Goal: Information Seeking & Learning: Learn about a topic

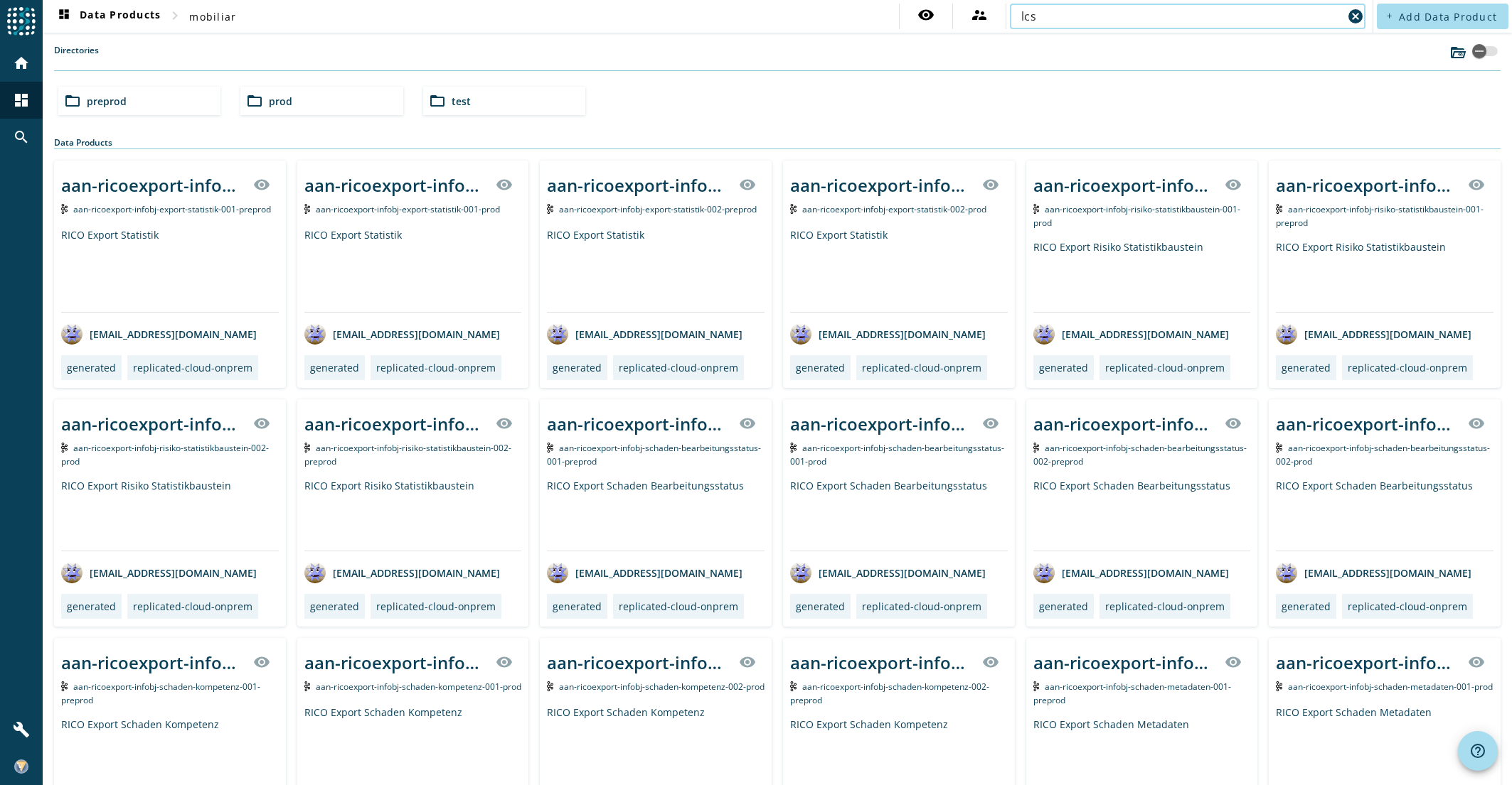
click at [1044, 16] on input "lcs" at bounding box center [1181, 16] width 321 height 17
type input "lcs-im"
click at [1072, 15] on input "lcs-im" at bounding box center [1181, 16] width 321 height 17
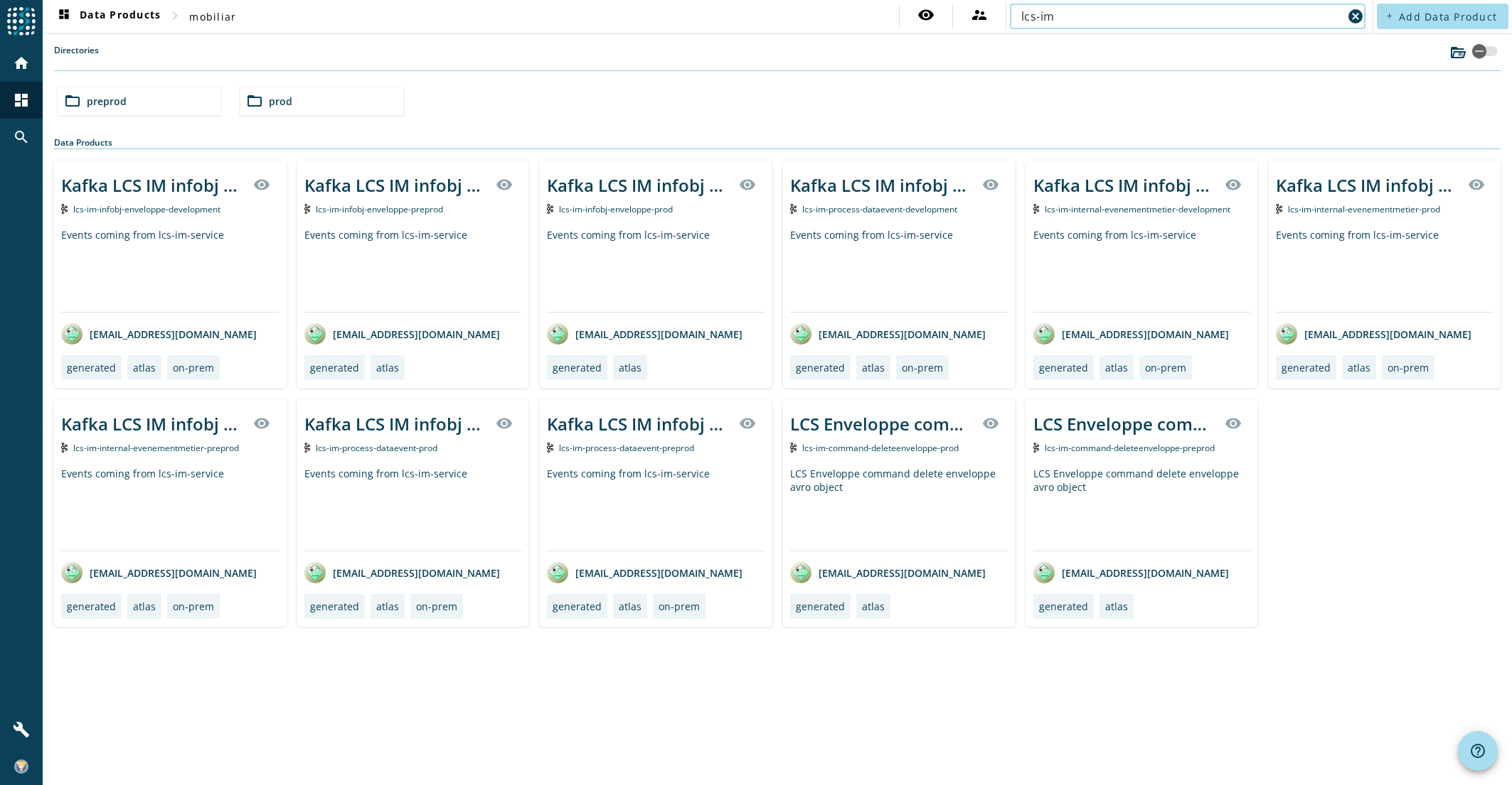
click at [291, 97] on span "prod" at bounding box center [280, 101] width 23 height 14
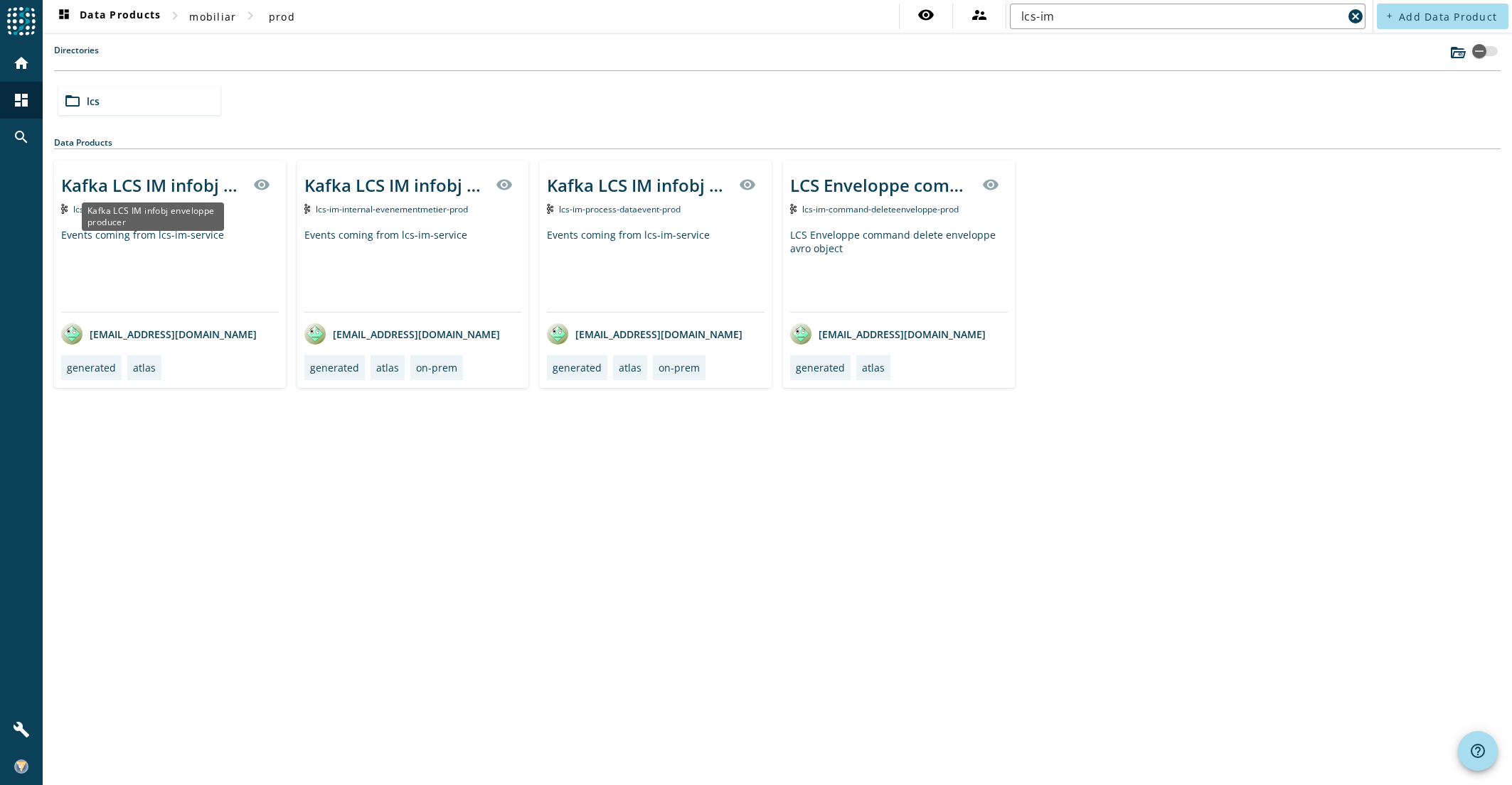
click at [126, 182] on div "Kafka LCS IM infobj enveloppe producer" at bounding box center [153, 185] width 183 height 23
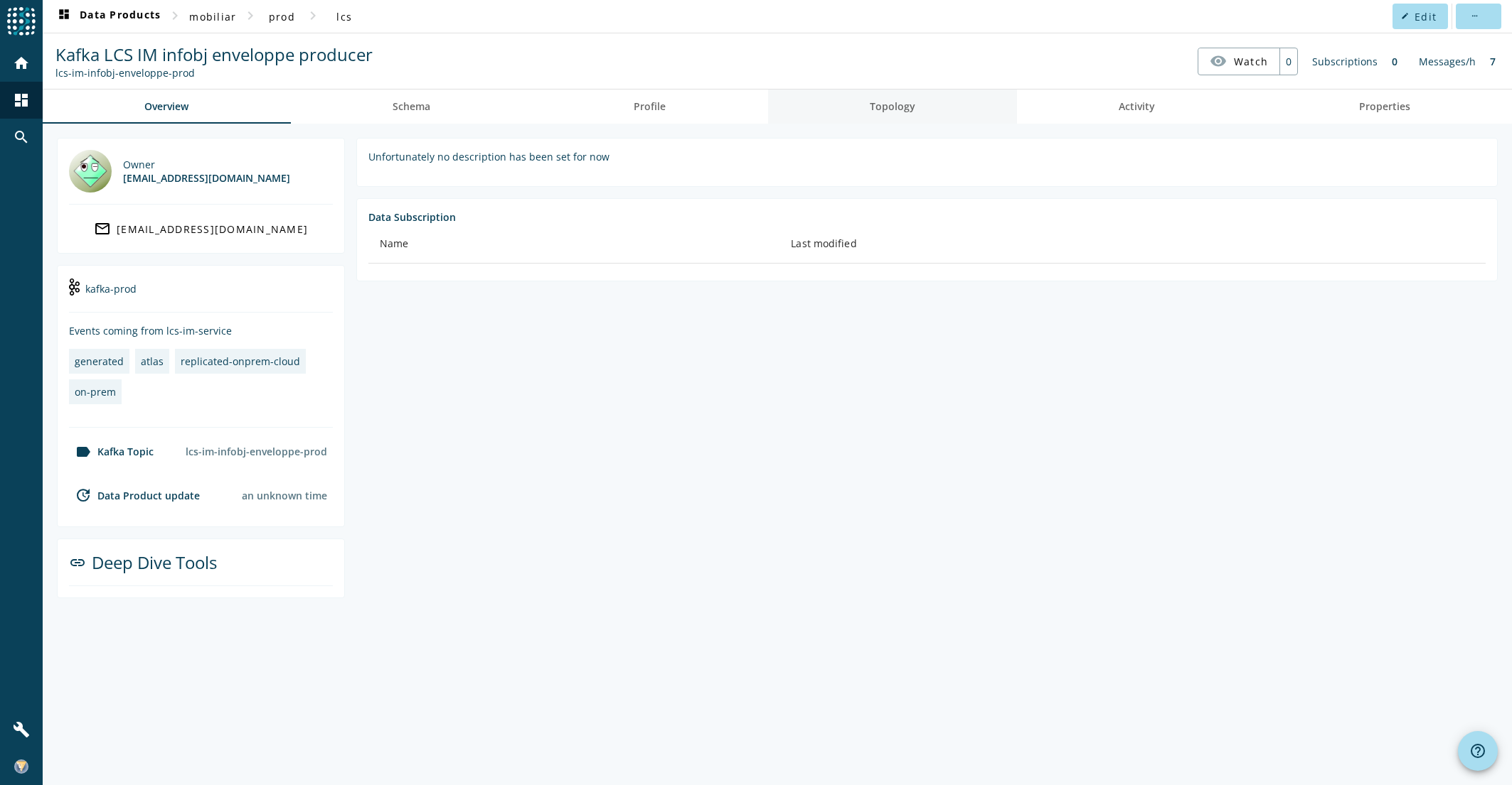
click at [919, 116] on link "Topology" at bounding box center [892, 106] width 249 height 34
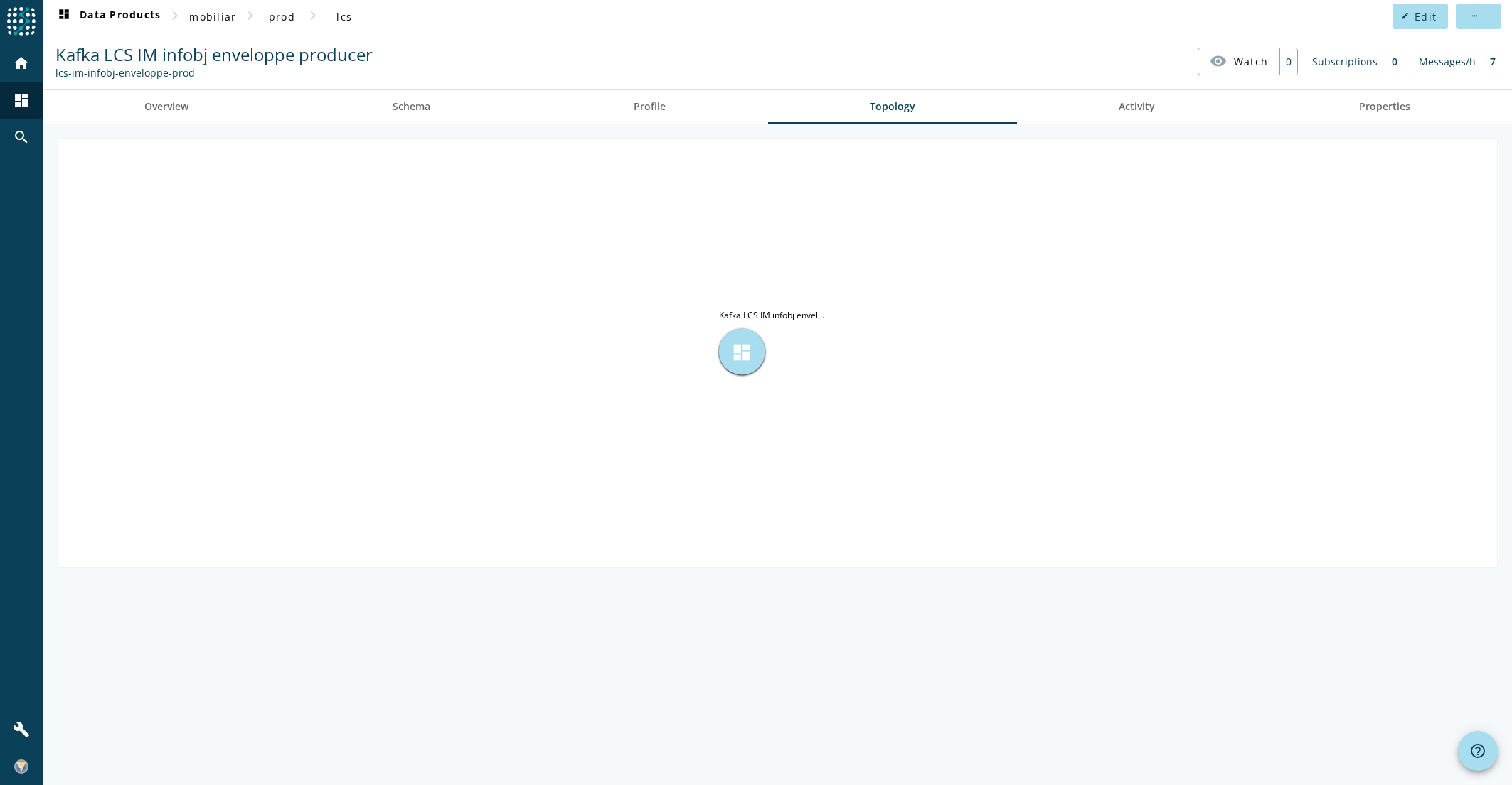
click at [733, 343] on span "dashboard" at bounding box center [741, 351] width 22 height 22
click at [352, 23] on span at bounding box center [344, 16] width 46 height 34
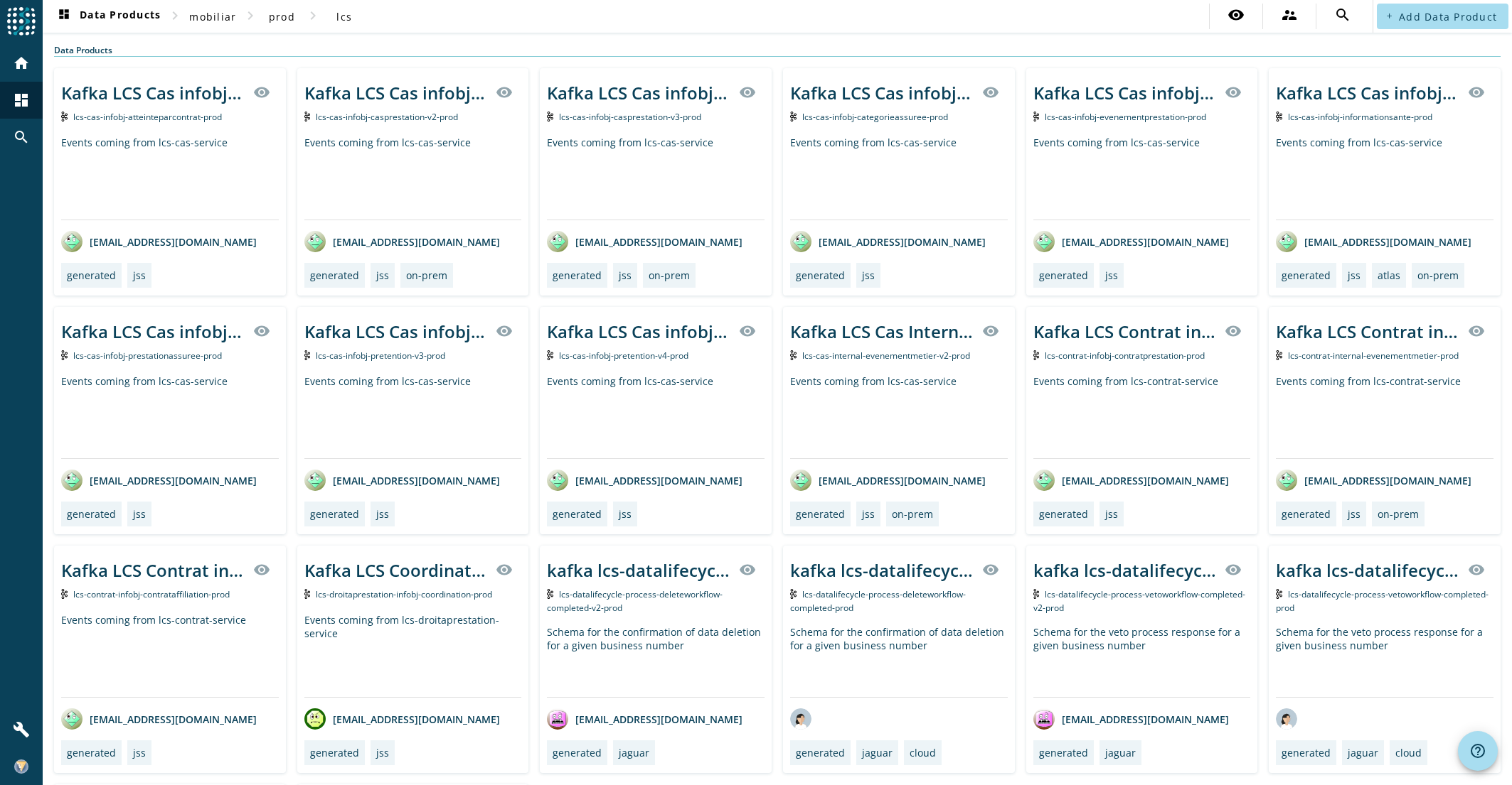
drag, startPoint x: 1130, startPoint y: 33, endPoint x: 855, endPoint y: 38, distance: 275.0
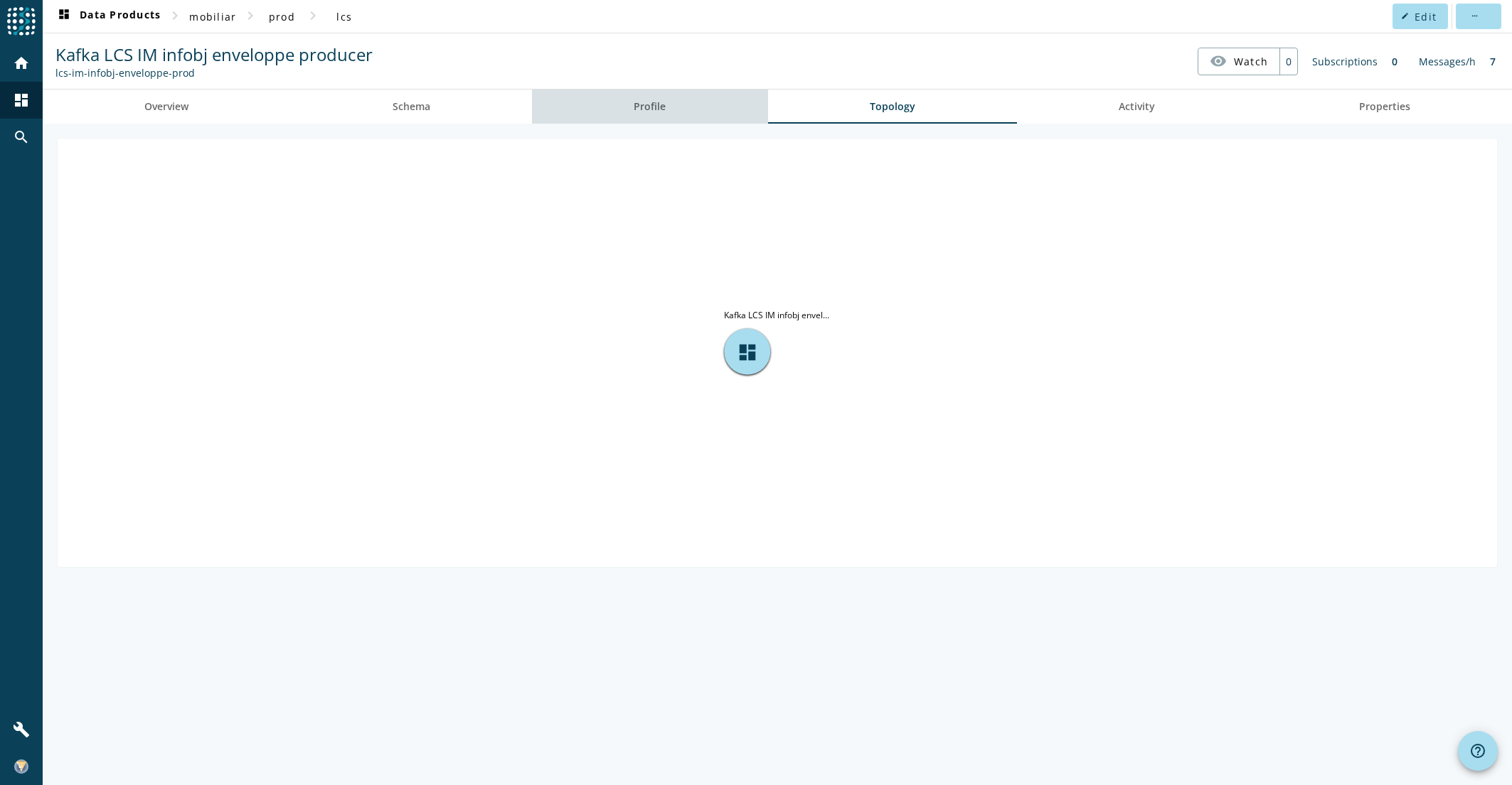
drag, startPoint x: 683, startPoint y: 107, endPoint x: 616, endPoint y: 103, distance: 67.1
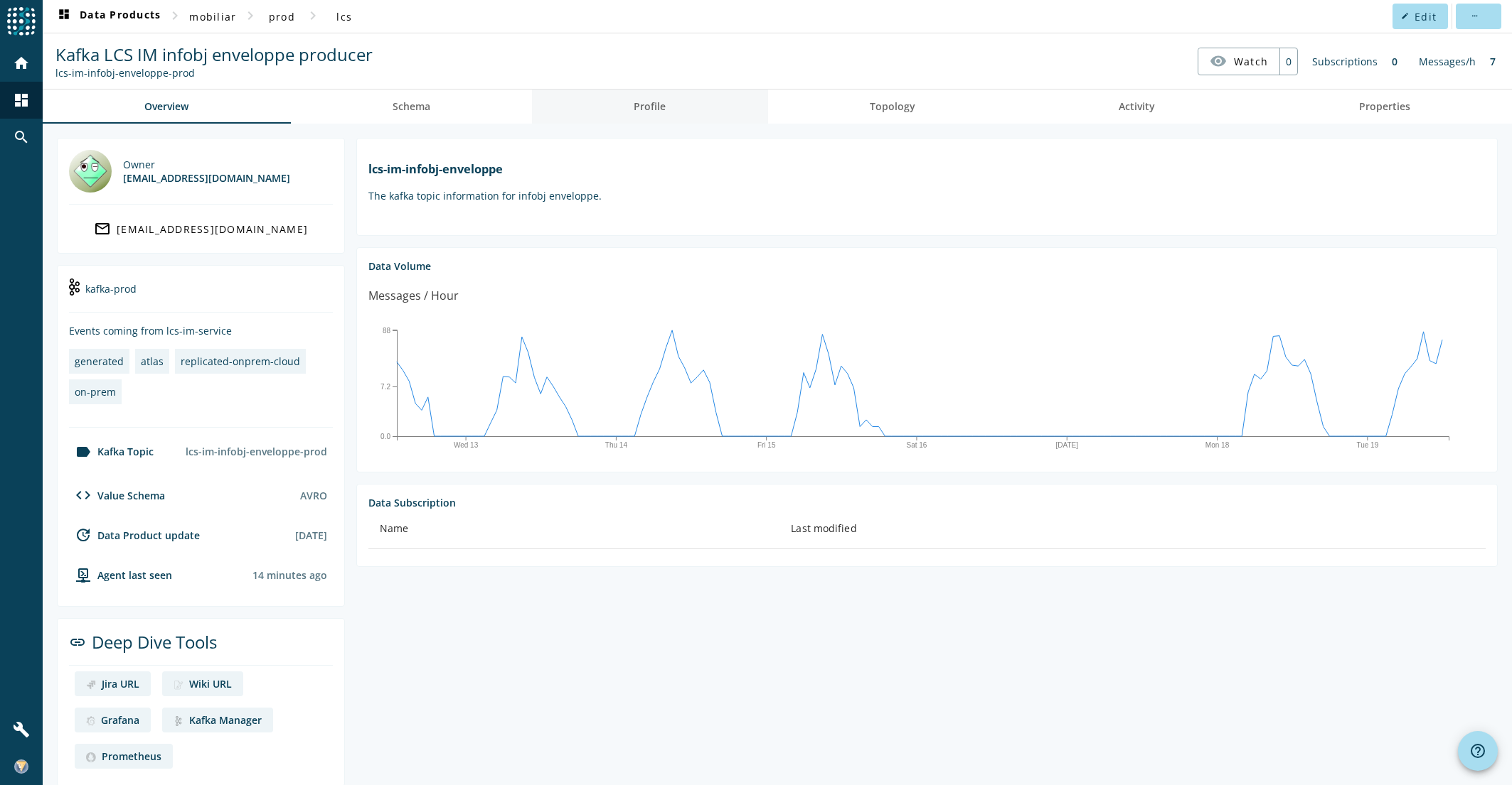
drag, startPoint x: 602, startPoint y: 122, endPoint x: 573, endPoint y: 115, distance: 29.8
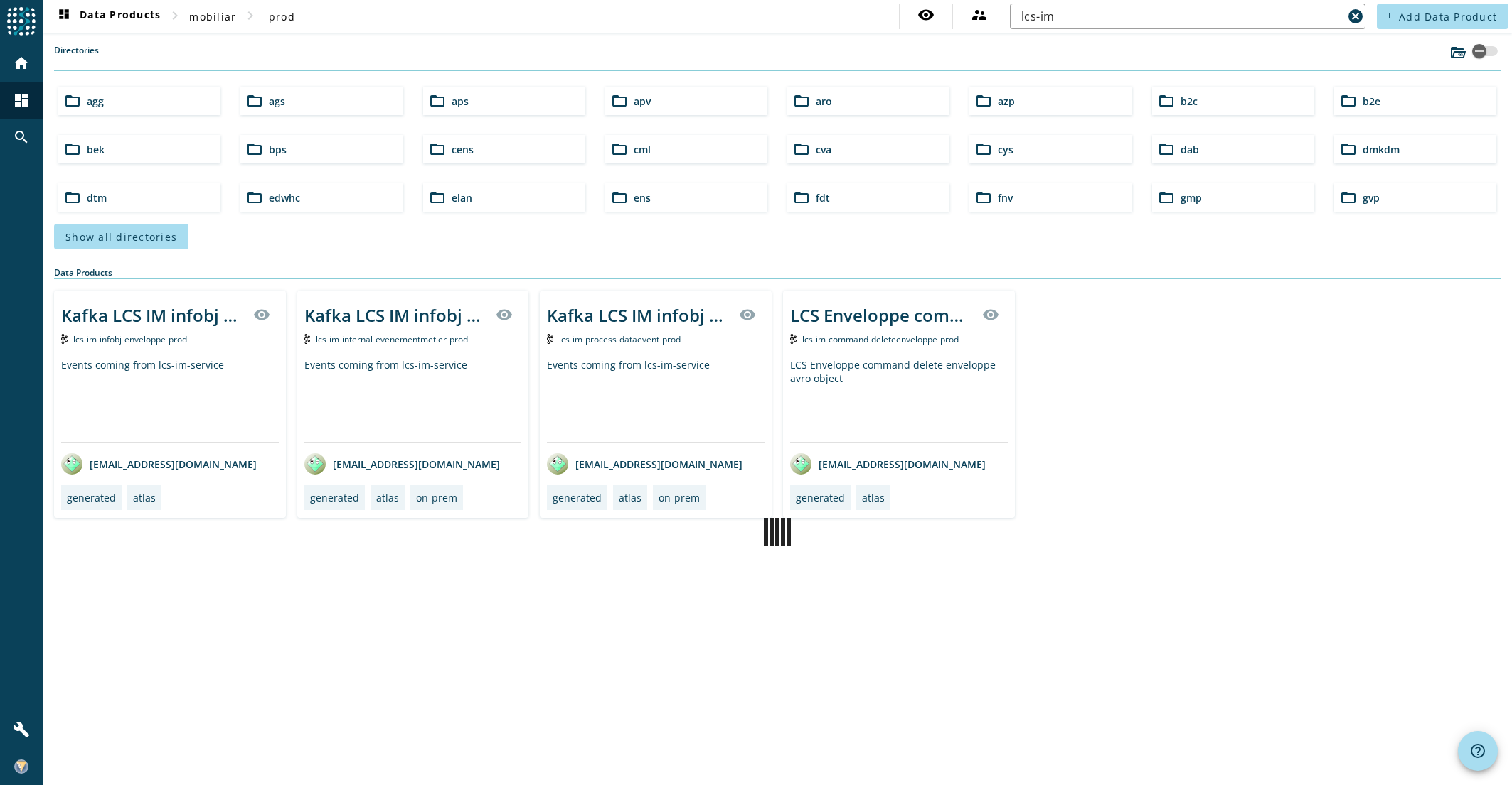
click at [421, 339] on span "lcs-im-internal-evenementmetier-prod" at bounding box center [391, 339] width 152 height 12
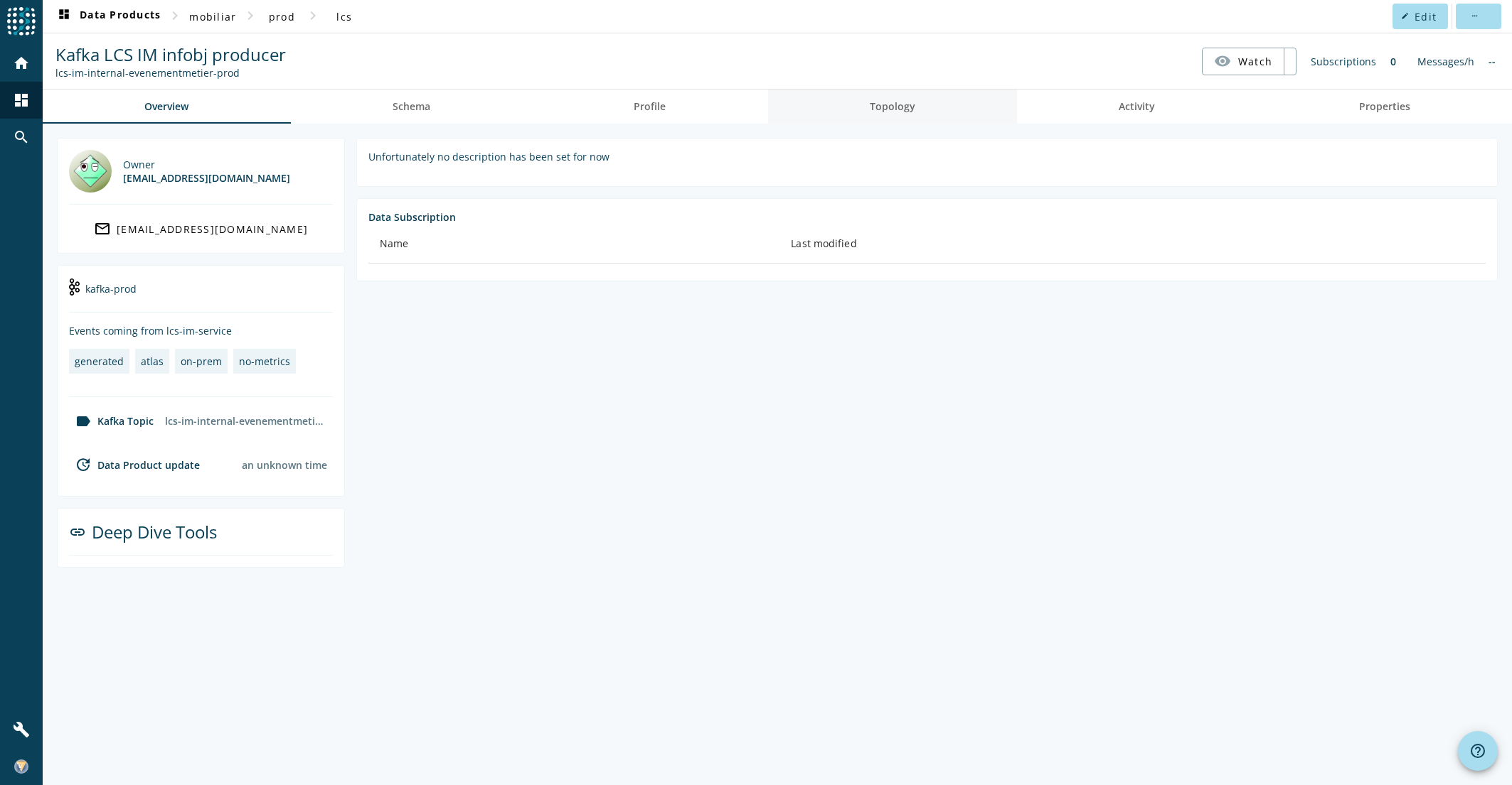
click at [892, 113] on span "Topology" at bounding box center [892, 106] width 46 height 34
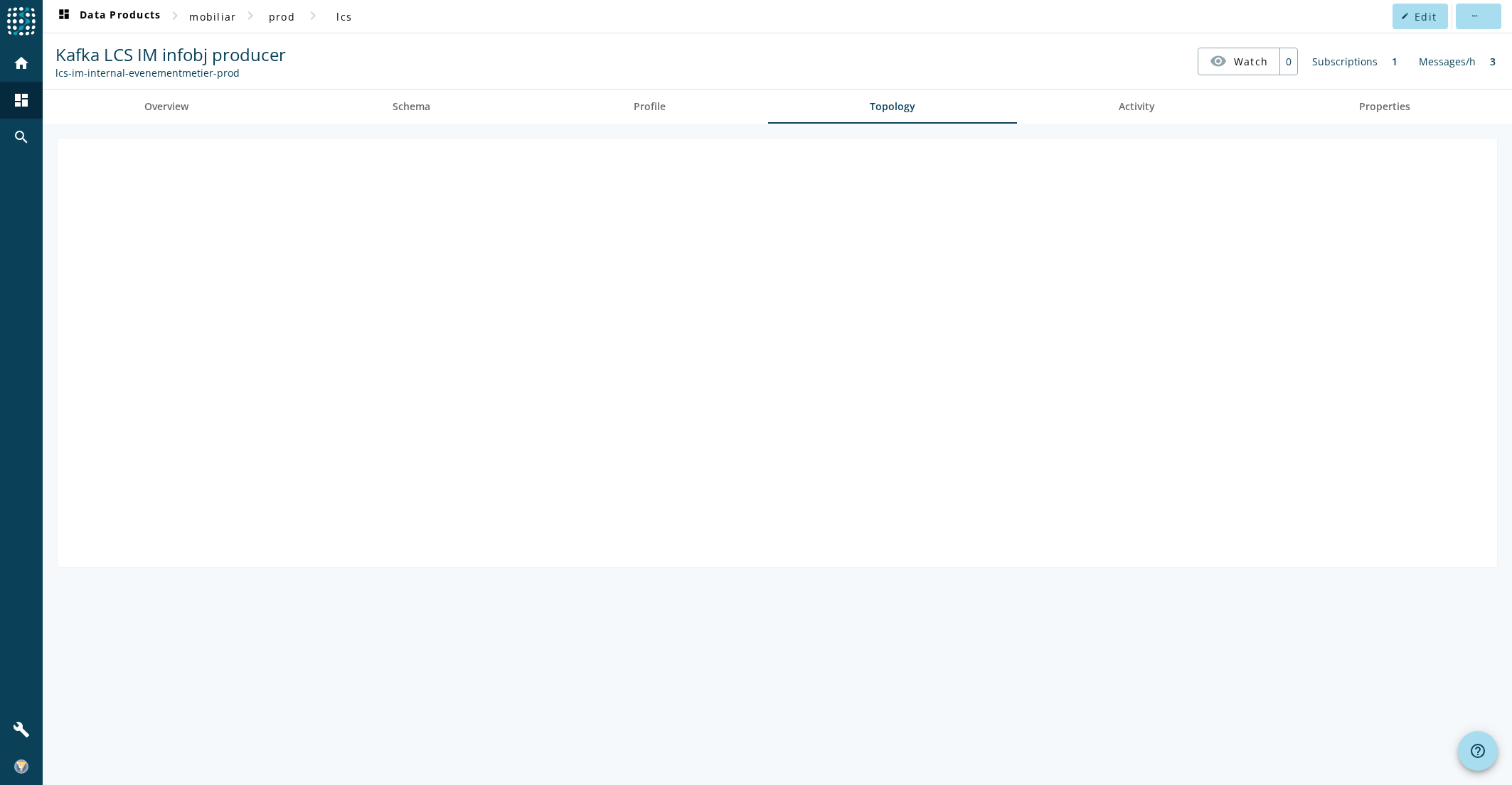
click at [168, 72] on div "lcs-im-internal-evenementmetier-prod" at bounding box center [171, 72] width 230 height 14
click at [195, 114] on link "Overview" at bounding box center [167, 106] width 248 height 34
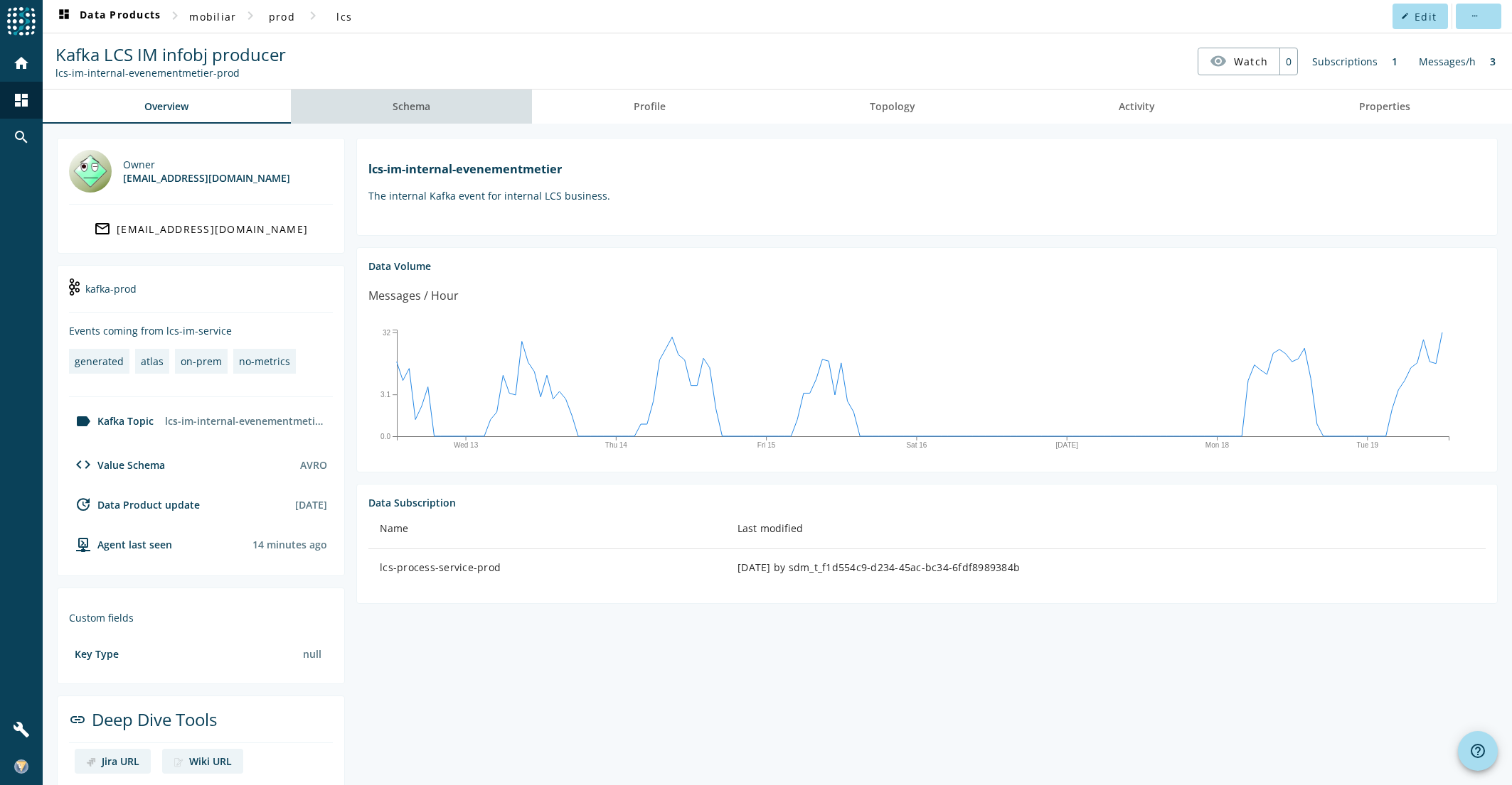
click at [454, 91] on link "Schema" at bounding box center [411, 106] width 241 height 34
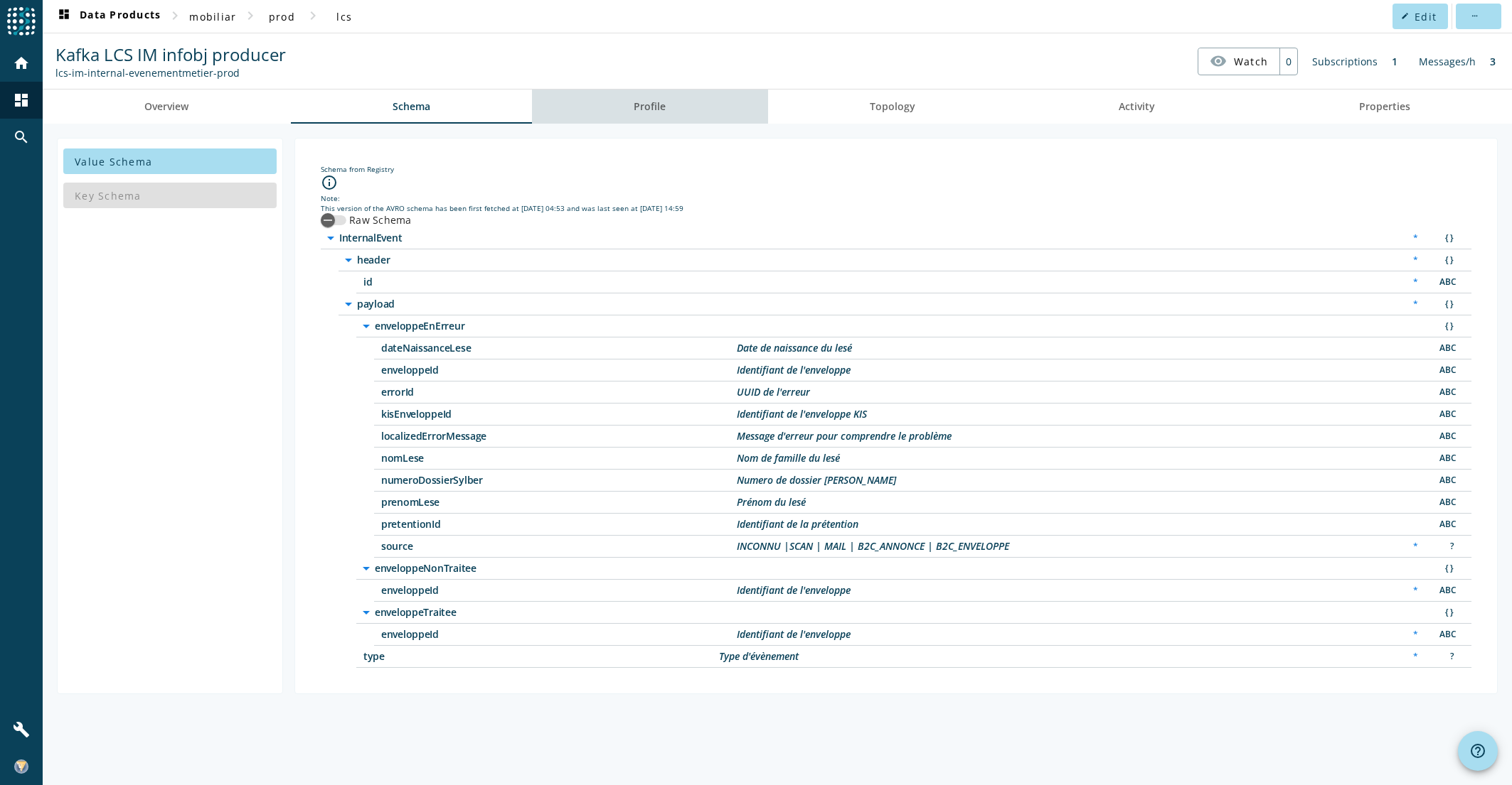
click at [675, 105] on link "Profile" at bounding box center [649, 106] width 236 height 34
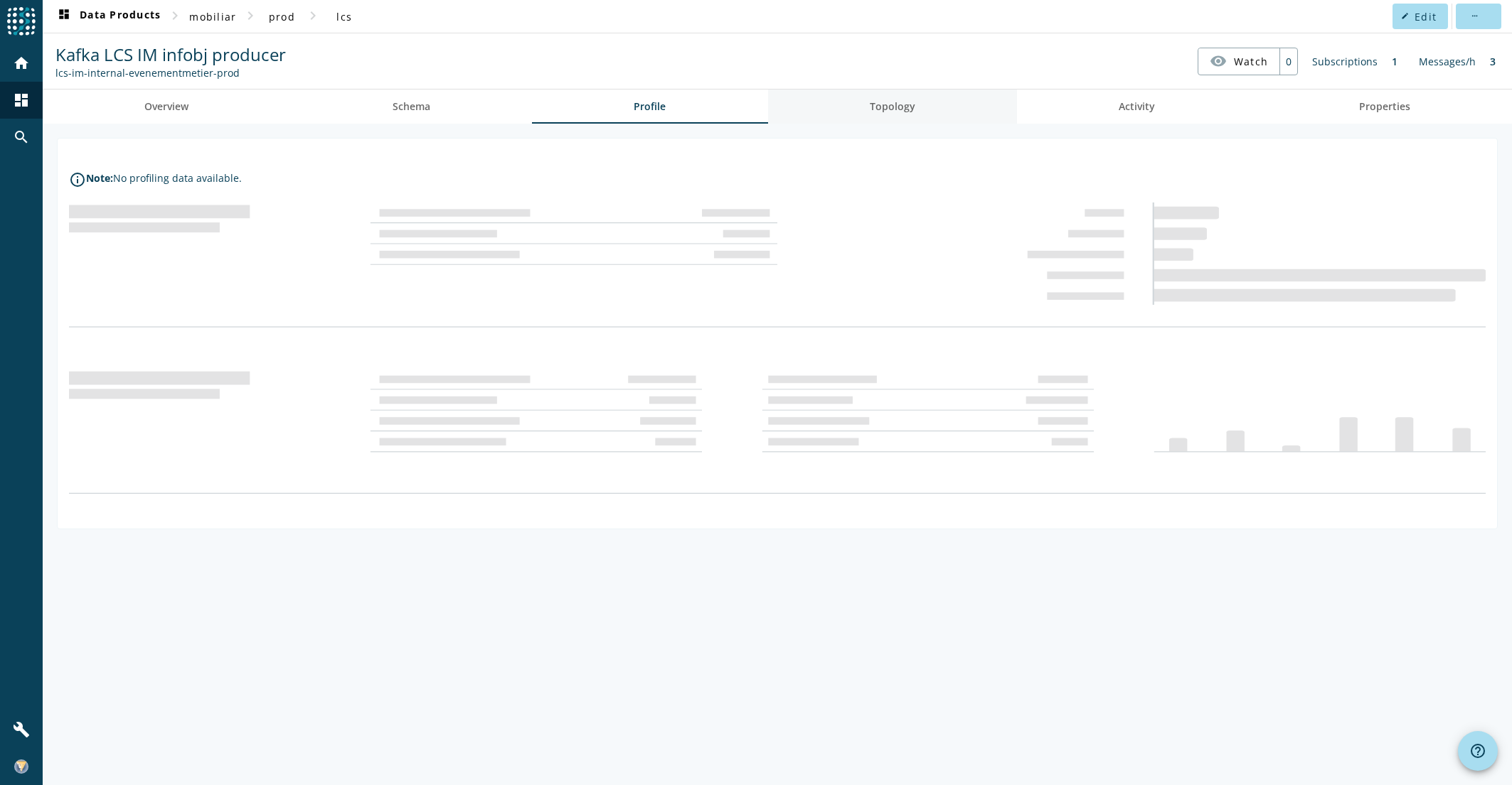
click at [898, 103] on span "Topology" at bounding box center [892, 106] width 46 height 10
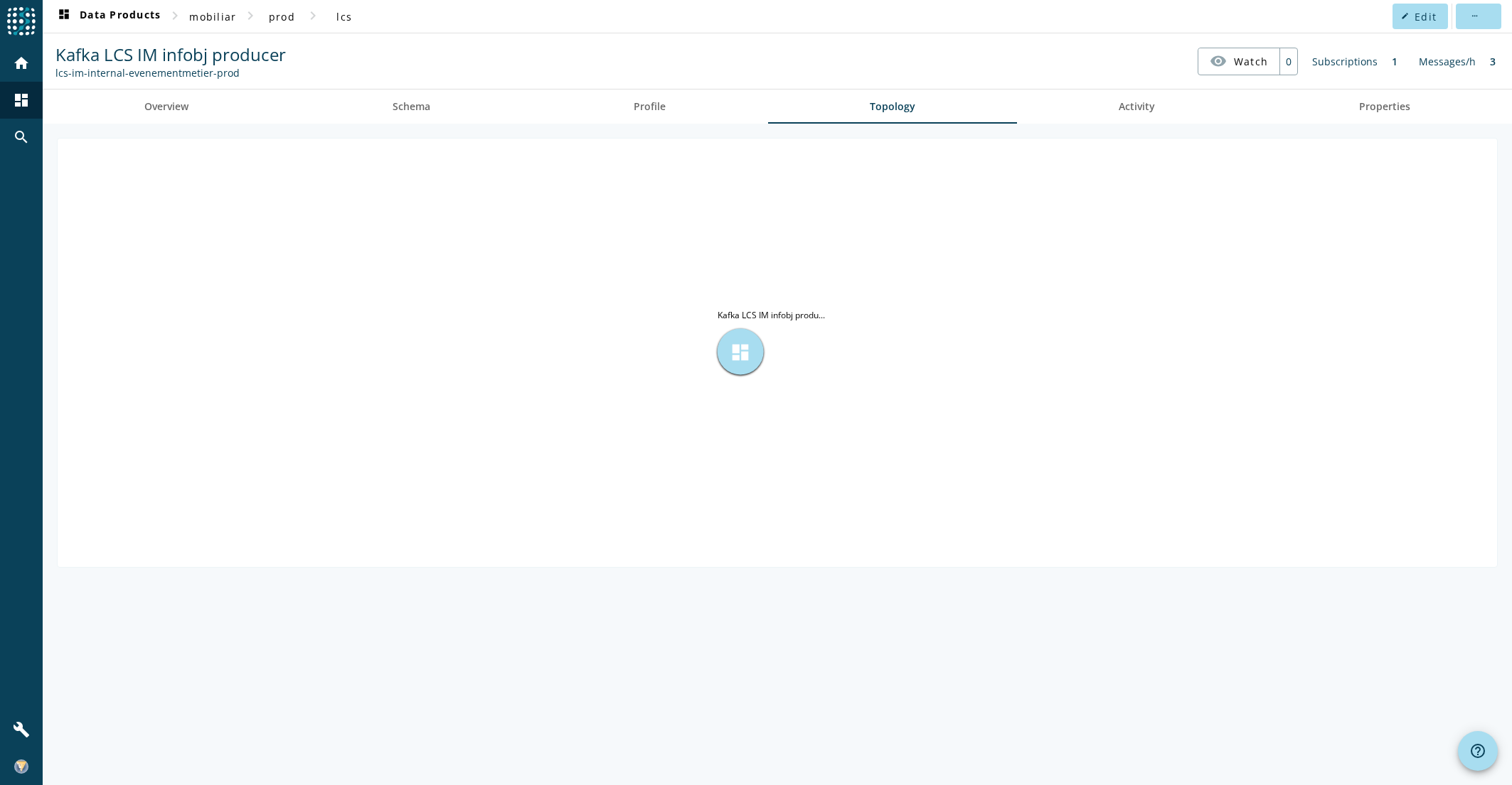
click at [754, 343] on div "dashboard" at bounding box center [740, 351] width 46 height 46
click at [336, 20] on span at bounding box center [344, 16] width 46 height 34
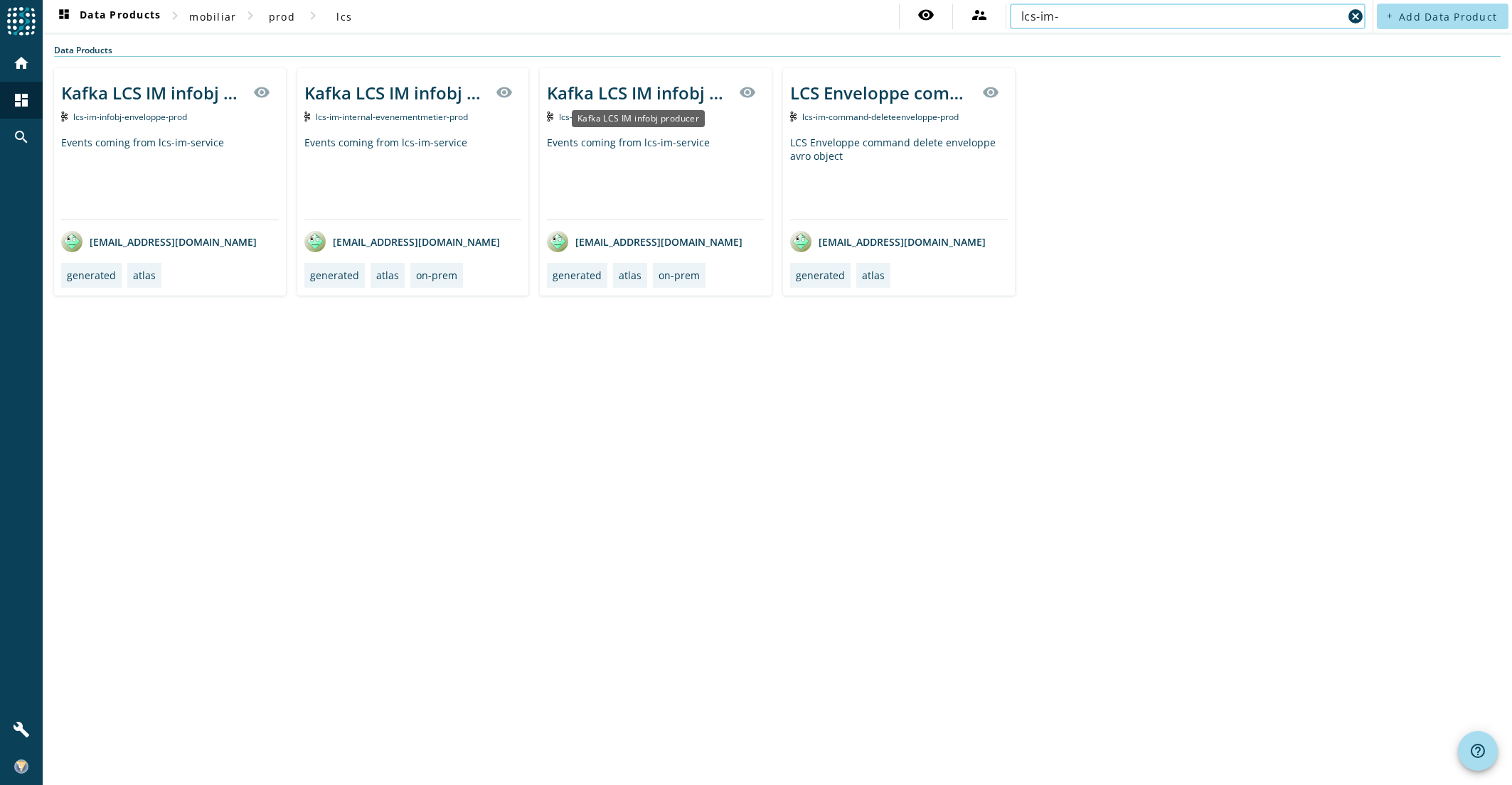
type input "lcs-im-"
click at [642, 89] on div "Kafka LCS IM infobj producer" at bounding box center [639, 92] width 183 height 23
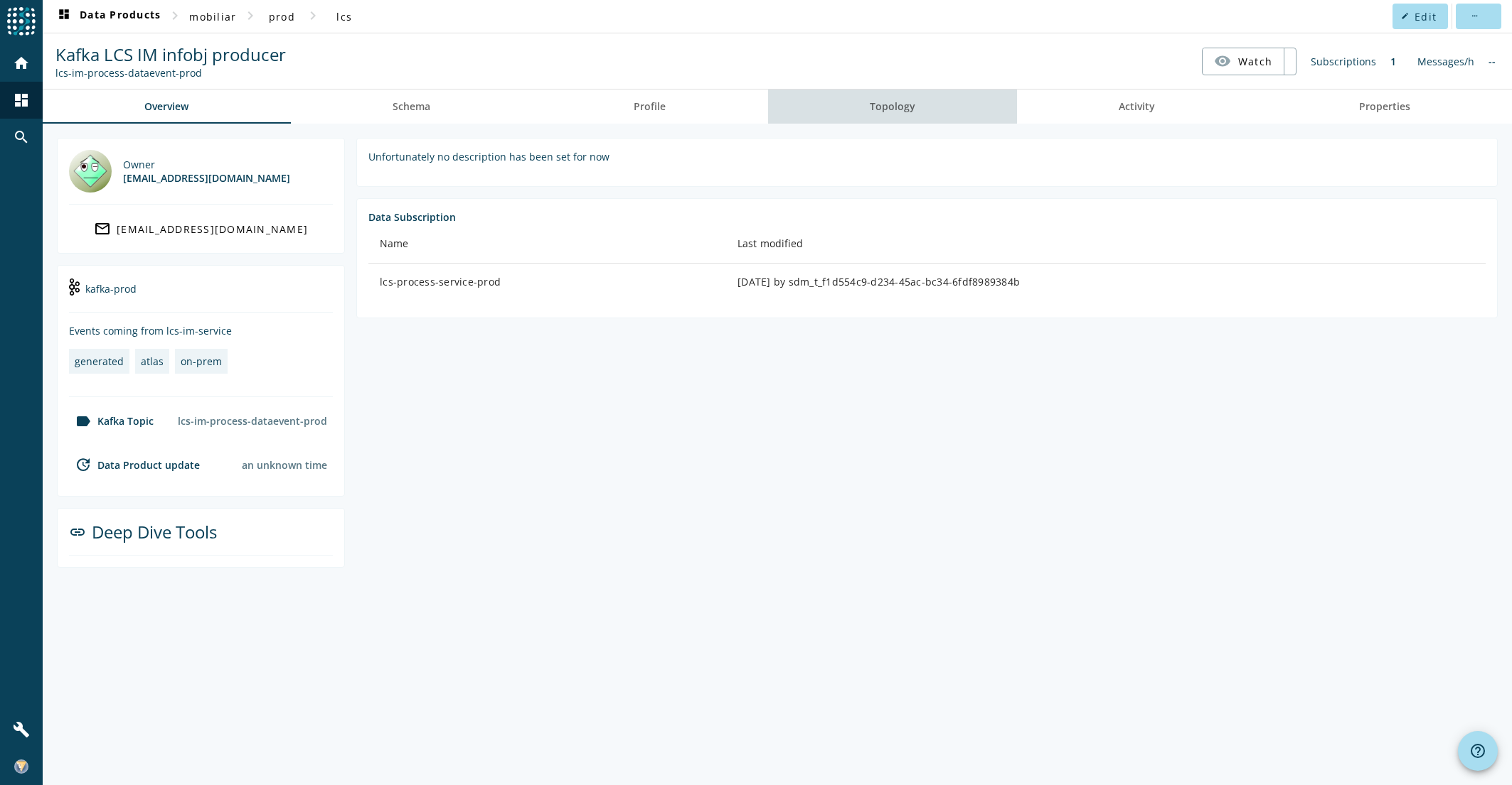
click at [904, 105] on span "Topology" at bounding box center [892, 106] width 46 height 10
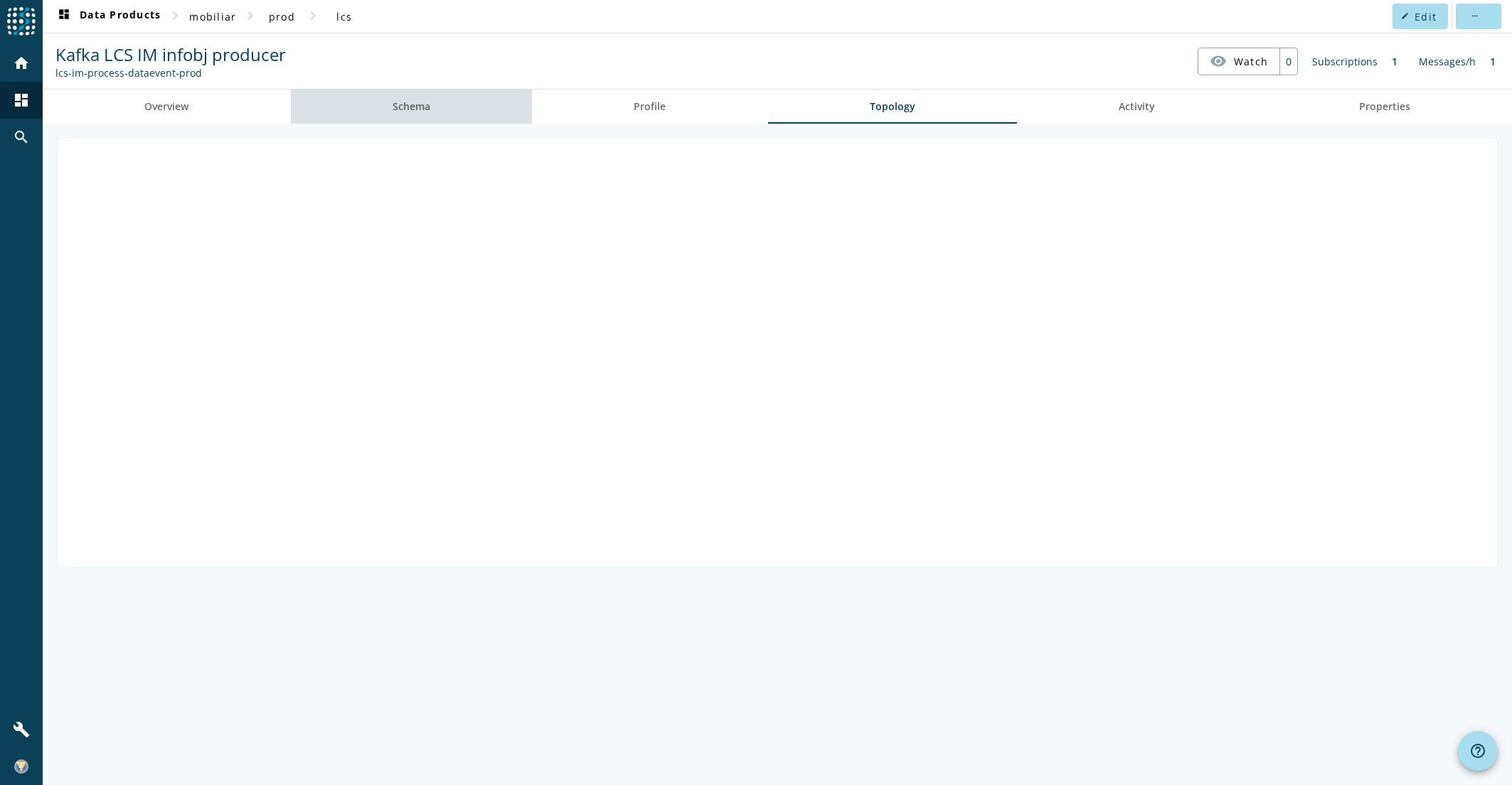
click at [427, 110] on span "Schema" at bounding box center [411, 106] width 38 height 10
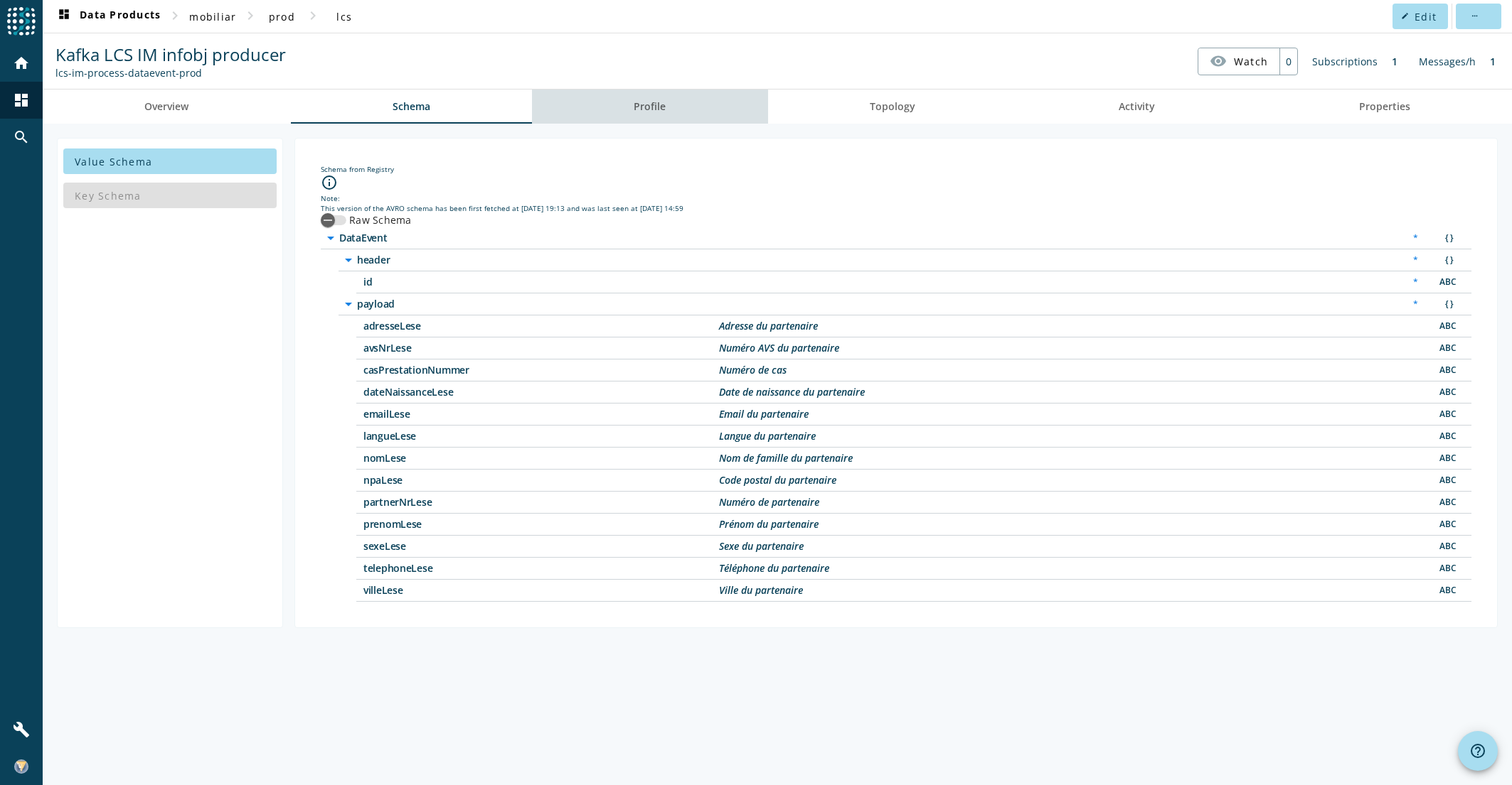
click at [699, 109] on link "Profile" at bounding box center [649, 106] width 236 height 34
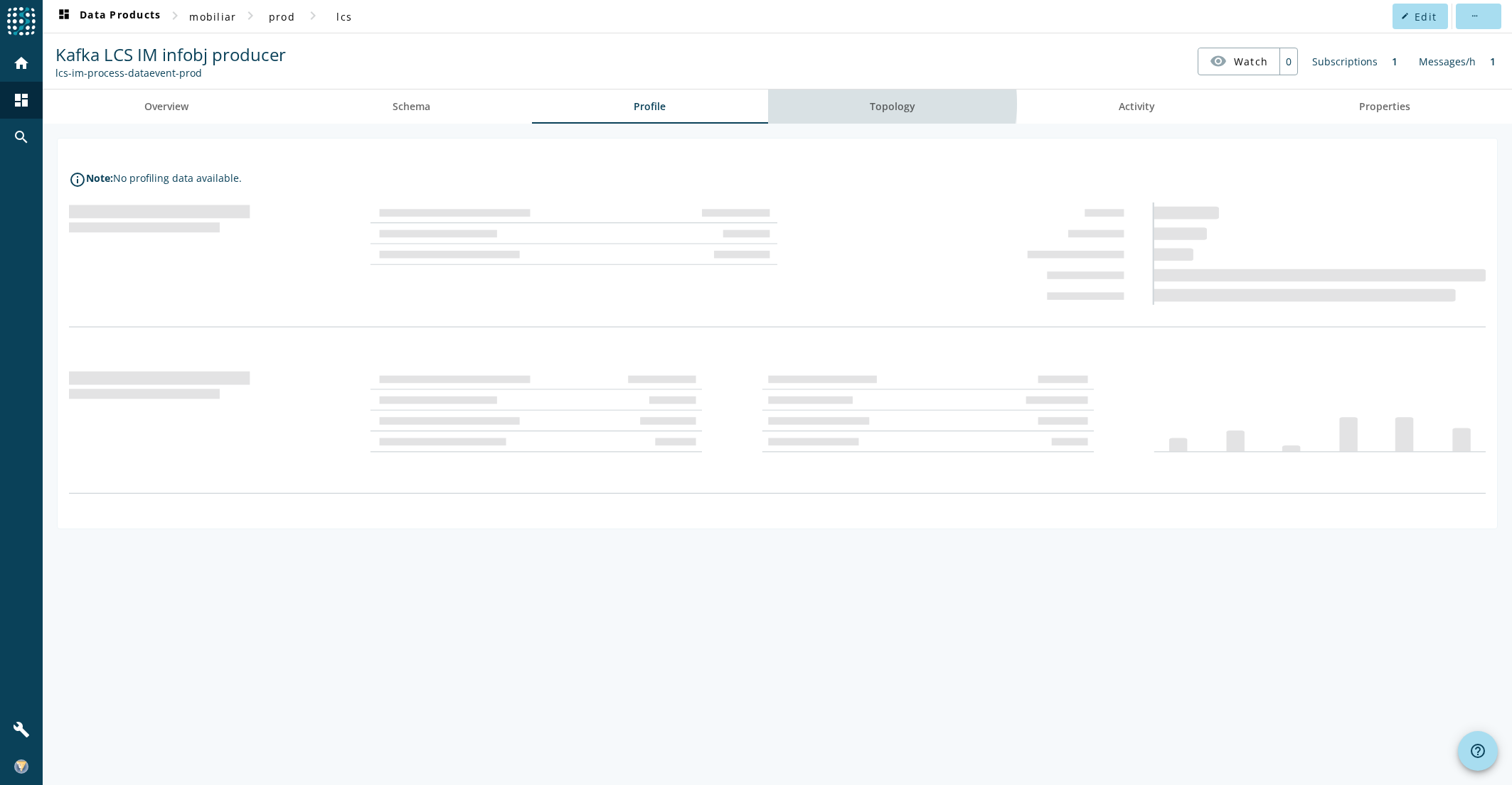
click at [886, 104] on span "Topology" at bounding box center [892, 106] width 46 height 10
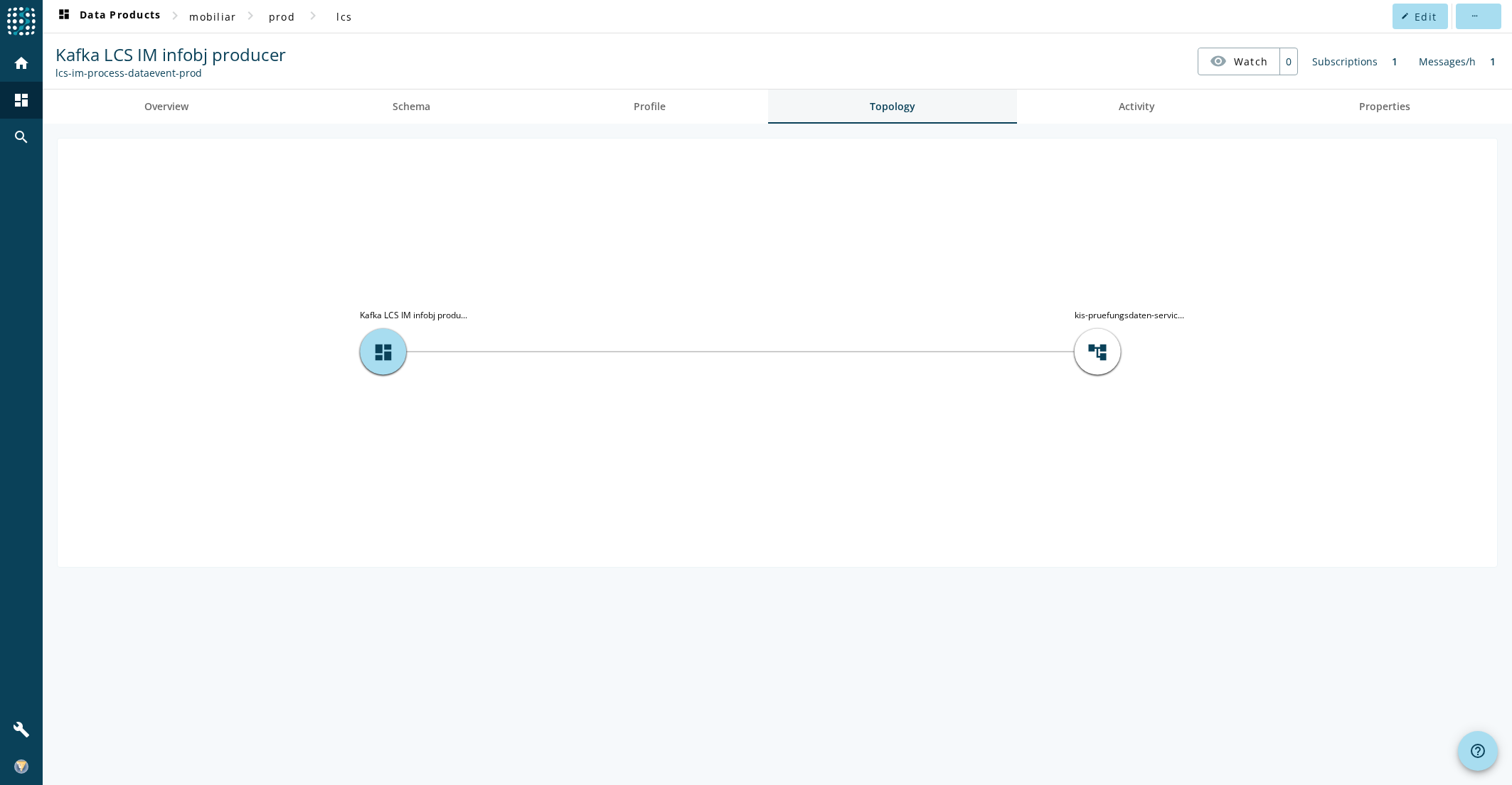
drag, startPoint x: 954, startPoint y: 126, endPoint x: 845, endPoint y: 122, distance: 109.1
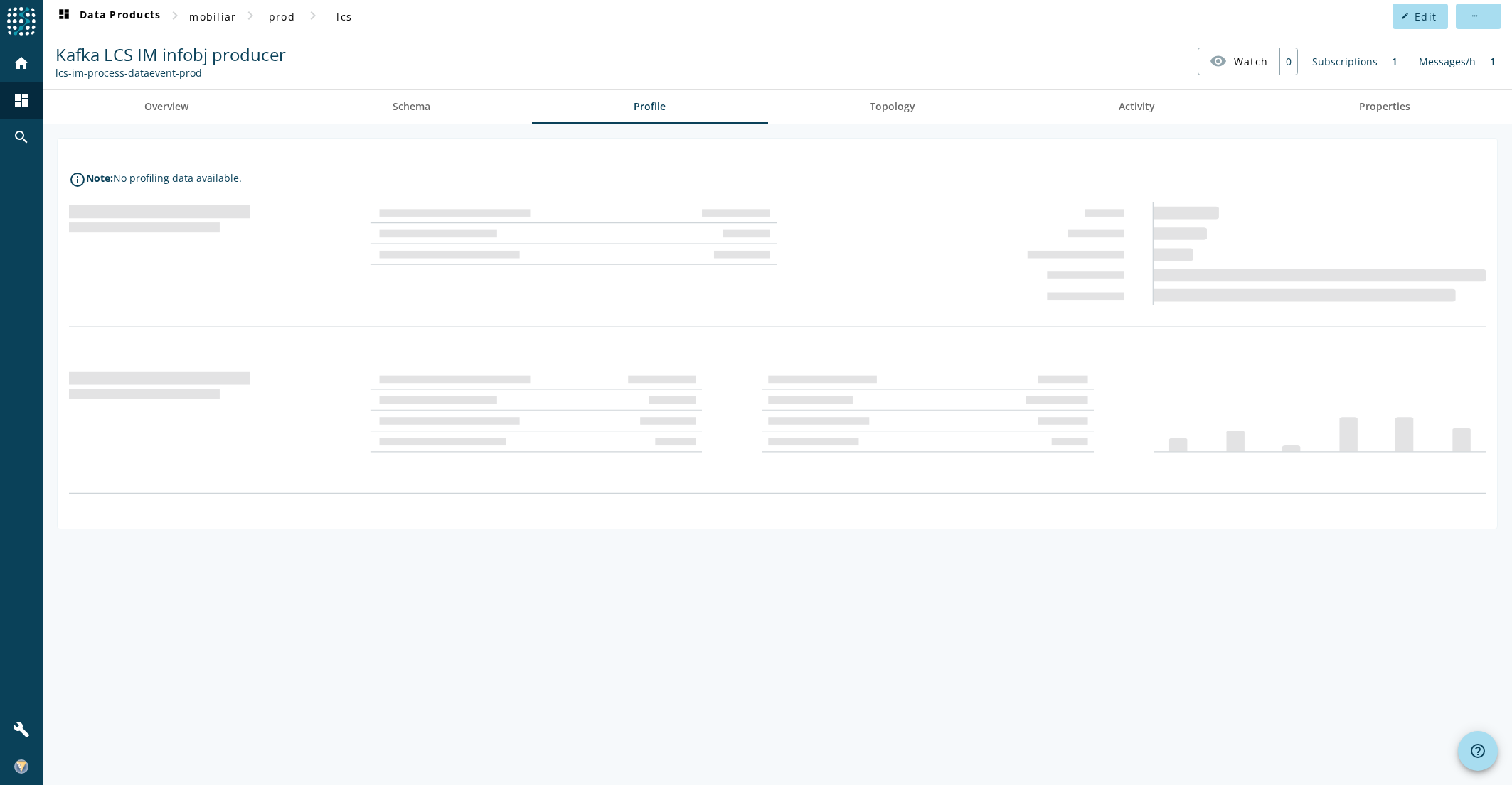
drag, startPoint x: 875, startPoint y: 171, endPoint x: 865, endPoint y: 171, distance: 10.0
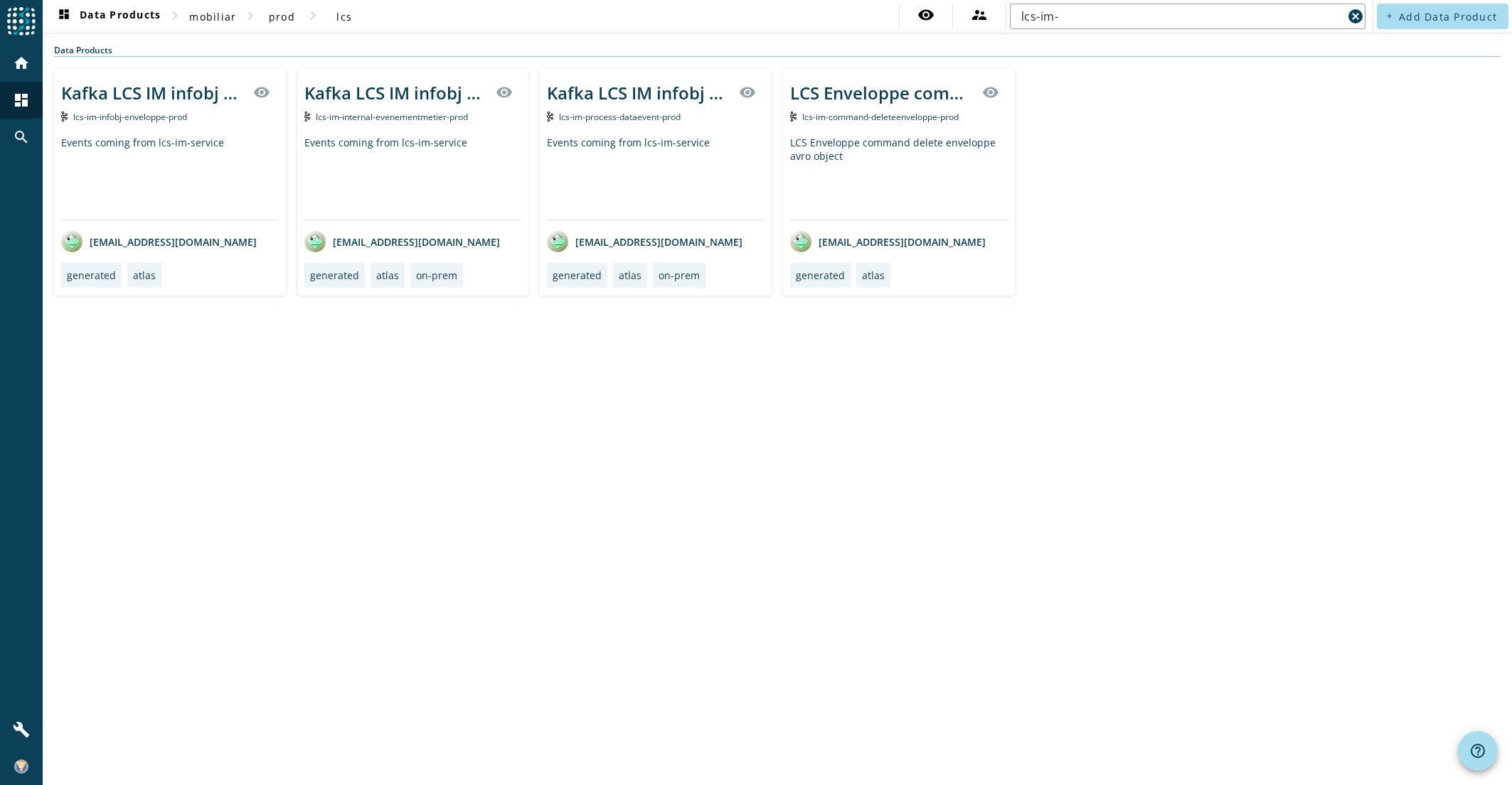
click at [887, 107] on div "LCS Enveloppe command delete enveloppe topic visibility" at bounding box center [899, 92] width 217 height 34
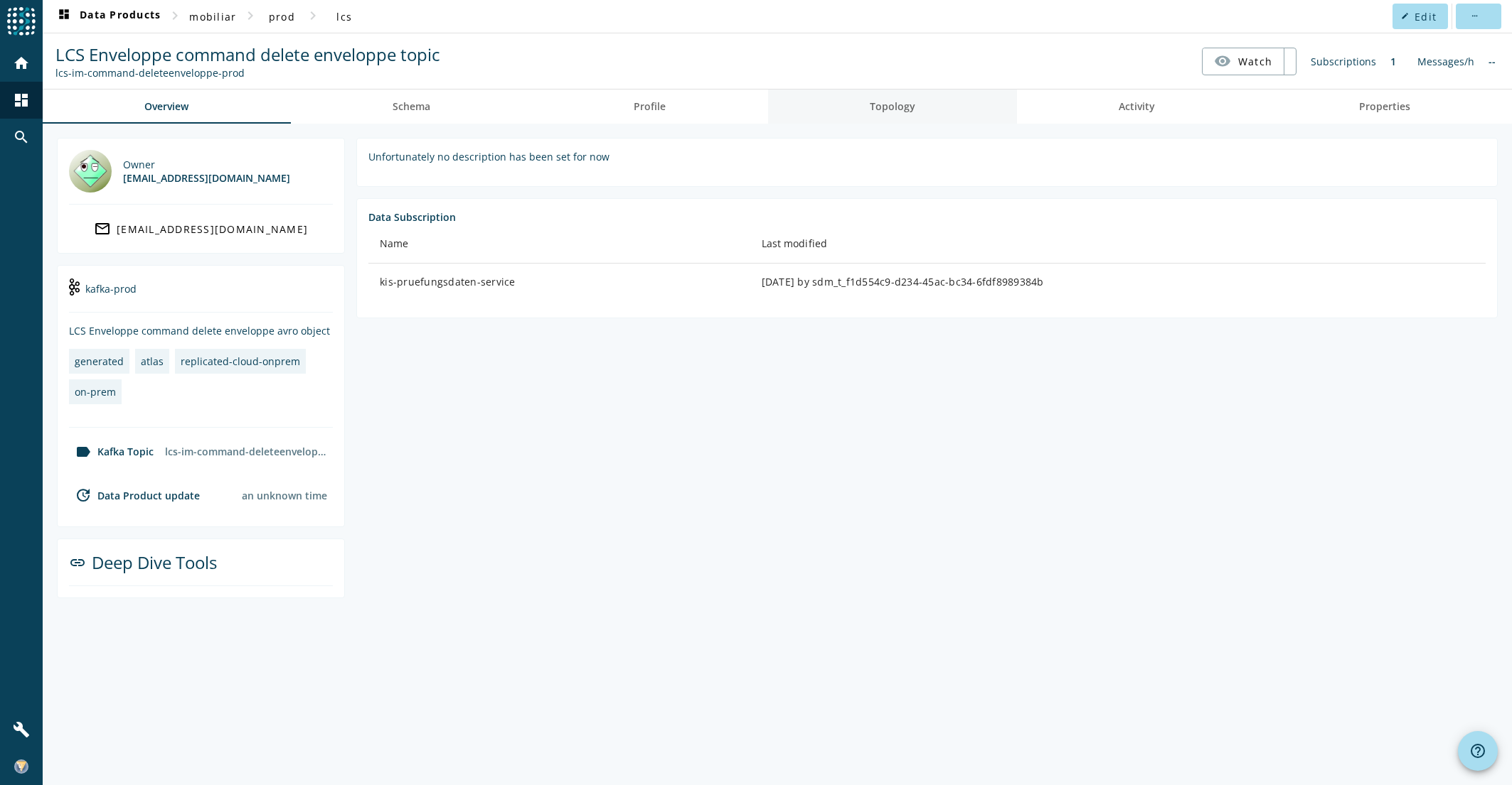
click at [900, 114] on span "Topology" at bounding box center [892, 106] width 46 height 34
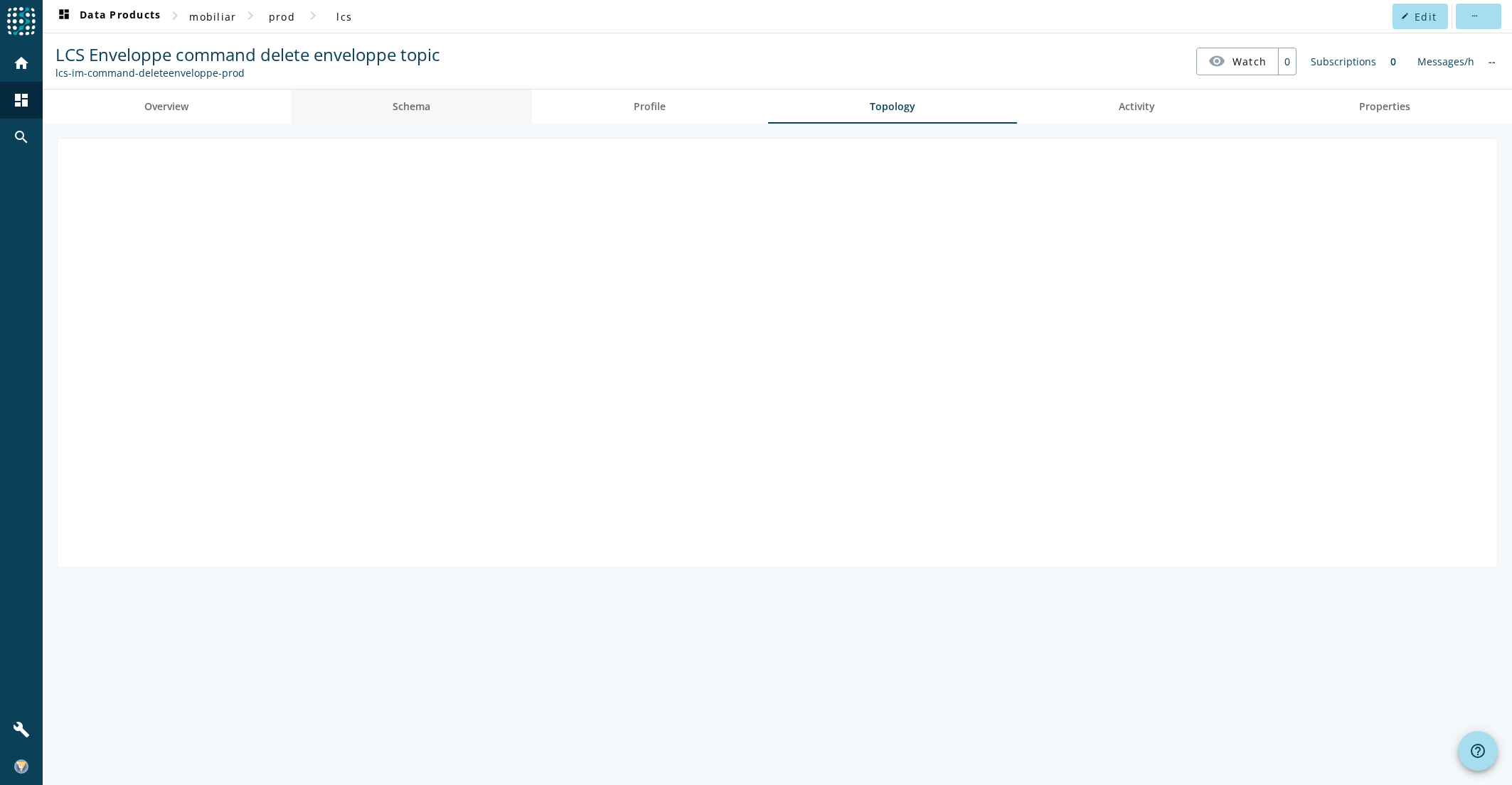
click at [372, 112] on link "Schema" at bounding box center [411, 106] width 241 height 34
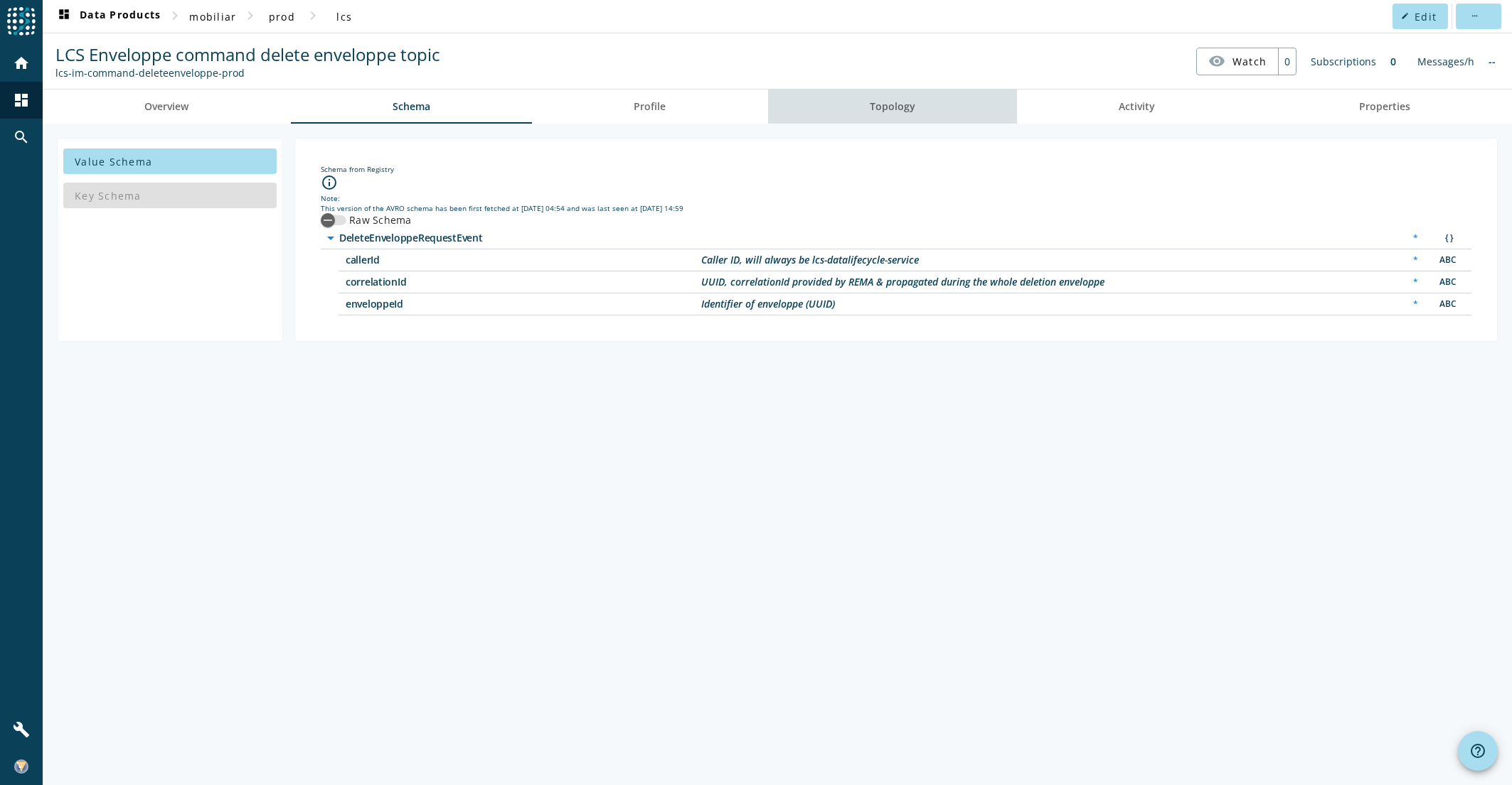
click at [918, 106] on link "Topology" at bounding box center [892, 106] width 249 height 34
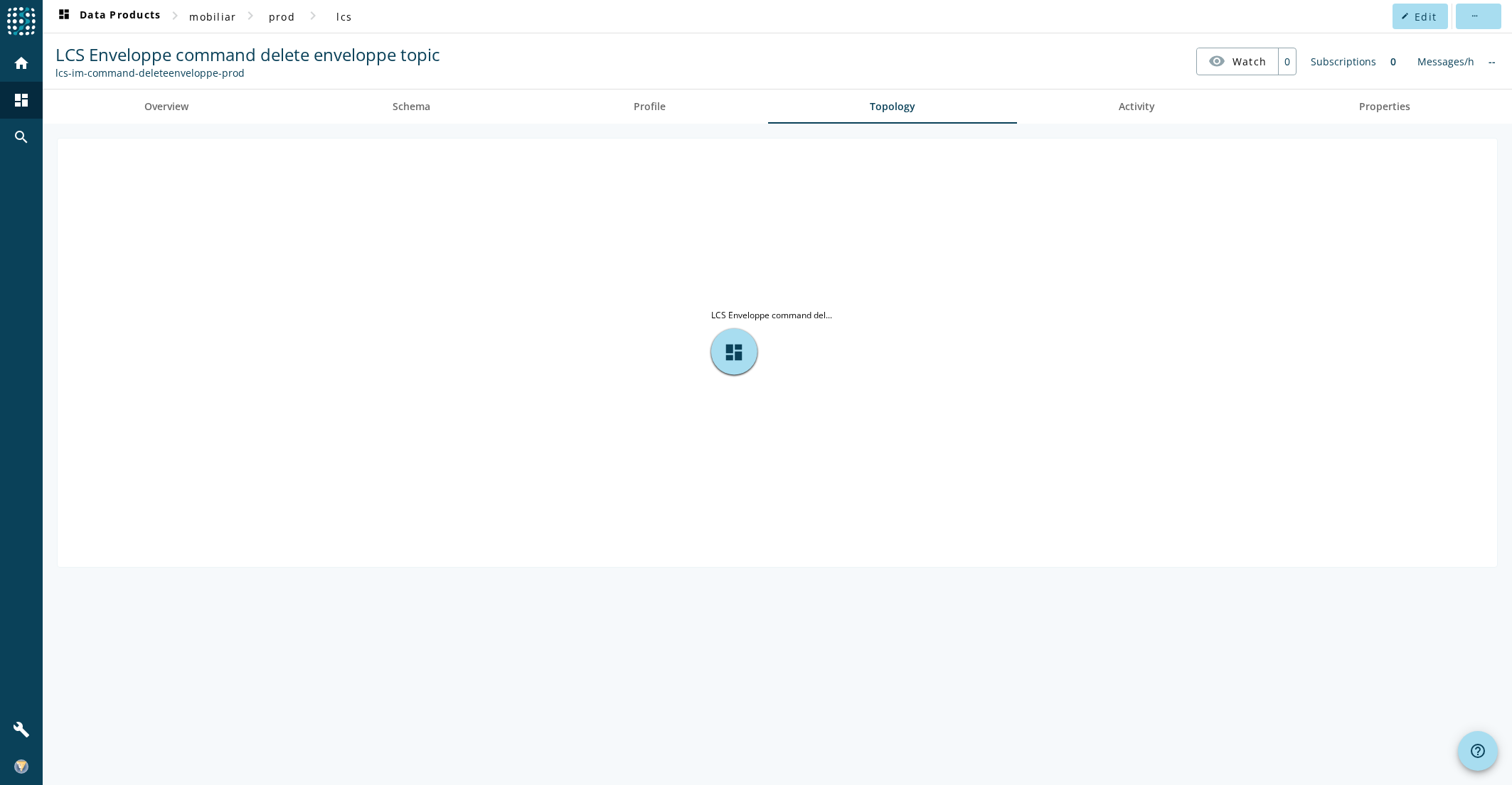
click at [764, 316] on tspan "LCS Enveloppe command del..." at bounding box center [772, 314] width 121 height 12
drag, startPoint x: 780, startPoint y: 313, endPoint x: 824, endPoint y: 311, distance: 44.0
click at [824, 311] on tspan "LCS Enveloppe command del..." at bounding box center [772, 314] width 121 height 12
click at [831, 309] on tspan "LCS Enveloppe command del..." at bounding box center [772, 314] width 121 height 12
drag, startPoint x: 818, startPoint y: 256, endPoint x: 950, endPoint y: 201, distance: 143.0
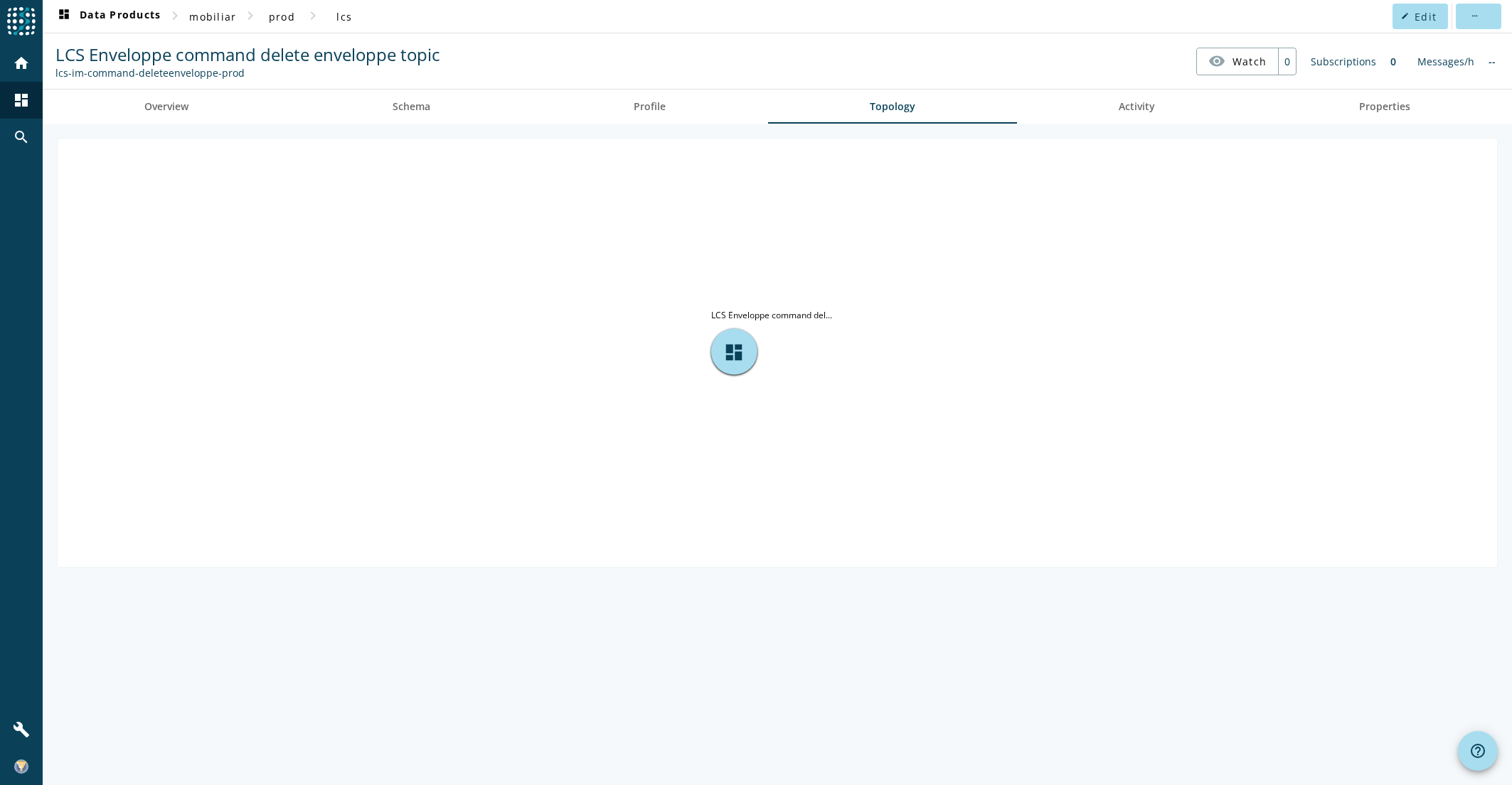
click at [825, 253] on icon "dashboard LCS Enveloppe command del..." at bounding box center [777, 351] width 1440 height 426
click at [1153, 113] on span "Activity" at bounding box center [1136, 106] width 36 height 34
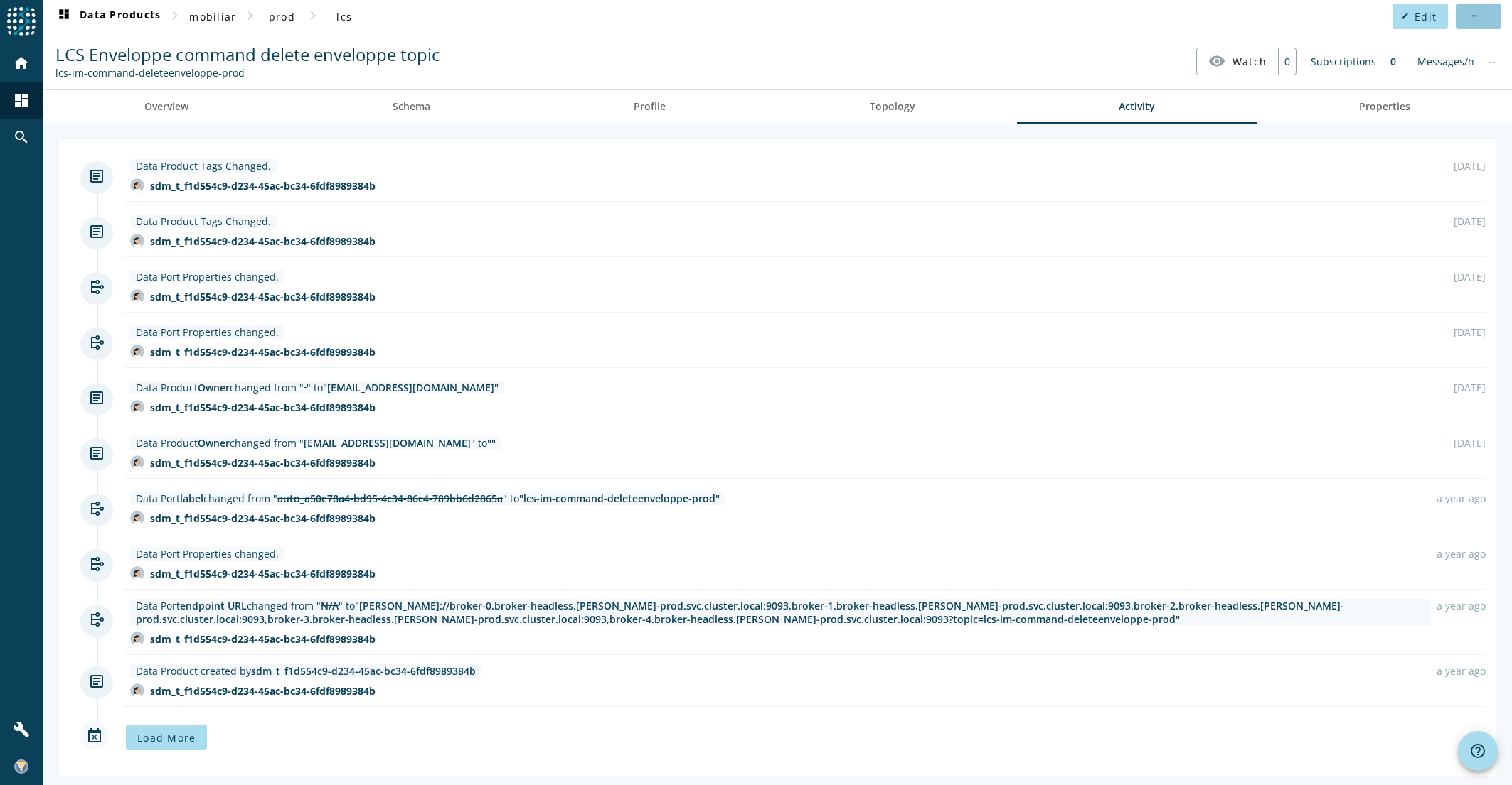
click at [1462, 27] on span at bounding box center [1478, 16] width 46 height 34
click at [1465, 22] on div at bounding box center [756, 392] width 1512 height 785
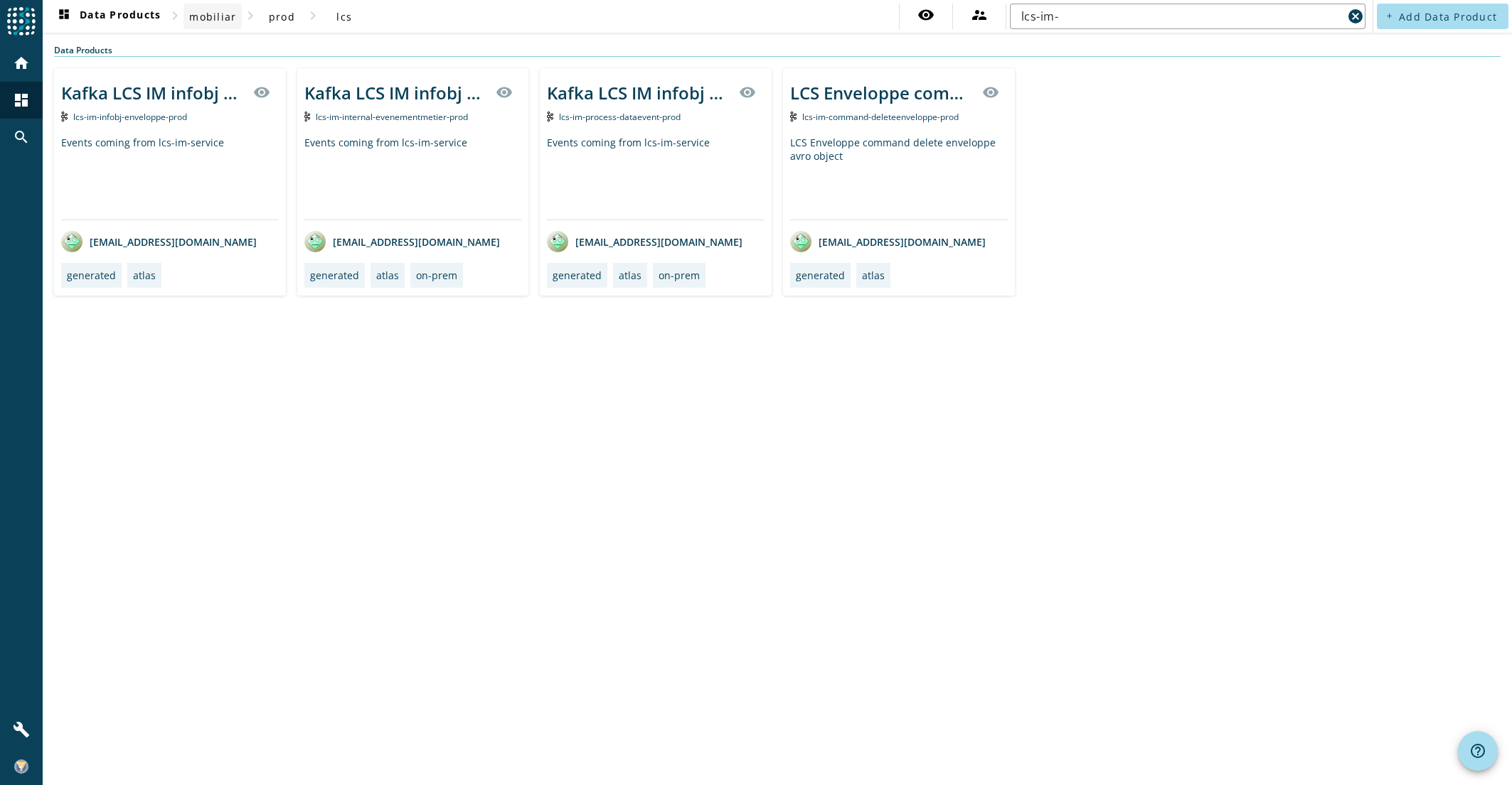
click at [204, 8] on span at bounding box center [212, 16] width 58 height 34
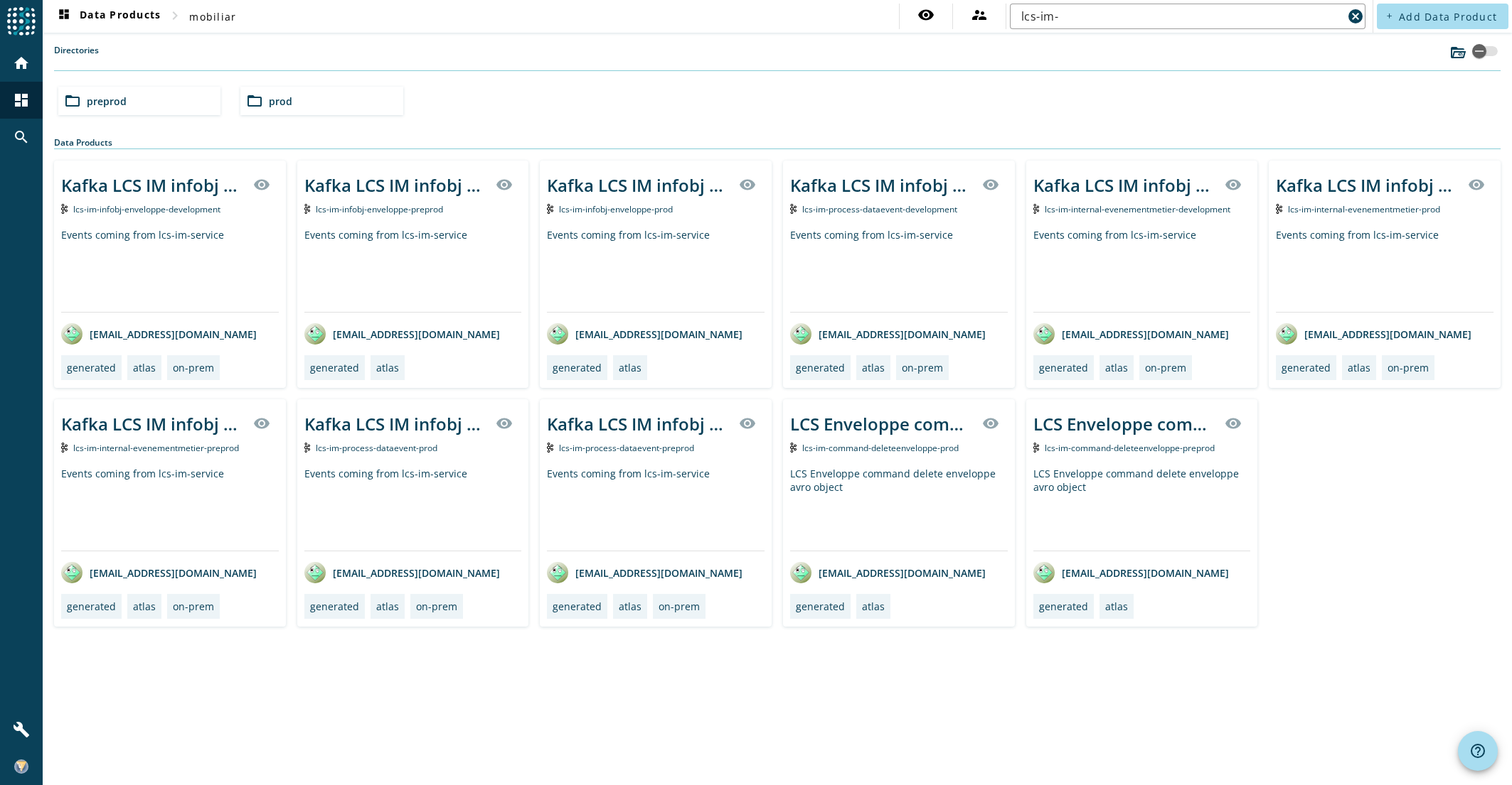
click at [115, 103] on span "preprod" at bounding box center [106, 101] width 39 height 14
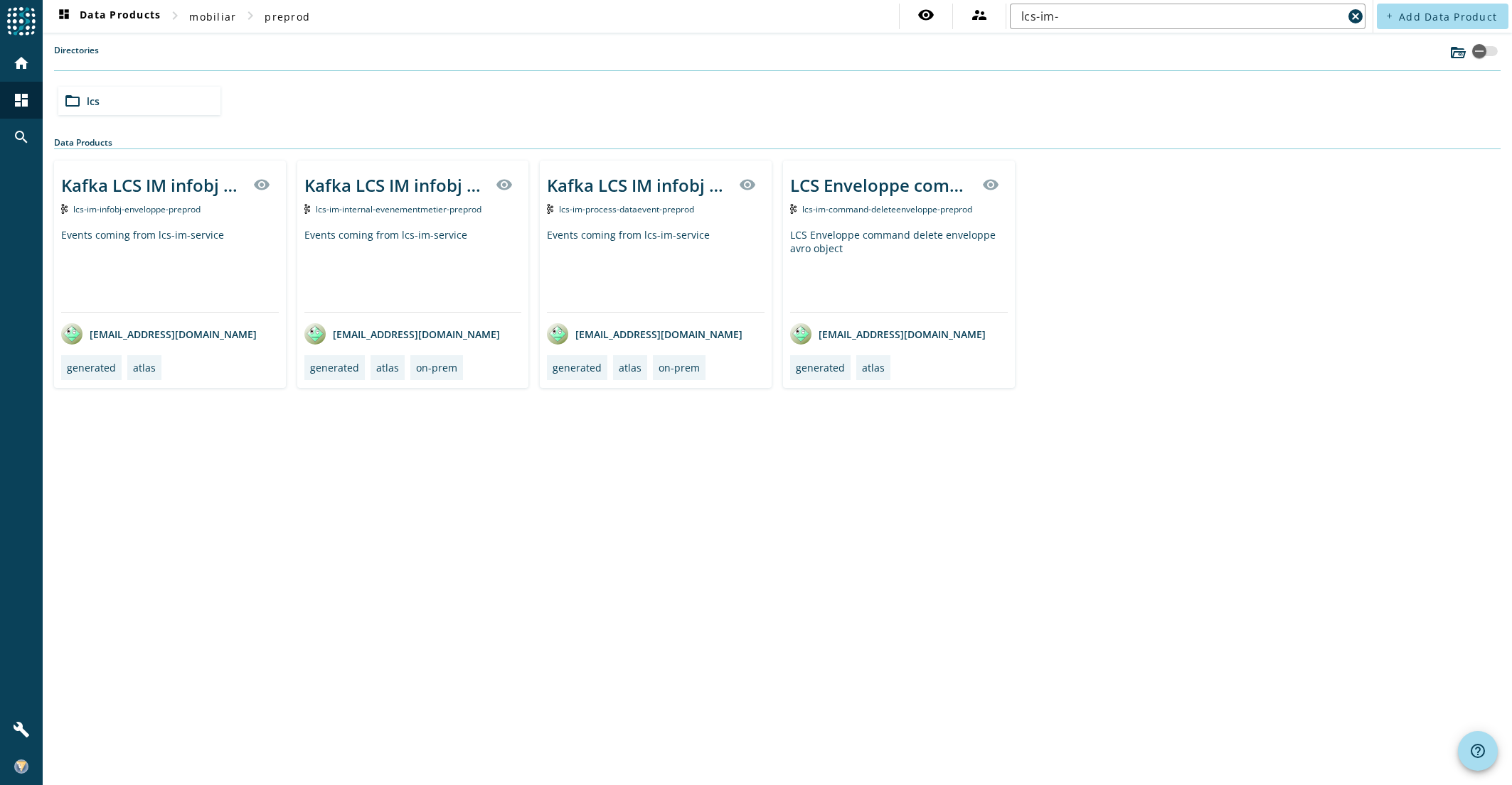
click at [877, 206] on span "lcs-im-command-deleteenveloppe-preprod" at bounding box center [887, 209] width 170 height 12
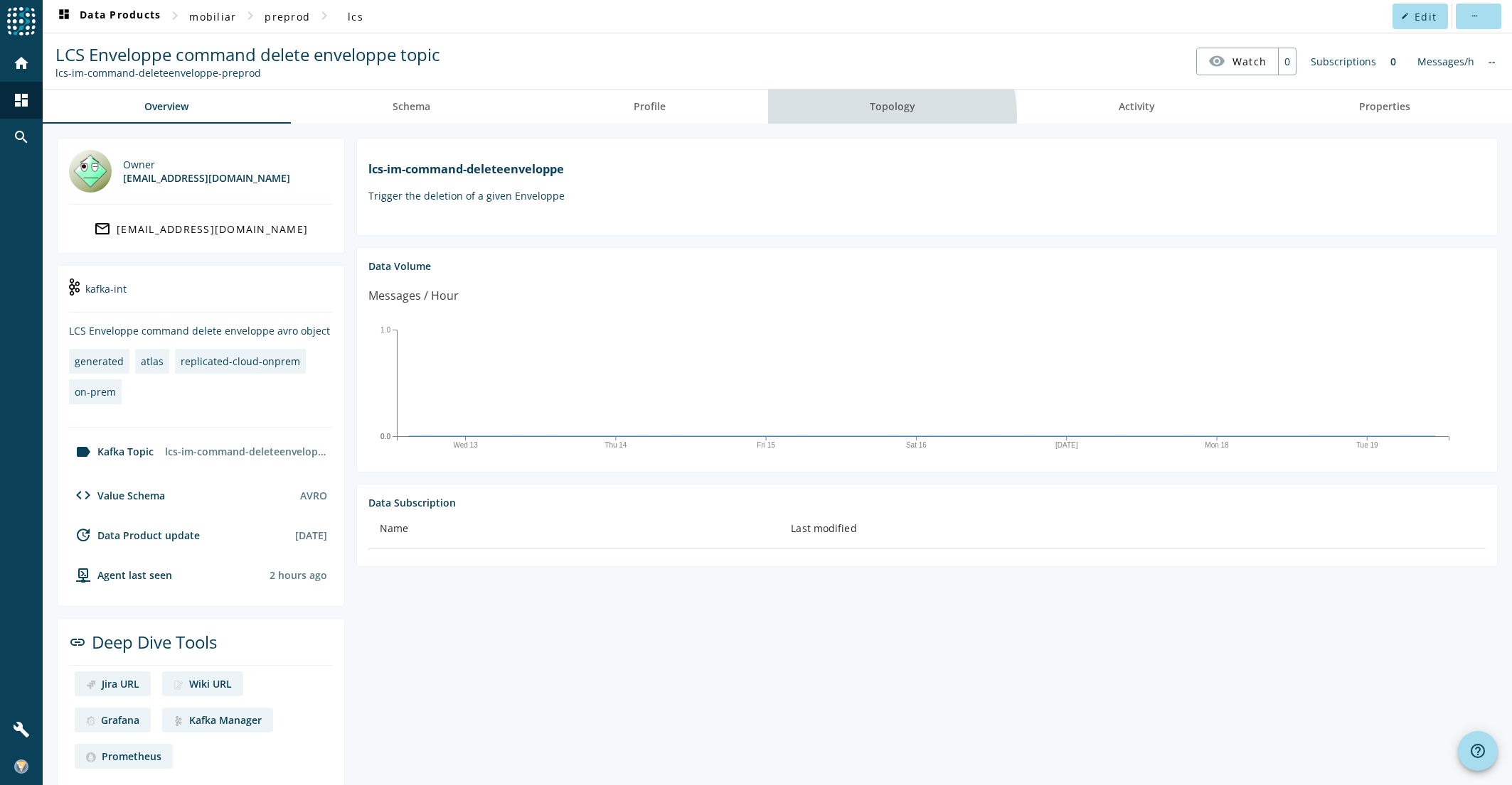
click at [880, 117] on span "Topology" at bounding box center [892, 106] width 46 height 34
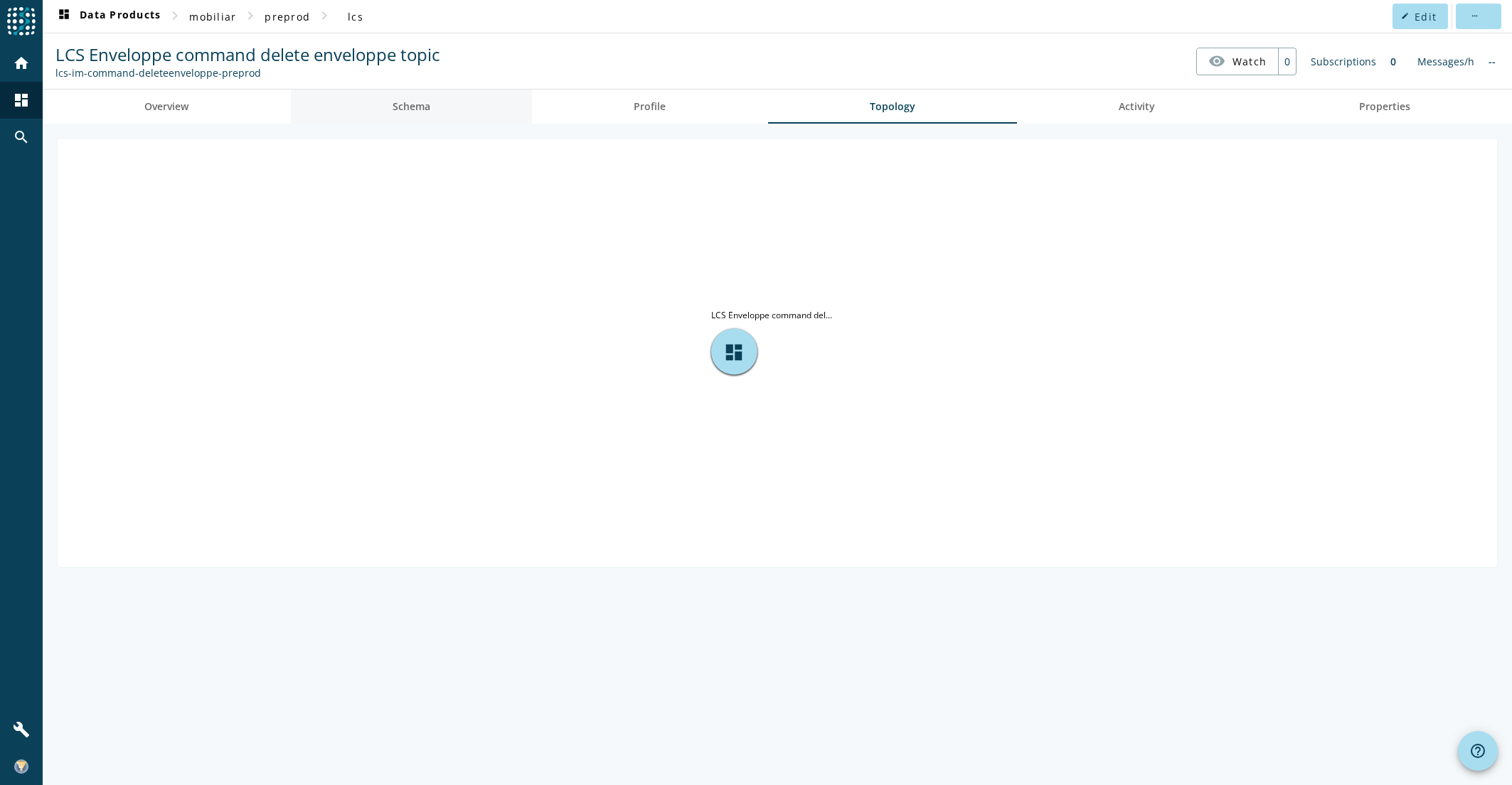
click at [431, 111] on span "Schema" at bounding box center [411, 106] width 38 height 10
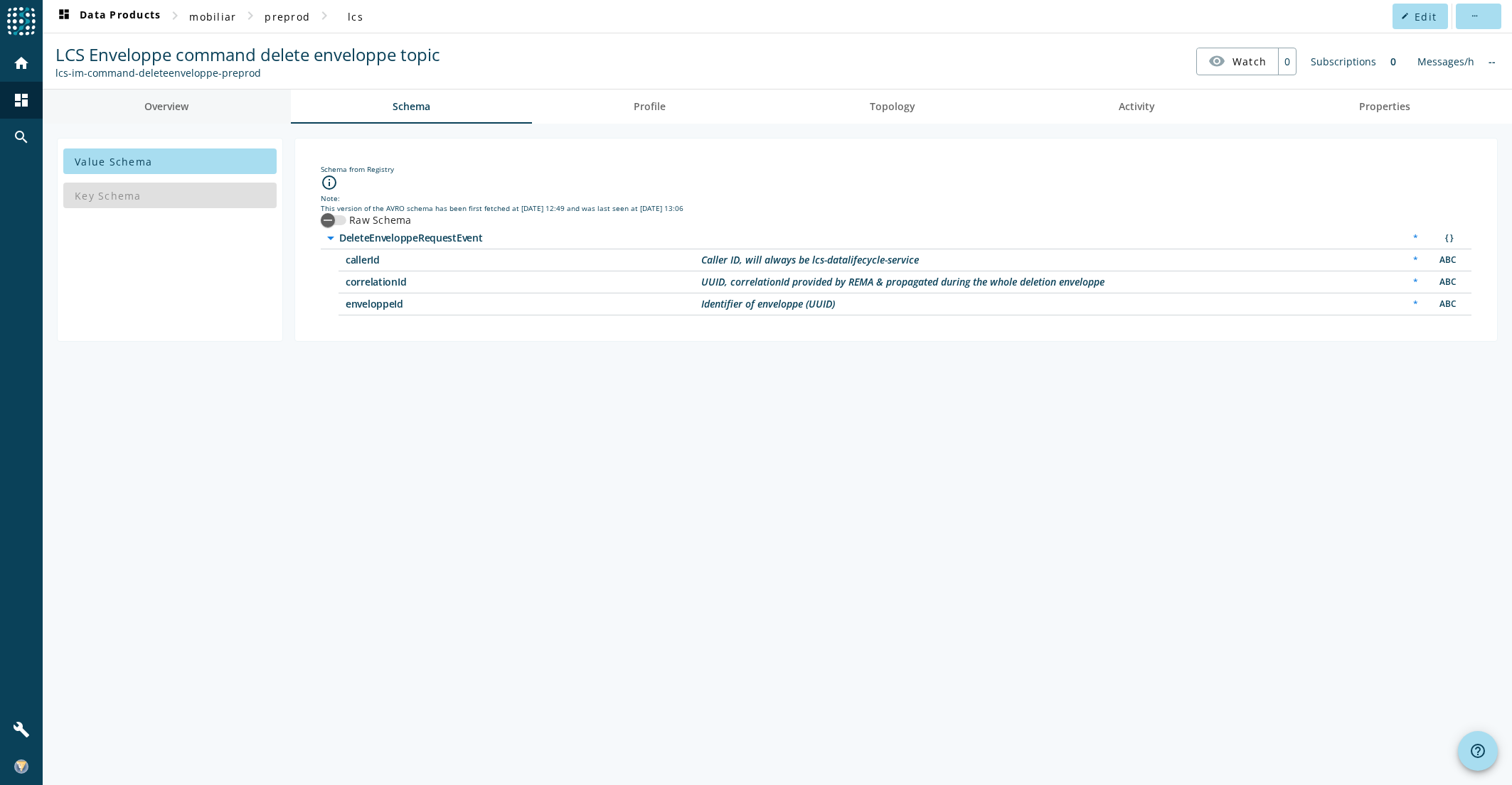
click at [193, 95] on link "Overview" at bounding box center [167, 106] width 248 height 34
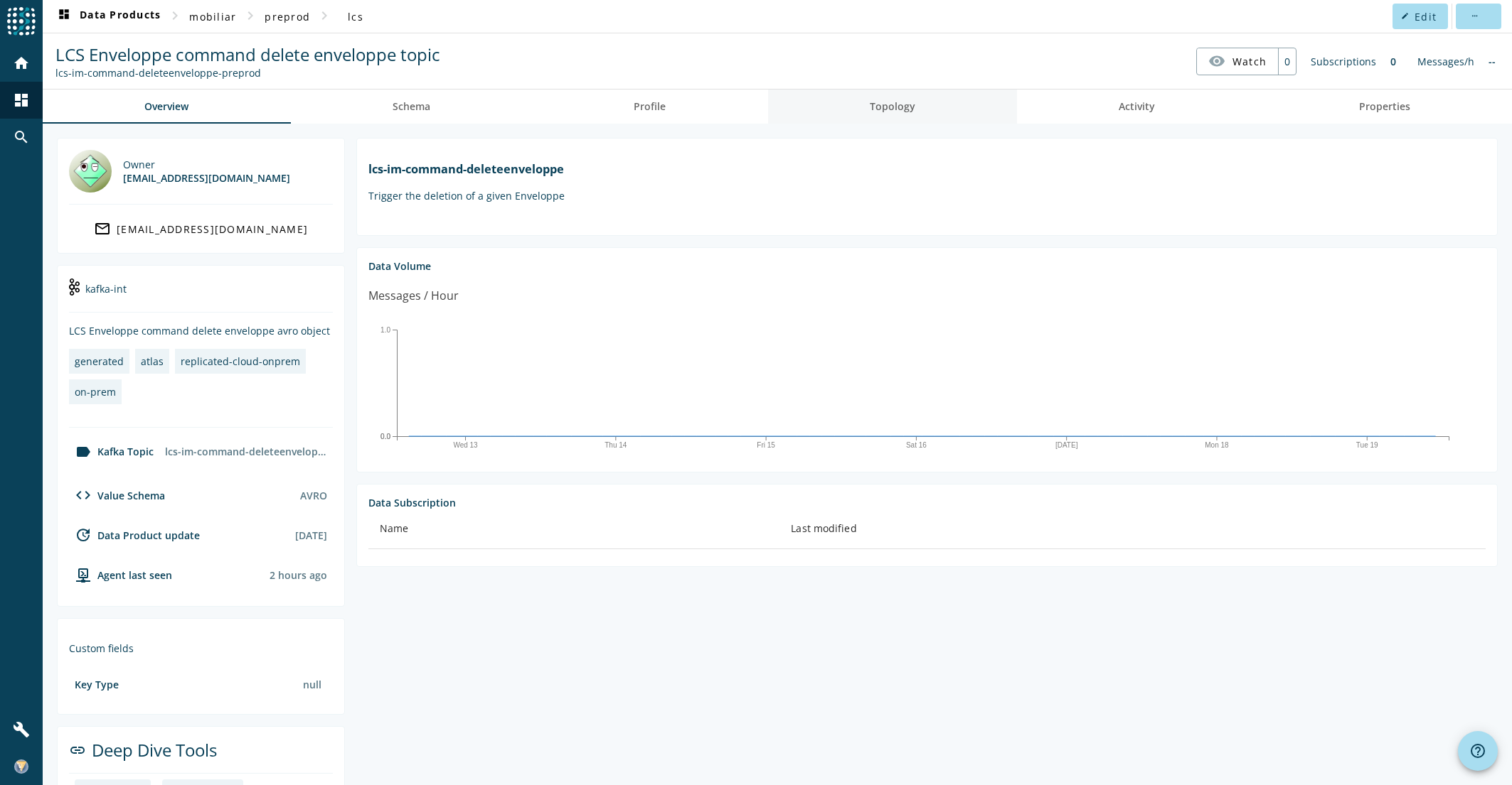
click at [919, 103] on link "Topology" at bounding box center [892, 106] width 249 height 34
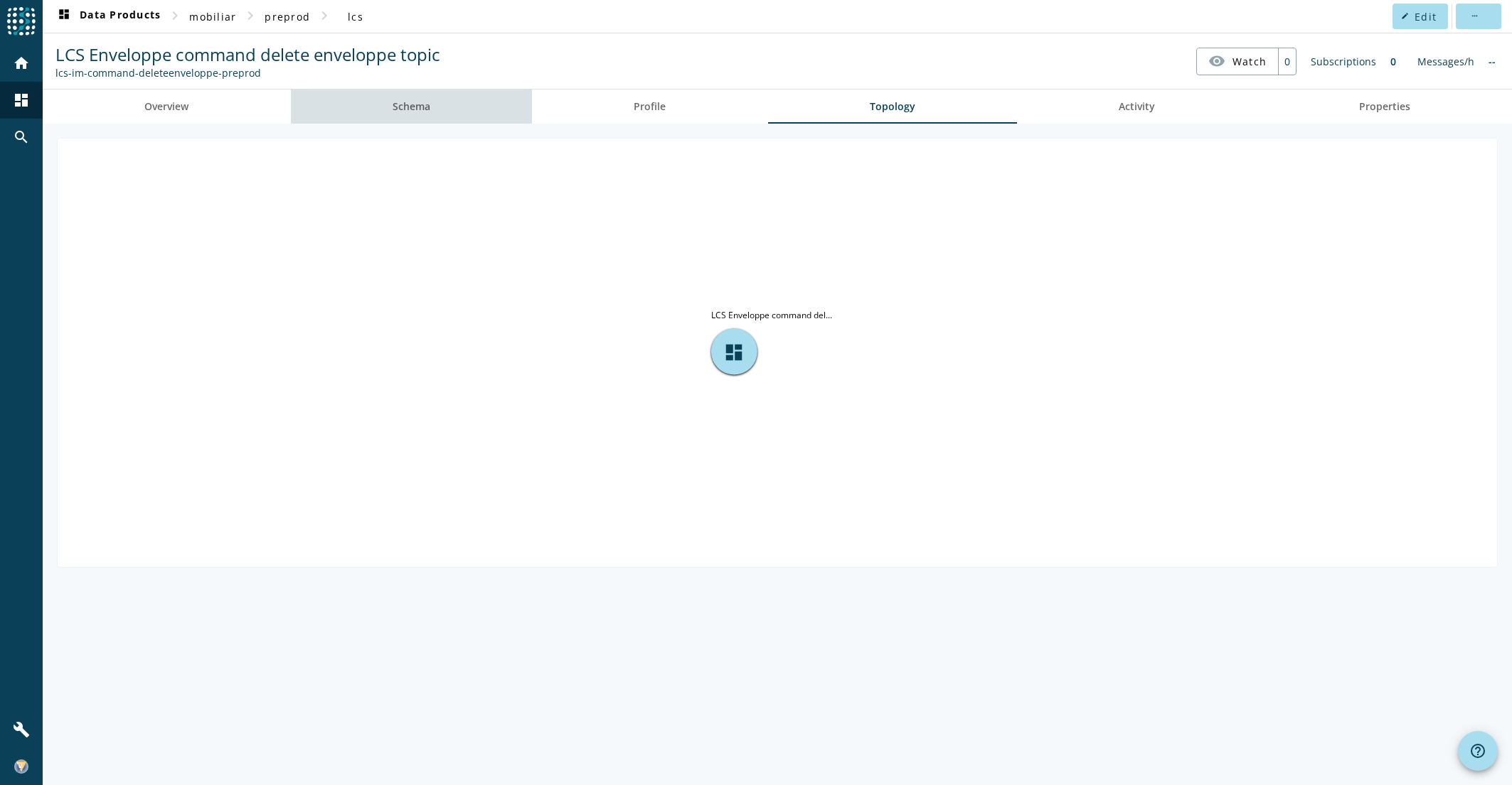
drag, startPoint x: 492, startPoint y: 97, endPoint x: 477, endPoint y: 104, distance: 16.6
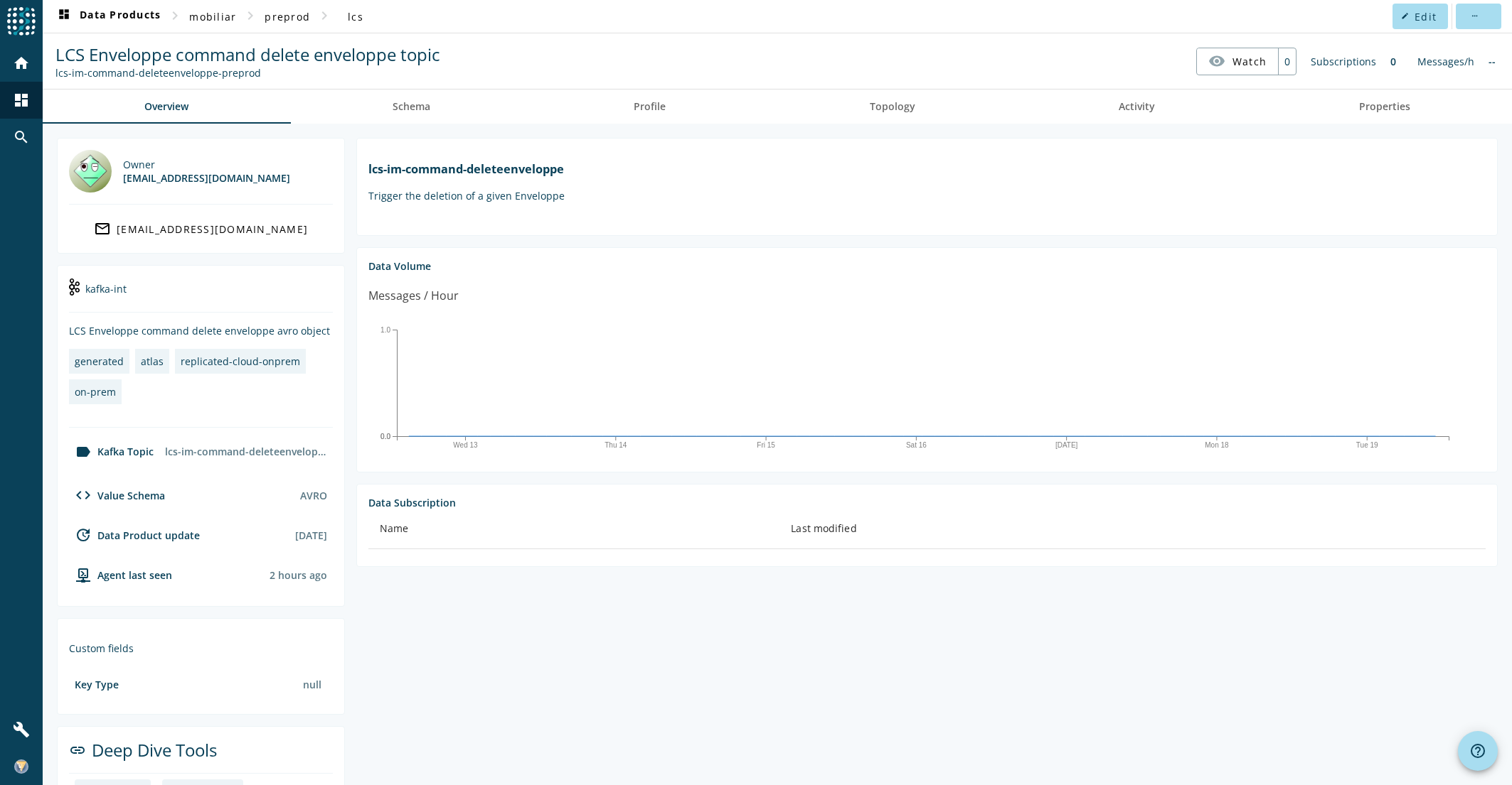
drag, startPoint x: 510, startPoint y: 144, endPoint x: 498, endPoint y: 150, distance: 13.4
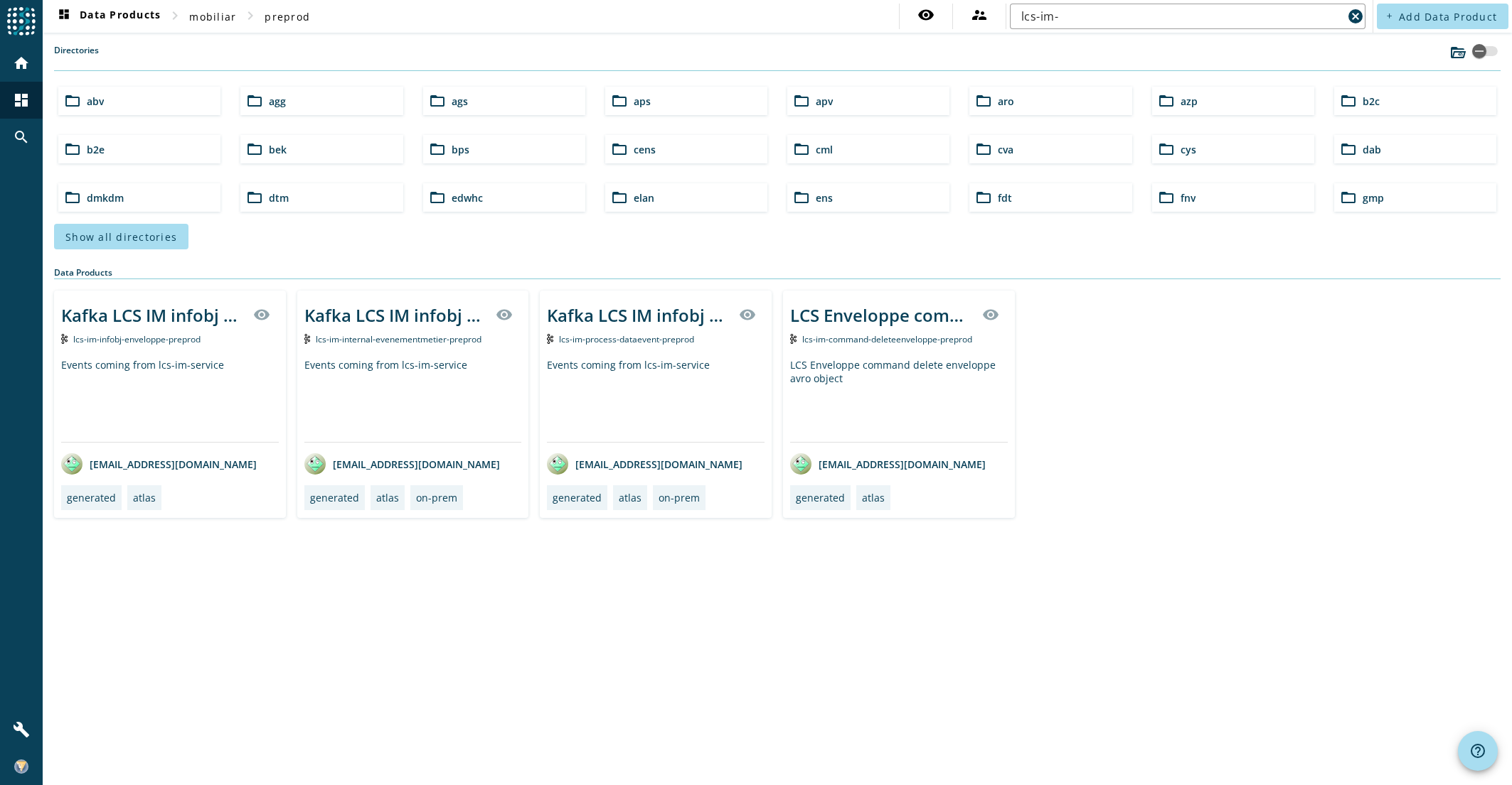
click at [380, 343] on span "lcs-im-internal-evenementmetier-preprod" at bounding box center [398, 339] width 166 height 12
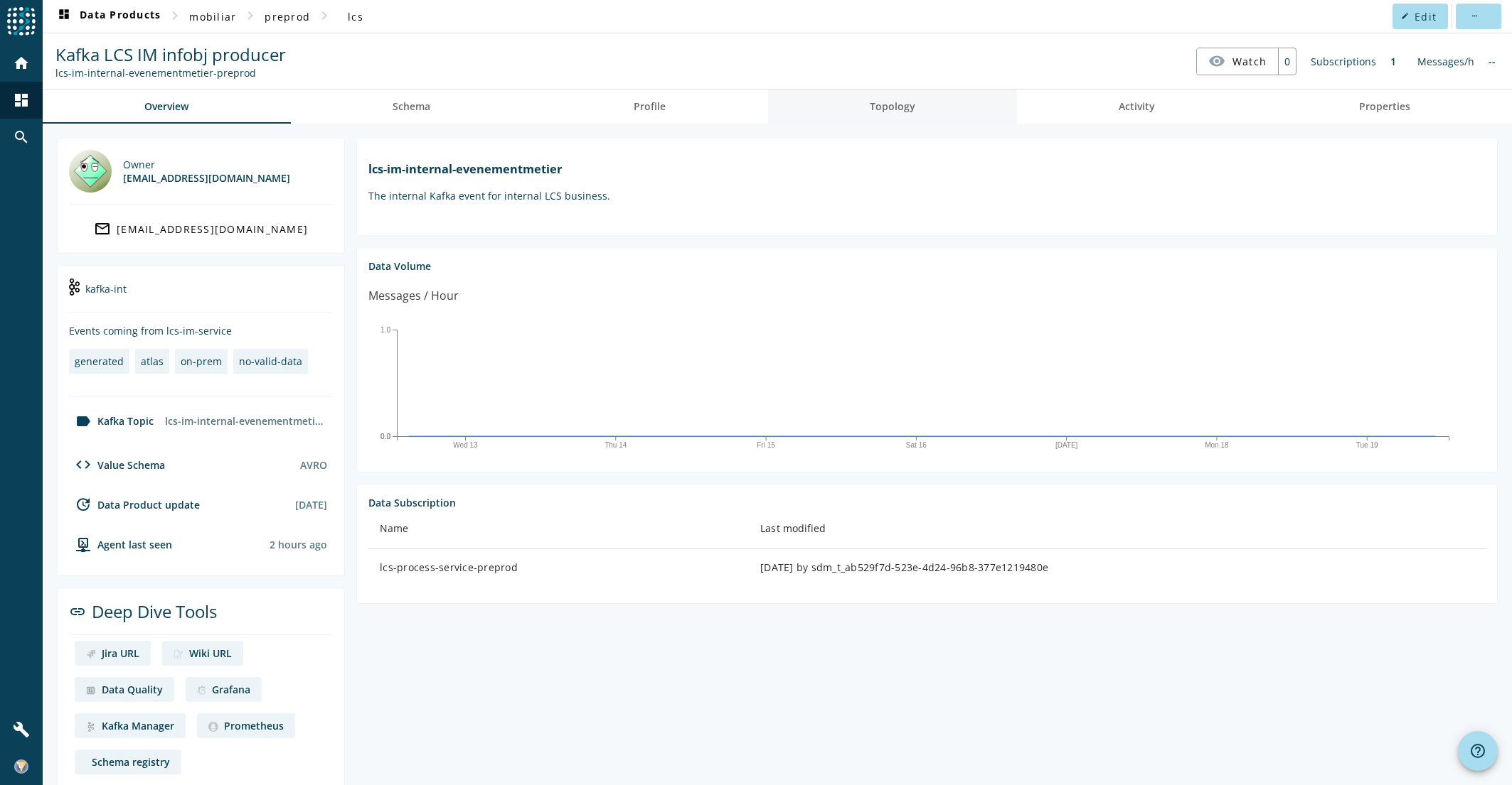
click at [912, 117] on link "Topology" at bounding box center [892, 106] width 249 height 34
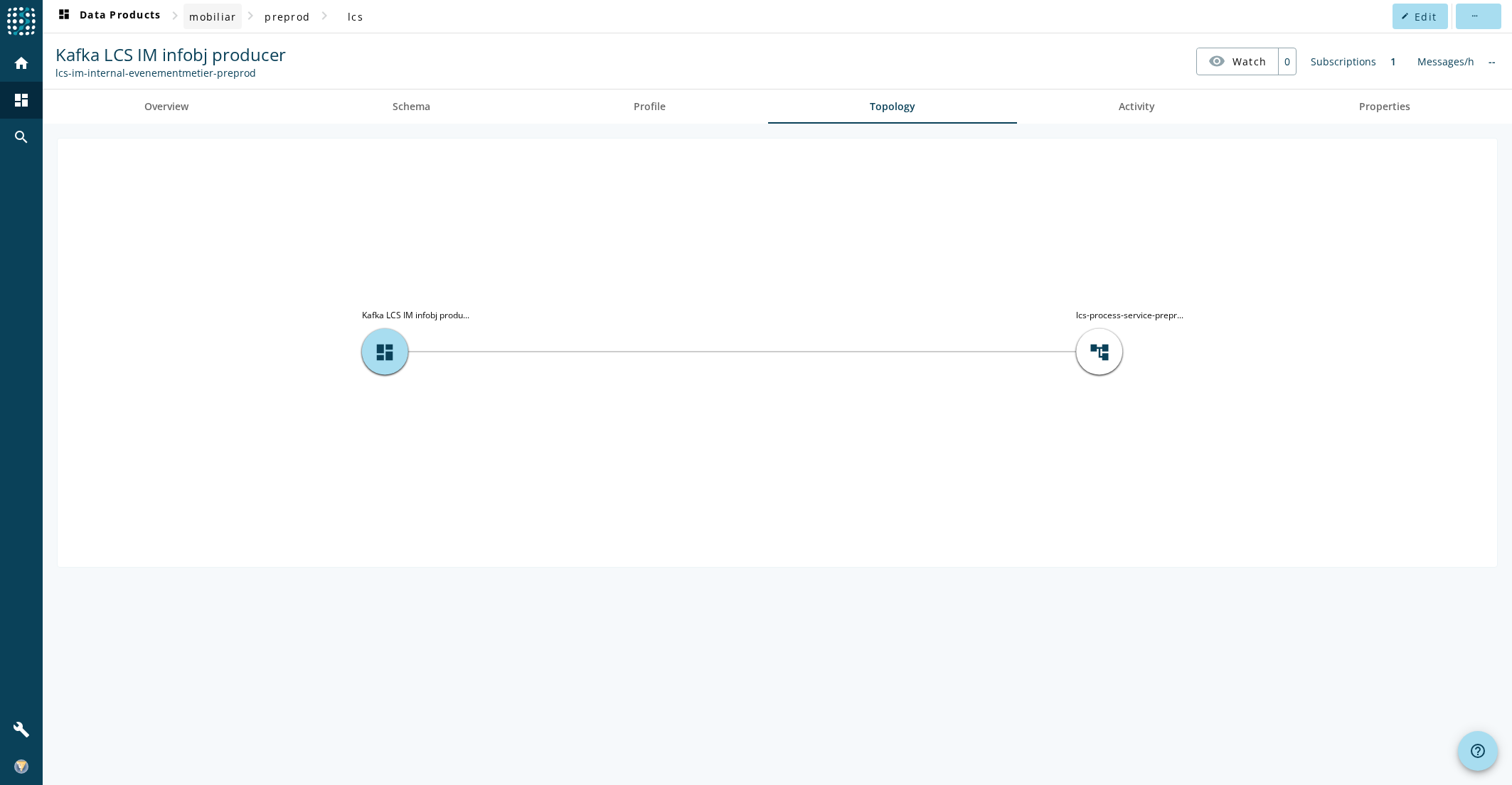
click at [209, 13] on span "mobiliar" at bounding box center [212, 16] width 47 height 14
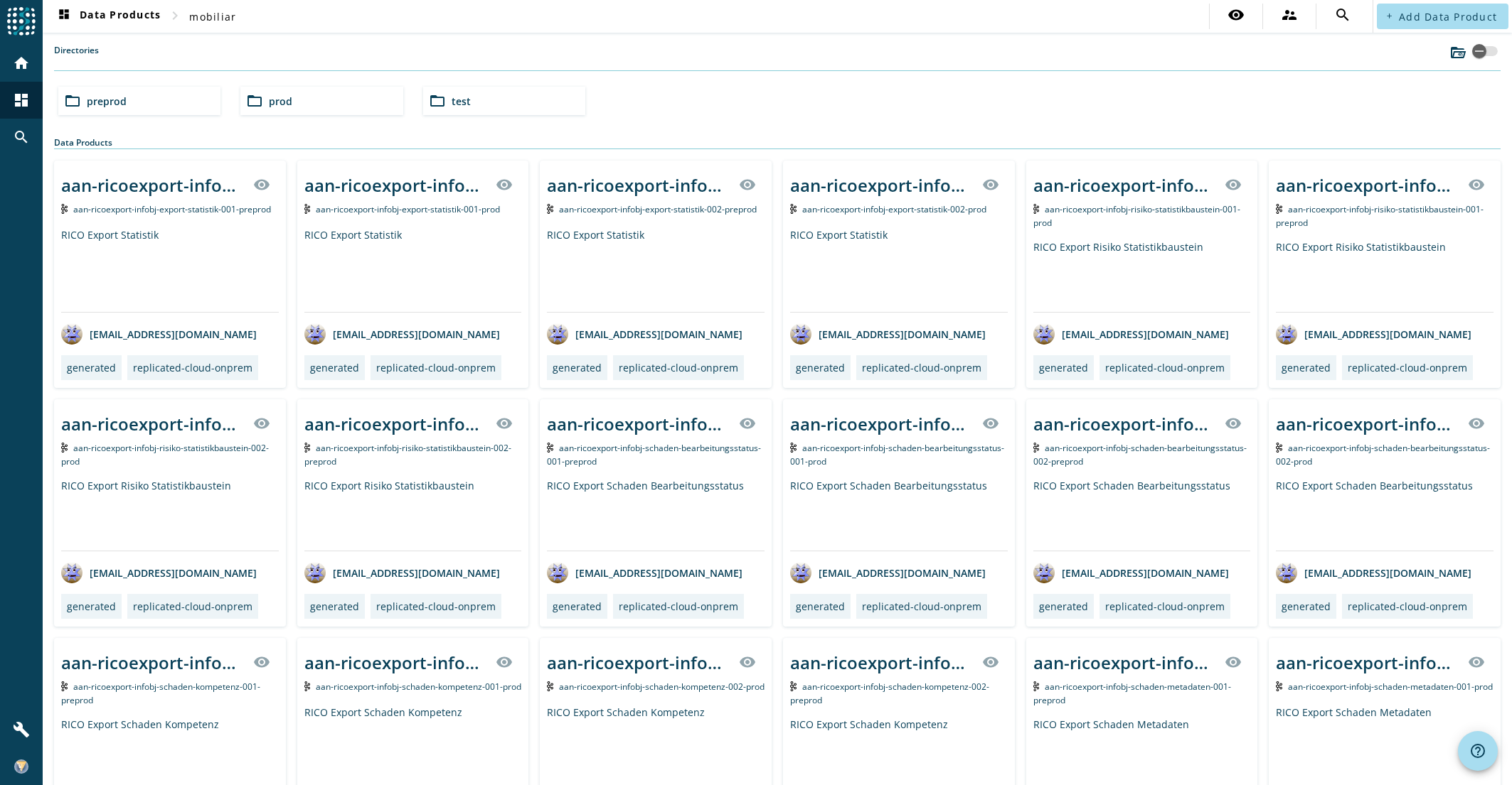
click at [315, 93] on div "folder_open prod" at bounding box center [321, 101] width 162 height 28
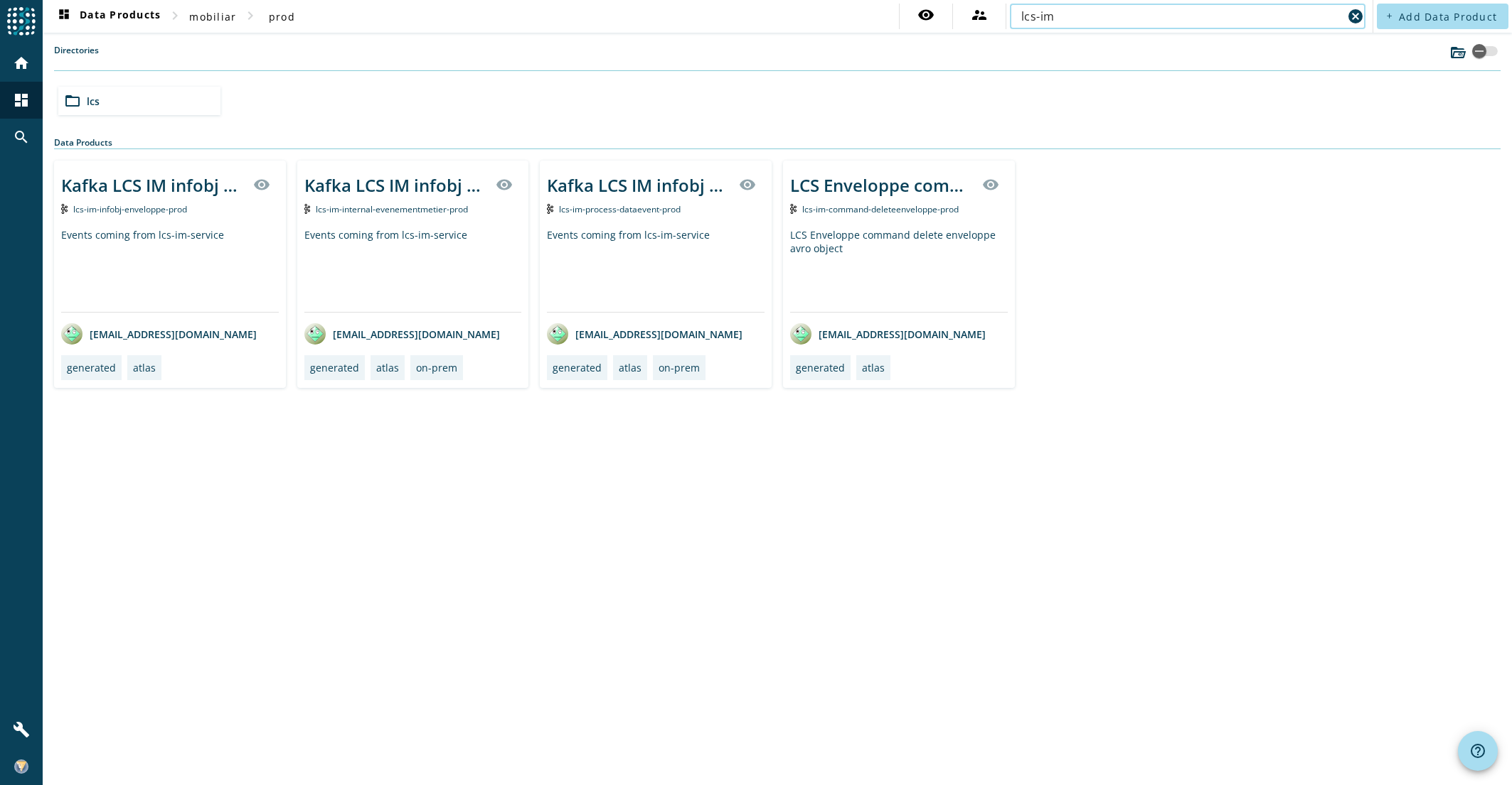
type input "lcs-im"
click at [371, 211] on span "lcs-im-internal-evenementmetier-prod" at bounding box center [391, 209] width 152 height 12
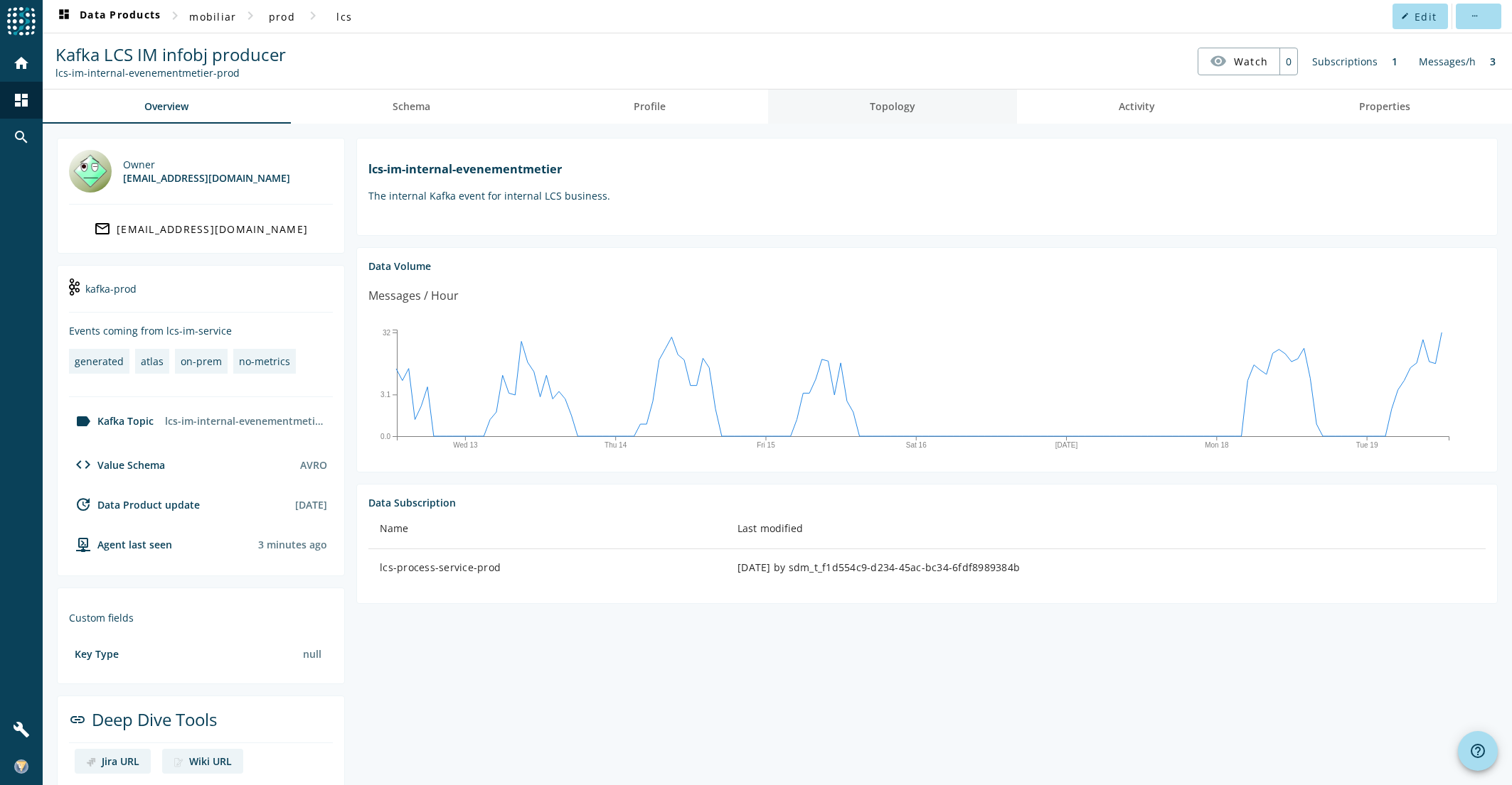
click at [888, 111] on span "Topology" at bounding box center [892, 106] width 46 height 10
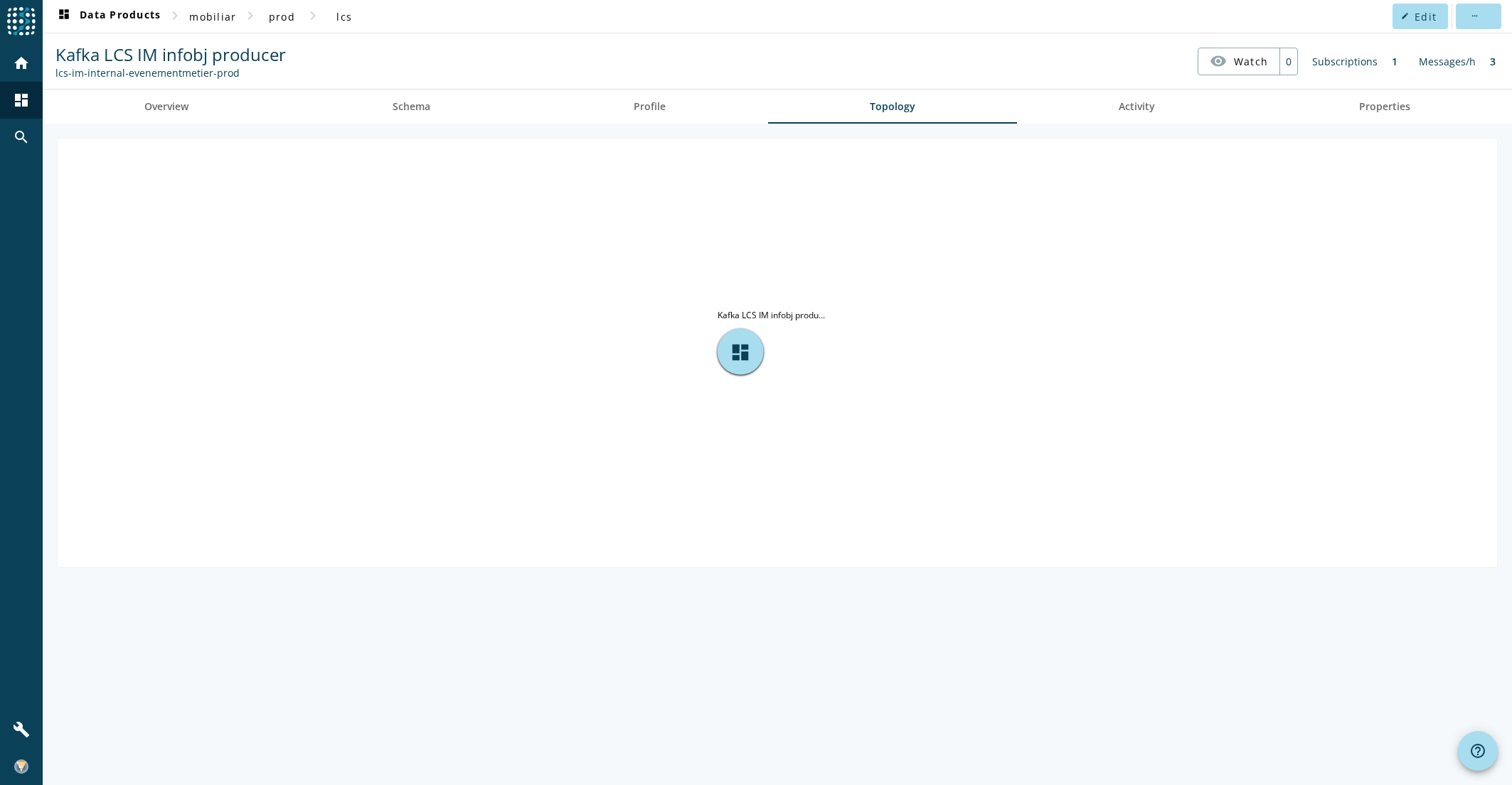
drag, startPoint x: 235, startPoint y: 74, endPoint x: 47, endPoint y: 74, distance: 188.0
click at [47, 74] on spd-actions-toolbar "[PERSON_NAME] LCS IM infobj producer lcs-im-internal-evenementmetier-prod visib…" at bounding box center [777, 61] width 1469 height 55
copy div "lcs-im-internal-evenementmetier-prod"
click at [19, 141] on mat-icon "search" at bounding box center [21, 137] width 17 height 17
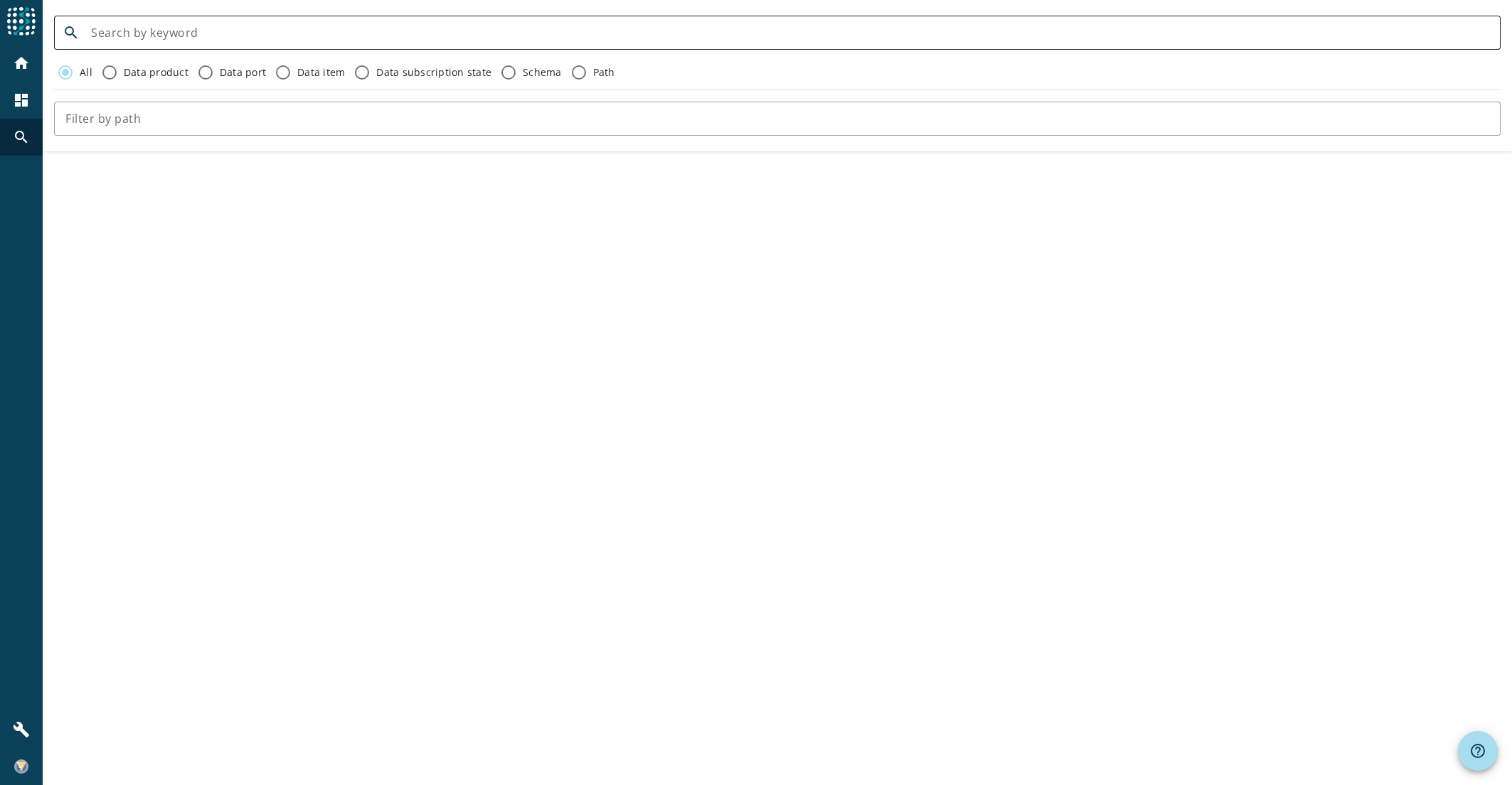
click at [187, 36] on input at bounding box center [789, 32] width 1398 height 17
paste input "lcs-im-internal-evenementmetier-prod"
drag, startPoint x: 88, startPoint y: 31, endPoint x: 50, endPoint y: 35, distance: 38.2
click at [50, 35] on form "search lcs-im-internal-evenementmetier-prod All Data product Data port Data ite…" at bounding box center [777, 75] width 1469 height 131
click at [113, 25] on input "lcs-im-internal-evenementmetier-prod" at bounding box center [789, 32] width 1398 height 17
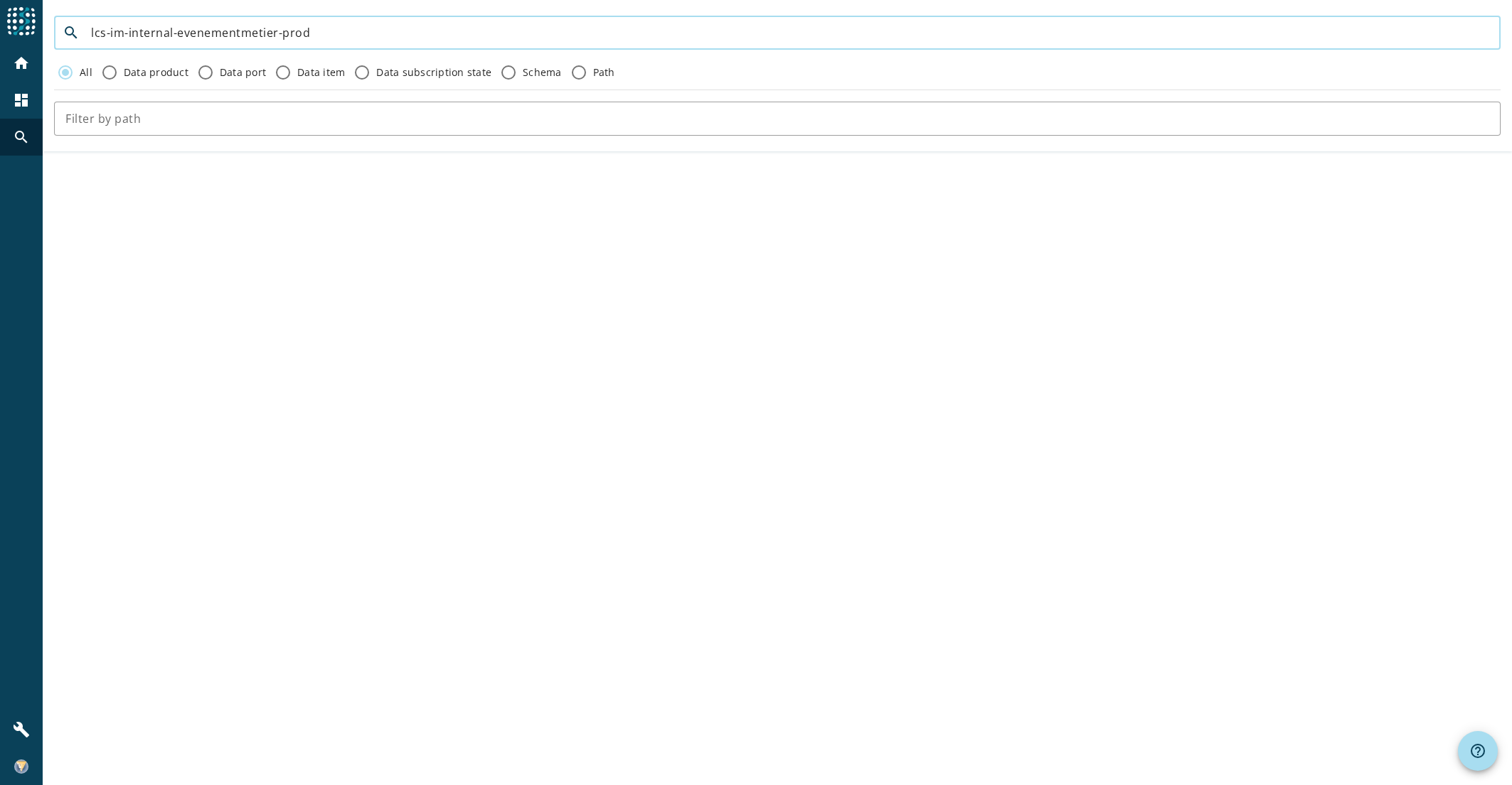
click at [352, 35] on input "lcs-im-internal-evenementmetier-prod" at bounding box center [789, 32] width 1398 height 17
drag, startPoint x: 340, startPoint y: 36, endPoint x: -5, endPoint y: 21, distance: 345.3
click at [0, 21] on html "menu Agoora home dashboard search build search lcs-im-internal-evenementmetier …" at bounding box center [756, 392] width 1512 height 785
type input "lcs-im"
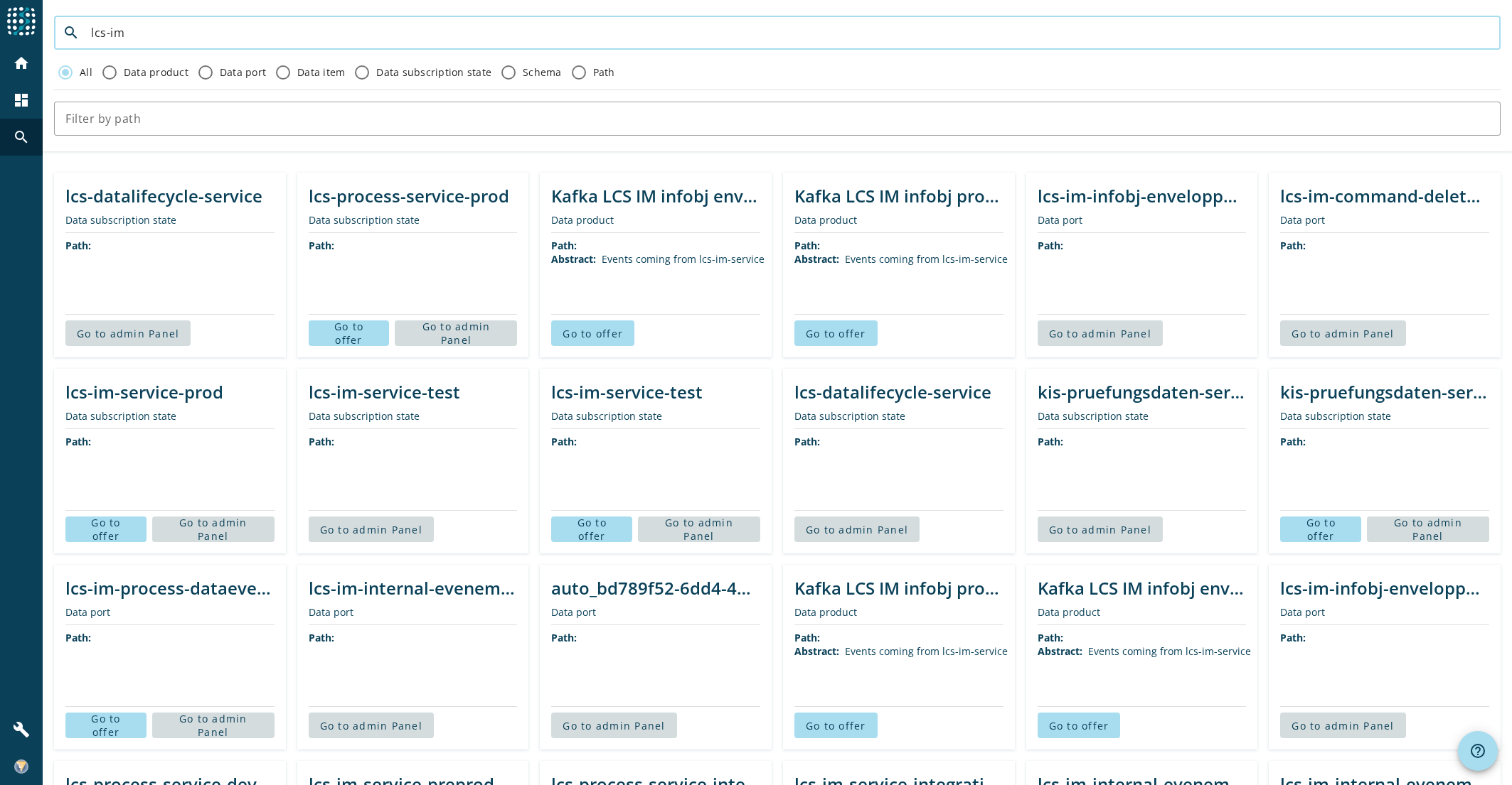
drag, startPoint x: 128, startPoint y: 30, endPoint x: -66, endPoint y: 30, distance: 194.0
click at [0, 30] on html "menu Agoora home dashboard search build search lcs-im All Data product Data por…" at bounding box center [756, 392] width 1512 height 785
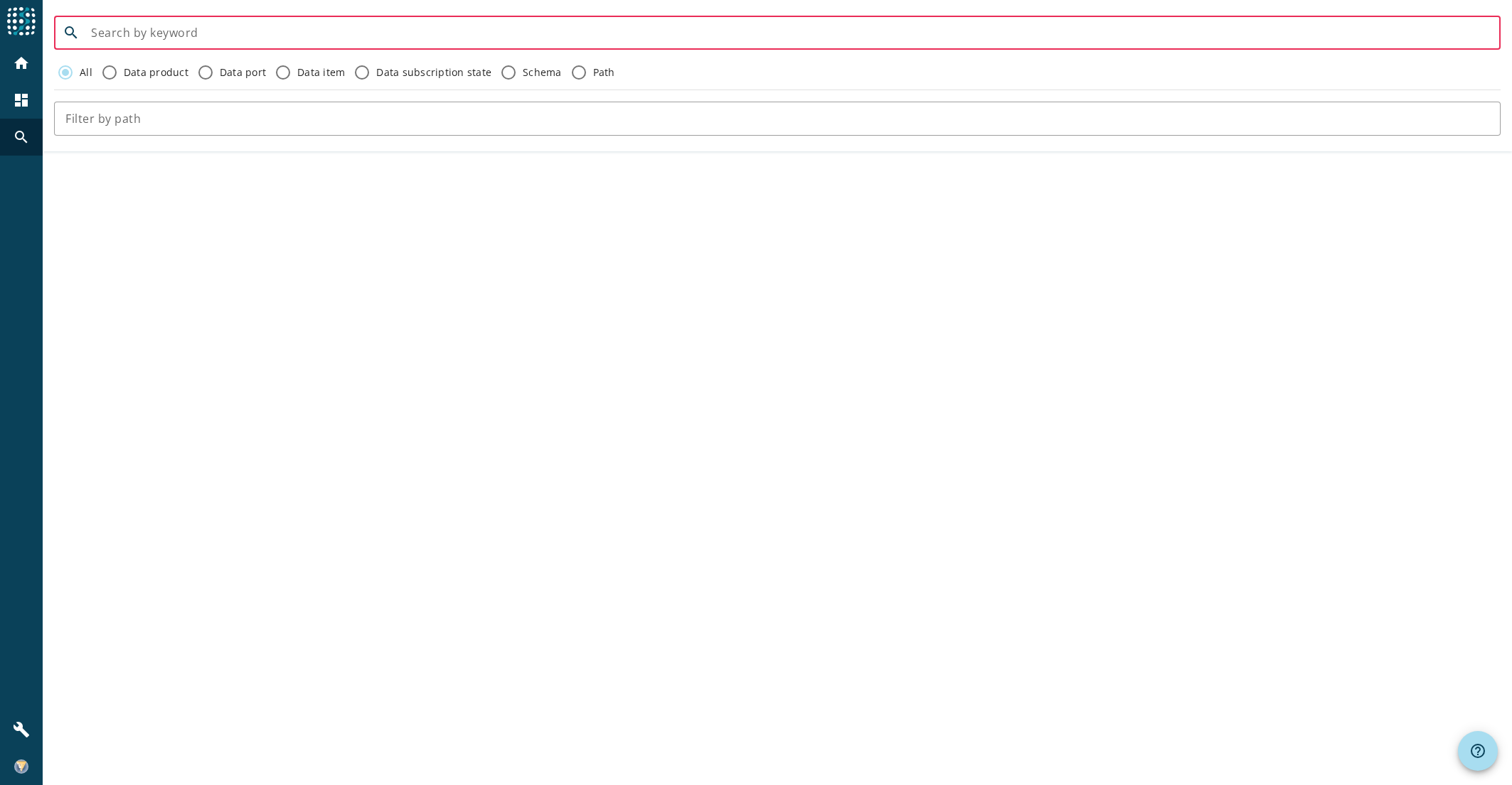
click at [175, 38] on input at bounding box center [789, 32] width 1398 height 17
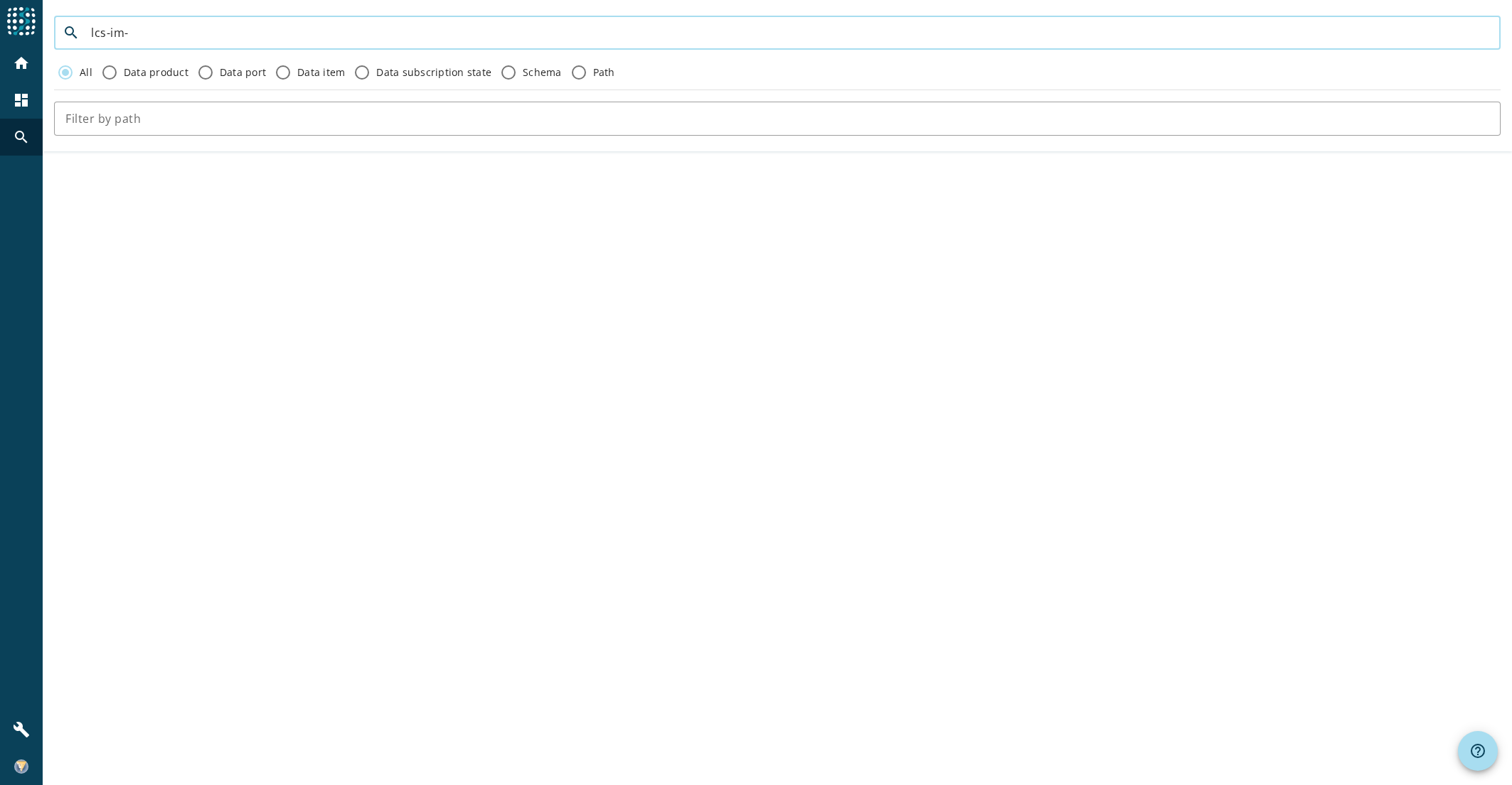
type input "lcs-im-"
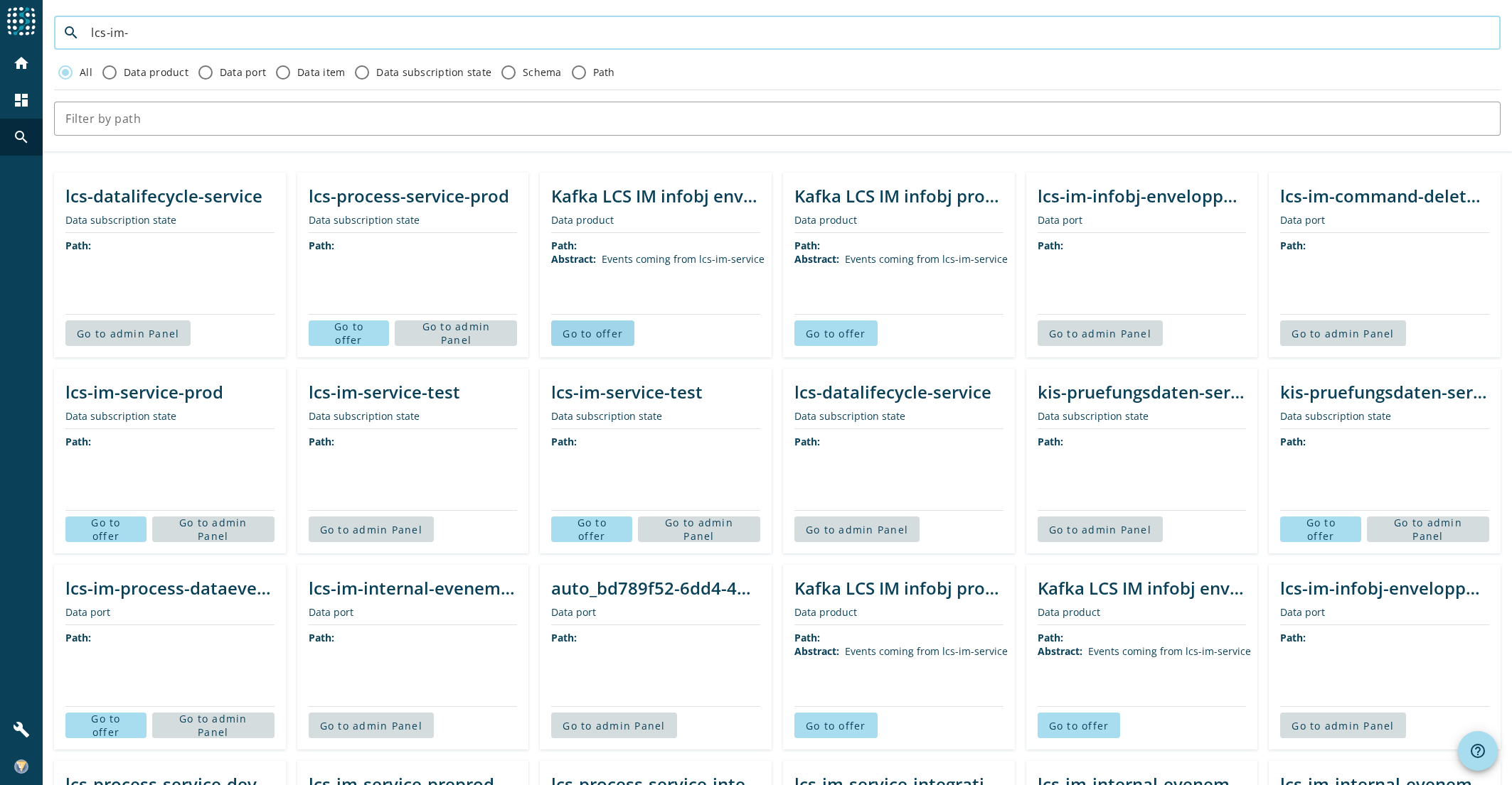
click at [620, 335] on span at bounding box center [592, 333] width 83 height 34
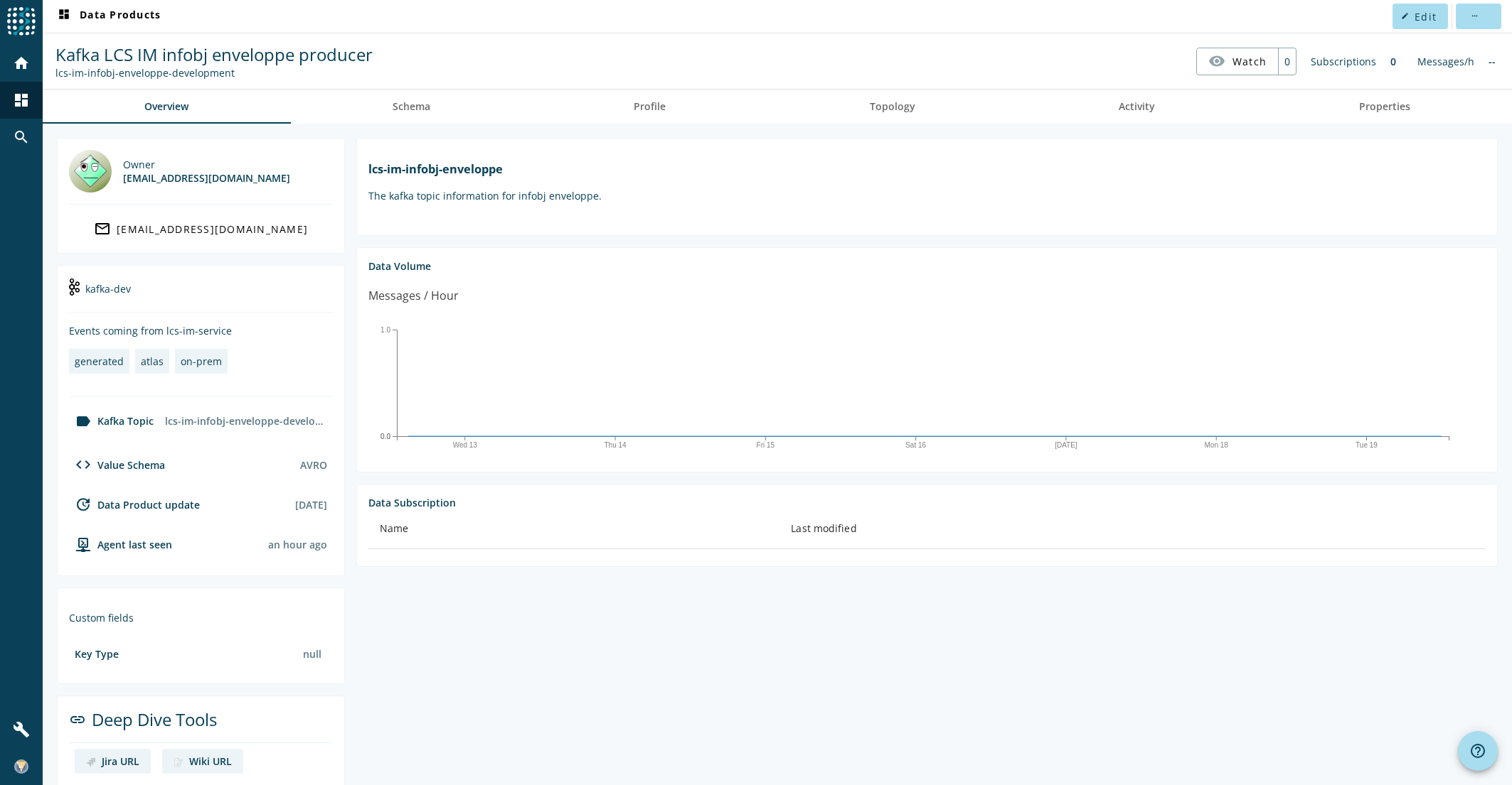
drag, startPoint x: 791, startPoint y: 206, endPoint x: 762, endPoint y: 186, distance: 35.2
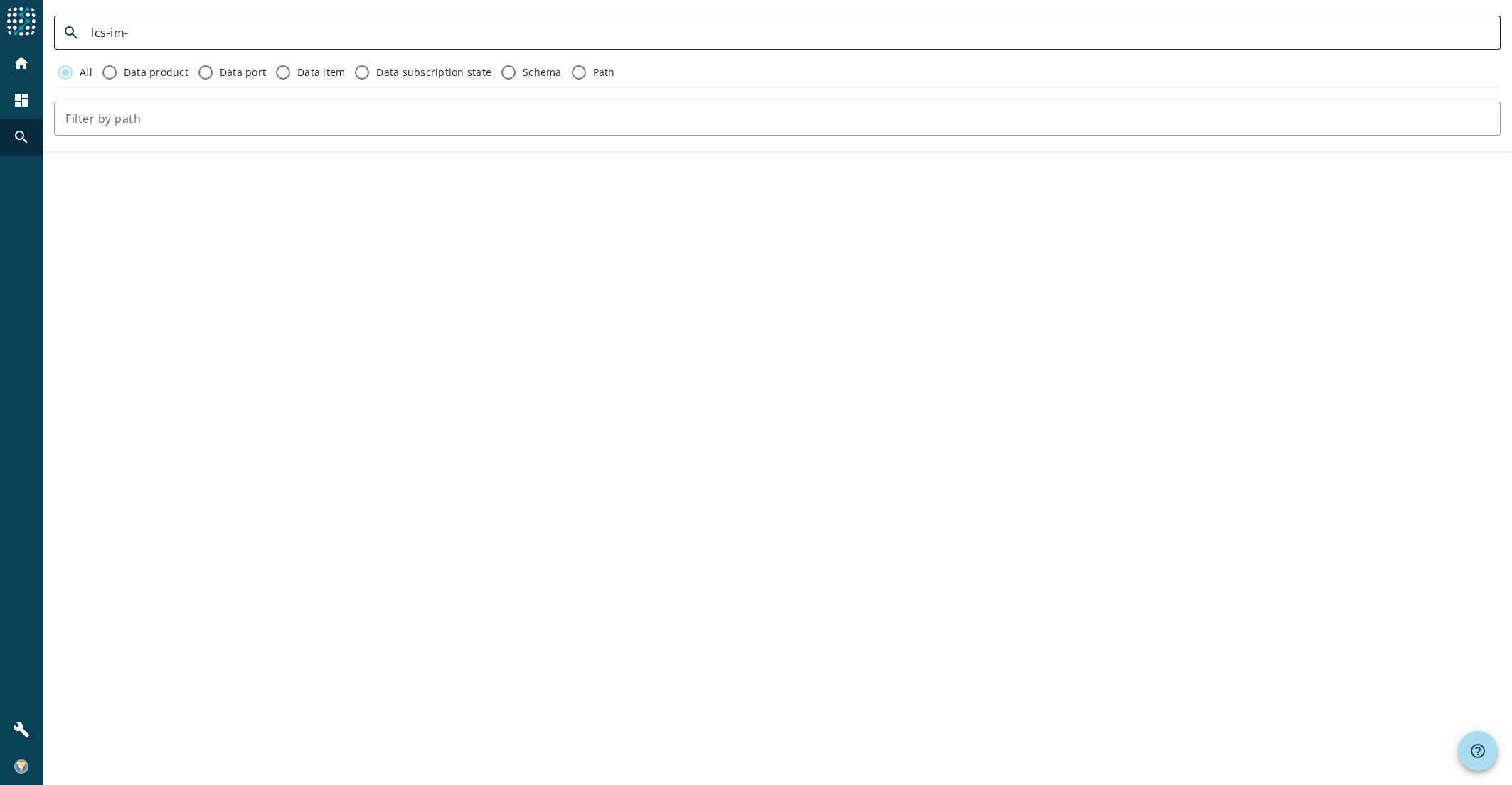
click at [233, 28] on input "lcs-im-" at bounding box center [789, 32] width 1398 height 17
type input "lcs-im-inte"
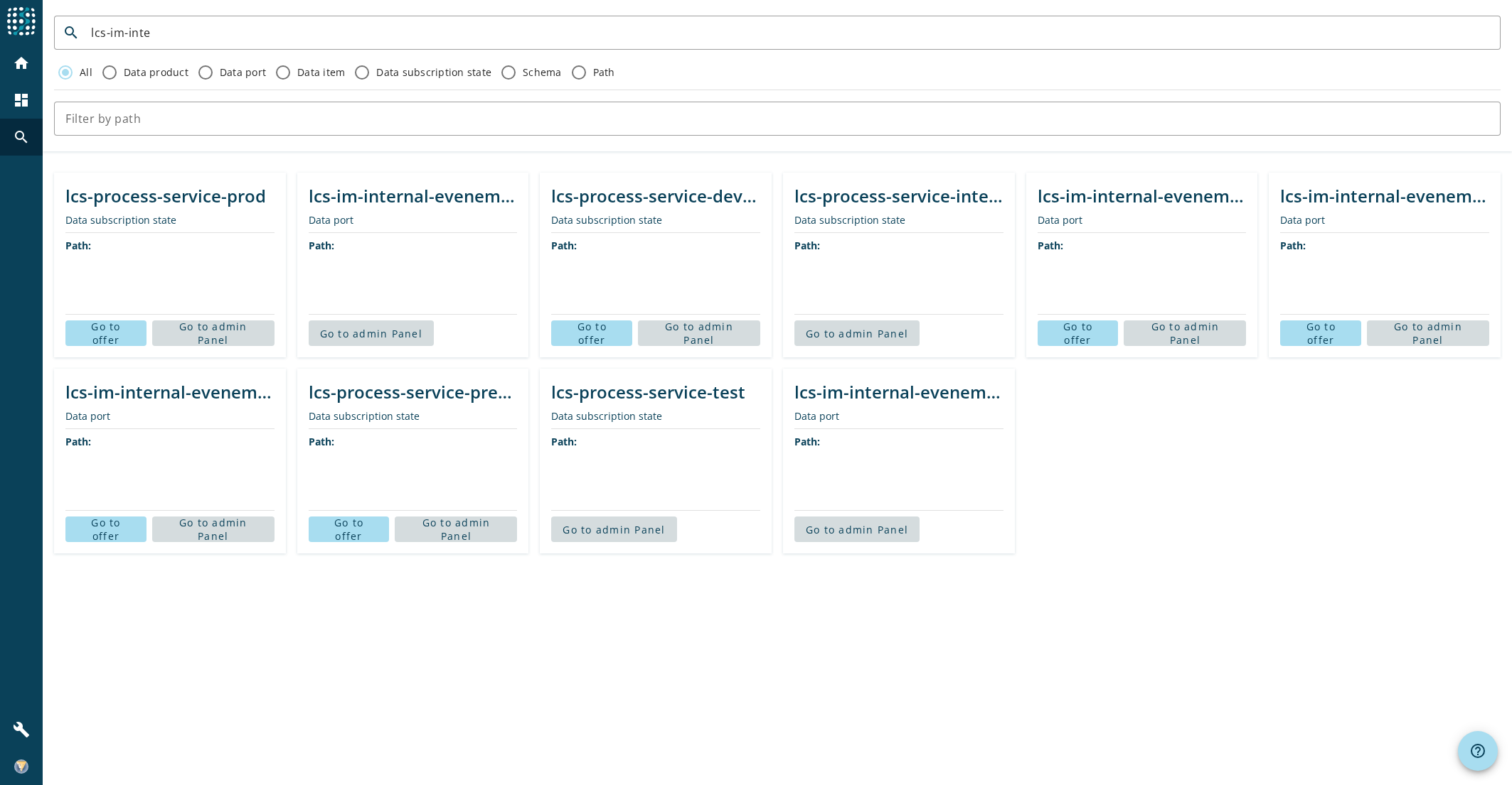
click at [393, 201] on div "lcs-im-internal-evenementmetier-integration" at bounding box center [414, 195] width 209 height 23
click at [359, 335] on span "Go to admin Panel" at bounding box center [371, 333] width 102 height 14
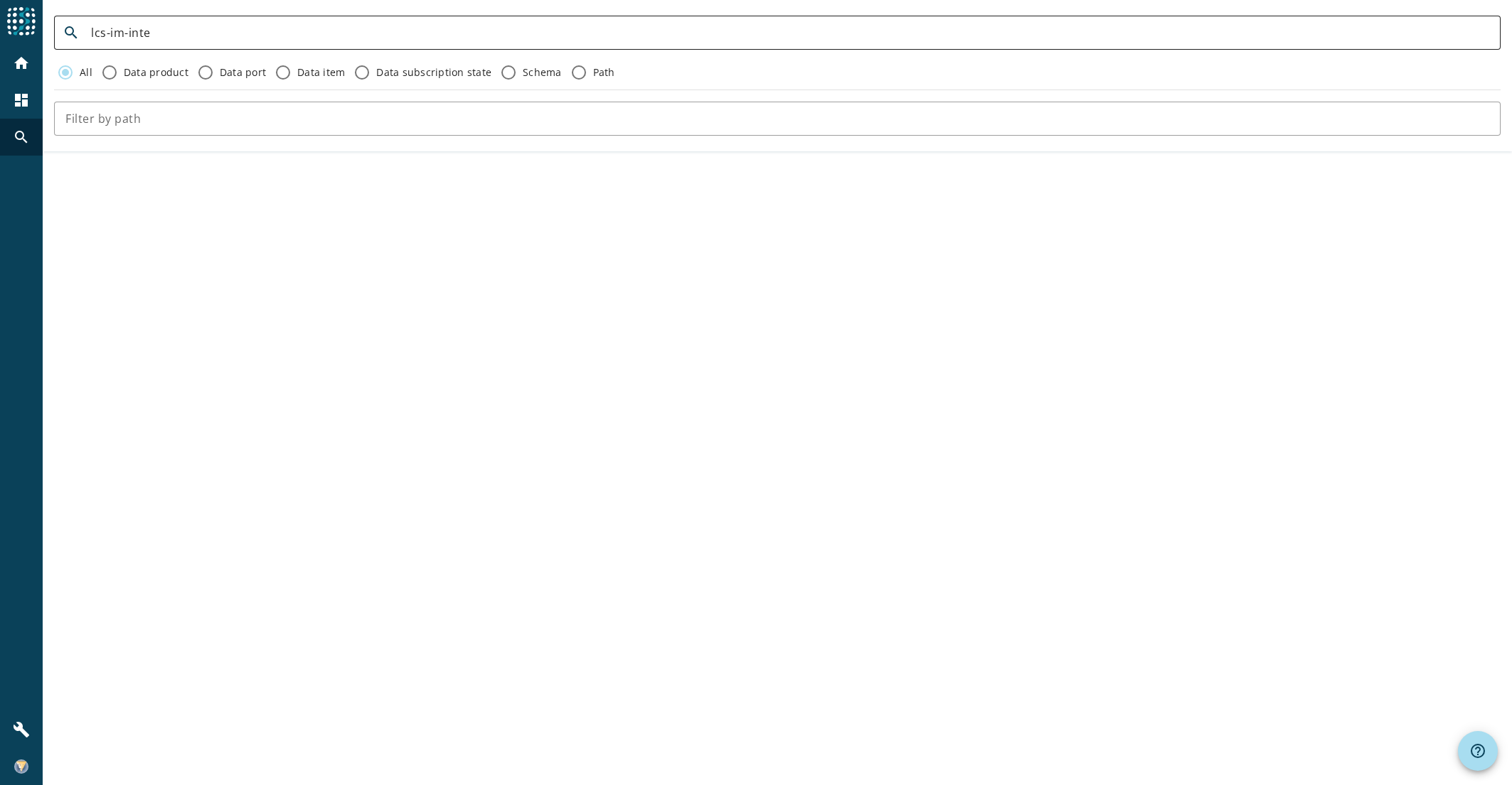
click at [175, 34] on input "lcs-im-inte" at bounding box center [789, 32] width 1398 height 17
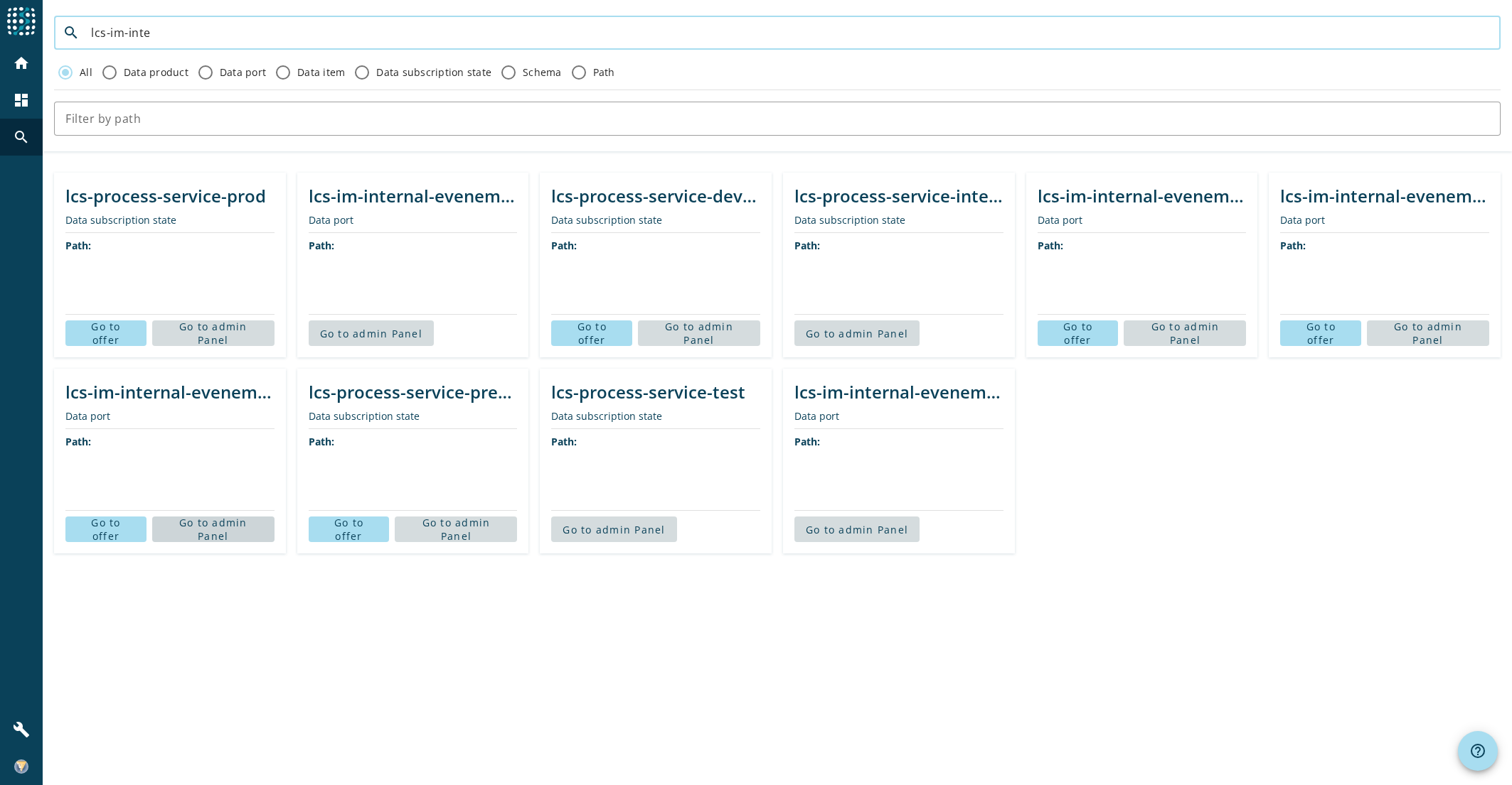
click at [199, 523] on span "Go to admin Panel" at bounding box center [213, 530] width 100 height 27
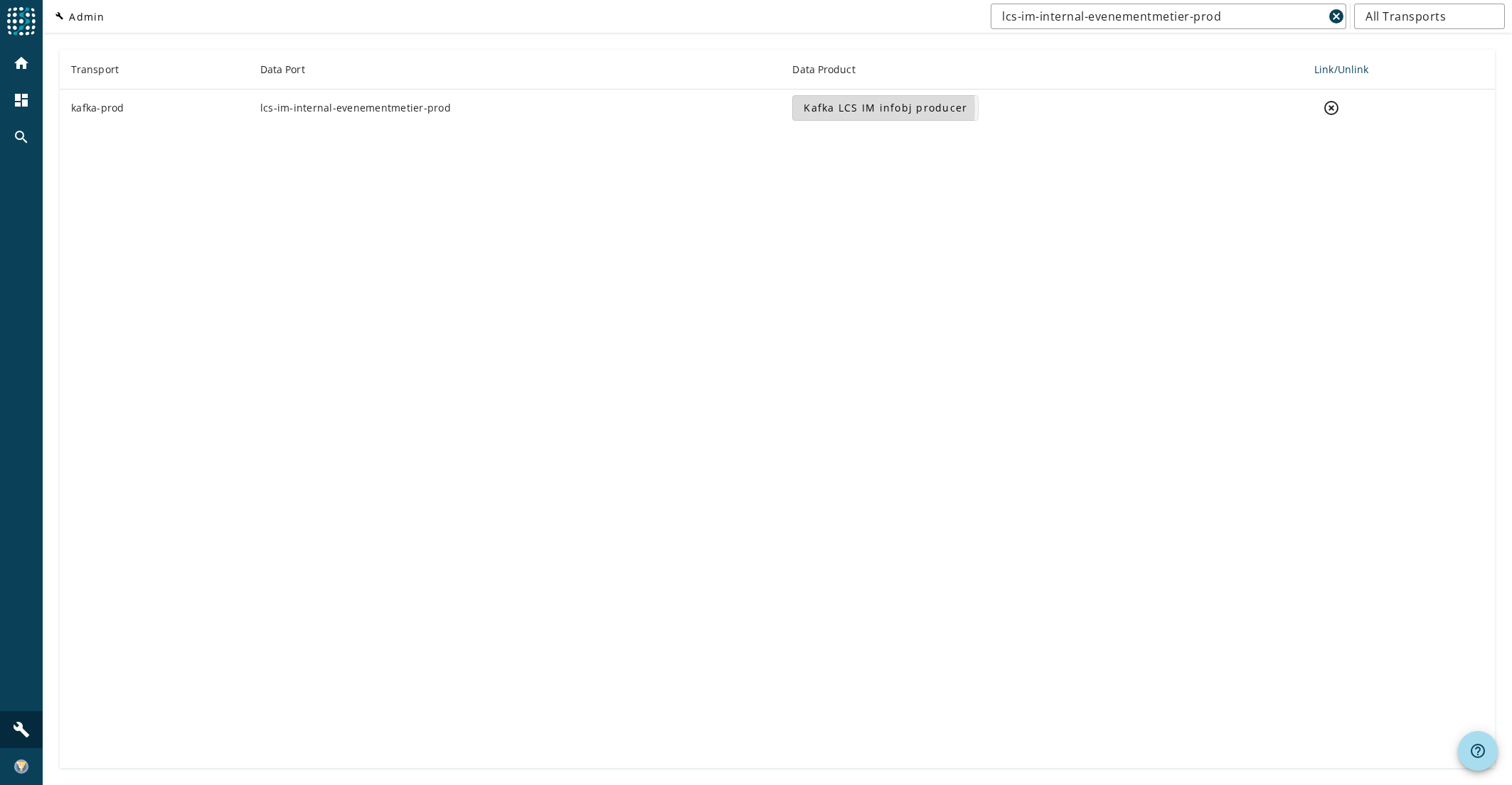
click at [854, 108] on span "Kafka LCS IM infobj producer" at bounding box center [885, 108] width 163 height 14
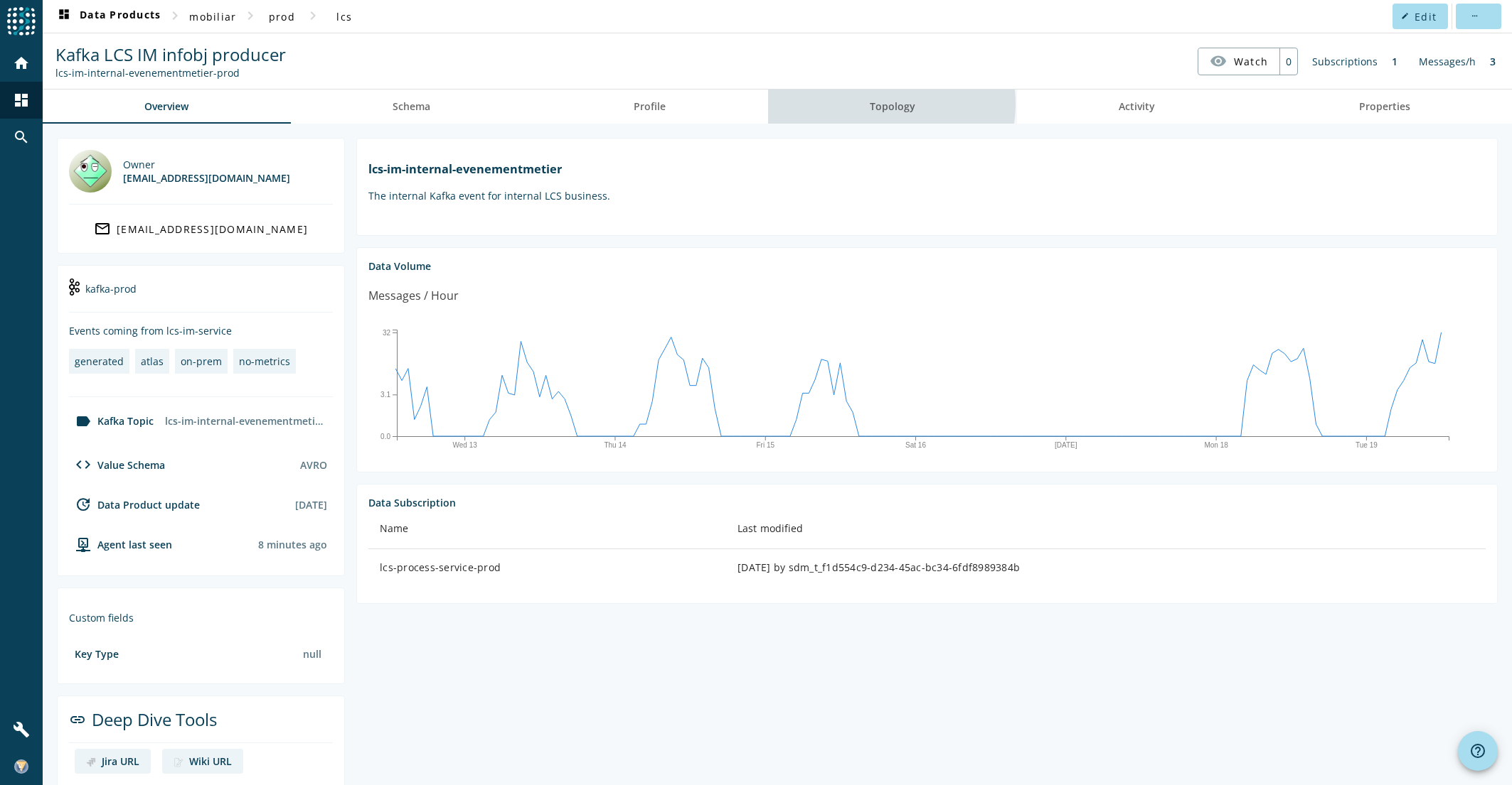
click at [878, 104] on span "Topology" at bounding box center [892, 106] width 46 height 10
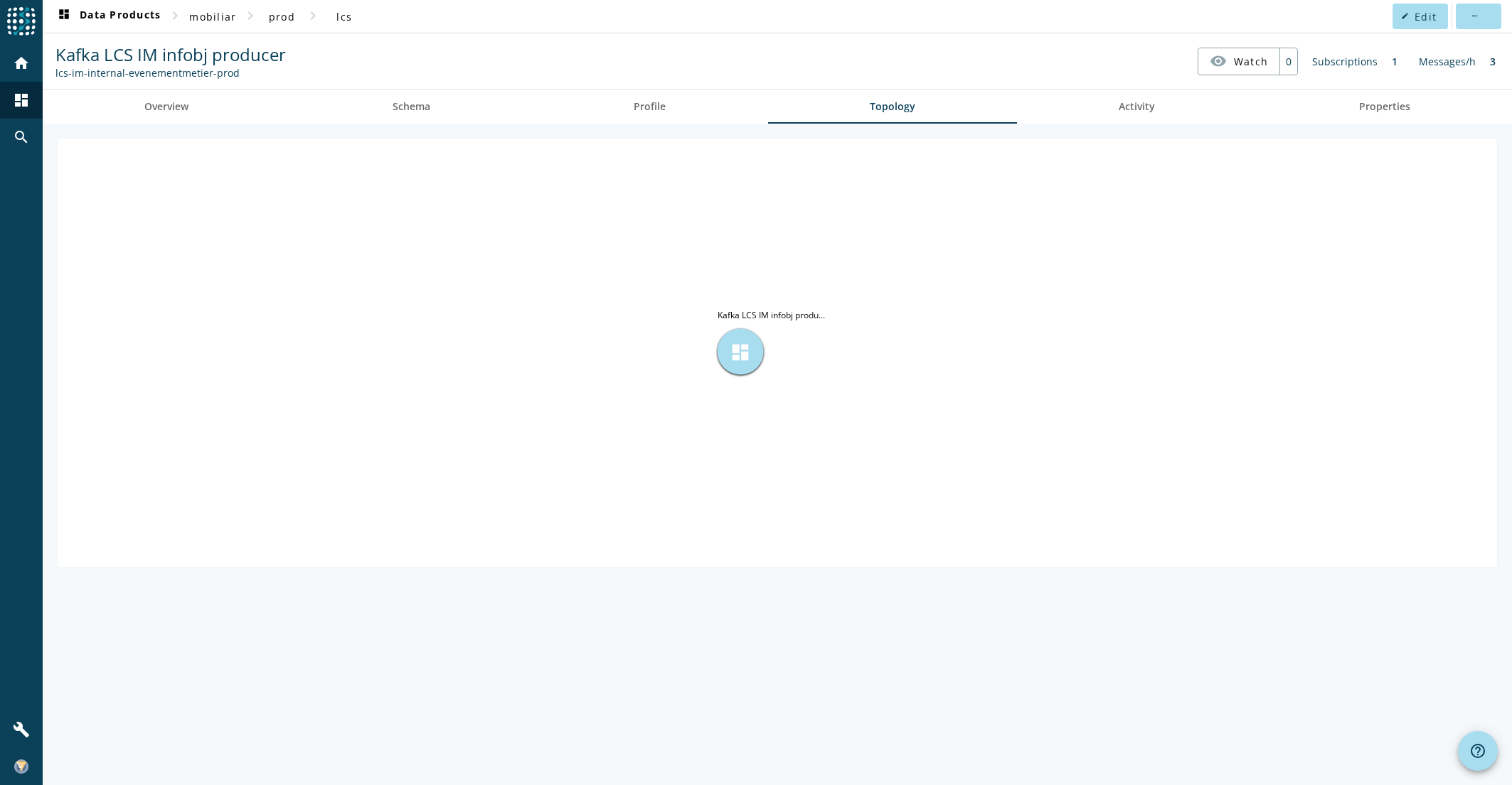
click at [738, 351] on span "dashboard" at bounding box center [740, 351] width 22 height 22
click at [1053, 267] on icon "dashboard [PERSON_NAME] LCS IM infobj produ..." at bounding box center [777, 351] width 1440 height 426
click at [1373, 62] on div "Subscriptions" at bounding box center [1345, 61] width 80 height 27
click at [1368, 62] on div "Subscriptions" at bounding box center [1345, 61] width 80 height 27
click at [1366, 62] on div "Subscriptions" at bounding box center [1345, 61] width 80 height 27
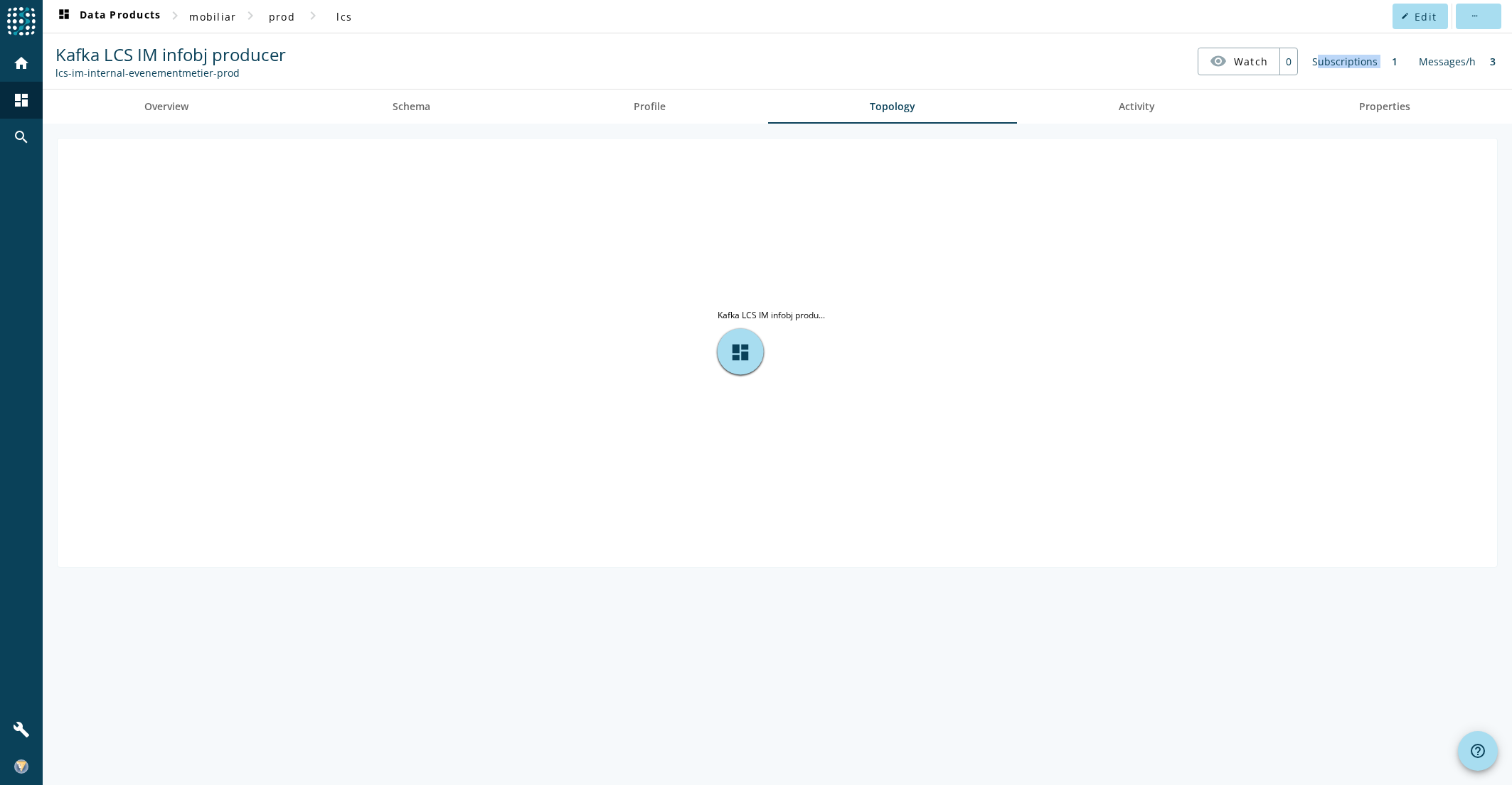
click at [1366, 62] on div "Subscriptions" at bounding box center [1345, 61] width 80 height 27
click at [1128, 110] on span "Activity" at bounding box center [1136, 106] width 36 height 10
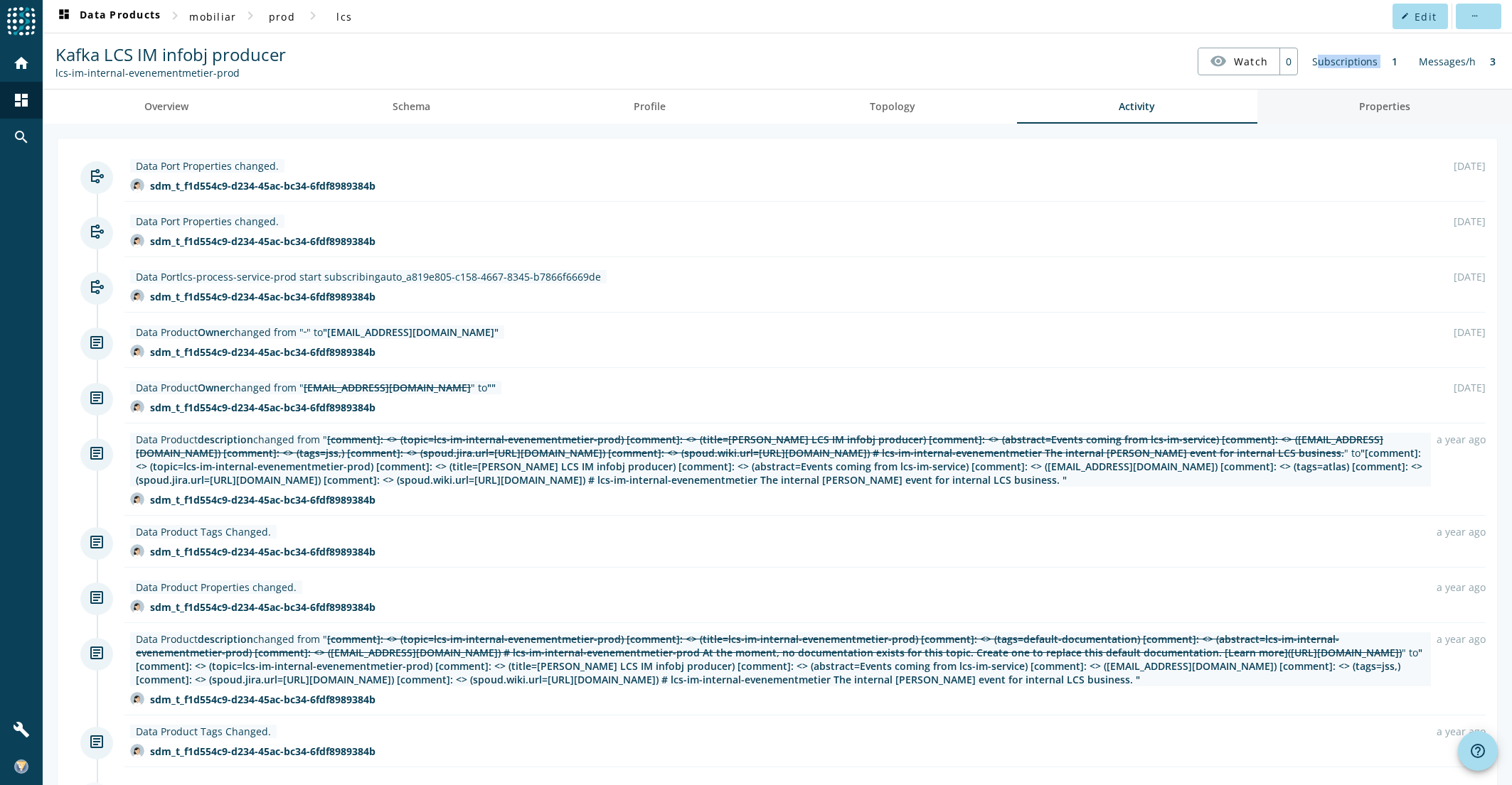
click at [1347, 104] on link "Properties" at bounding box center [1384, 106] width 255 height 34
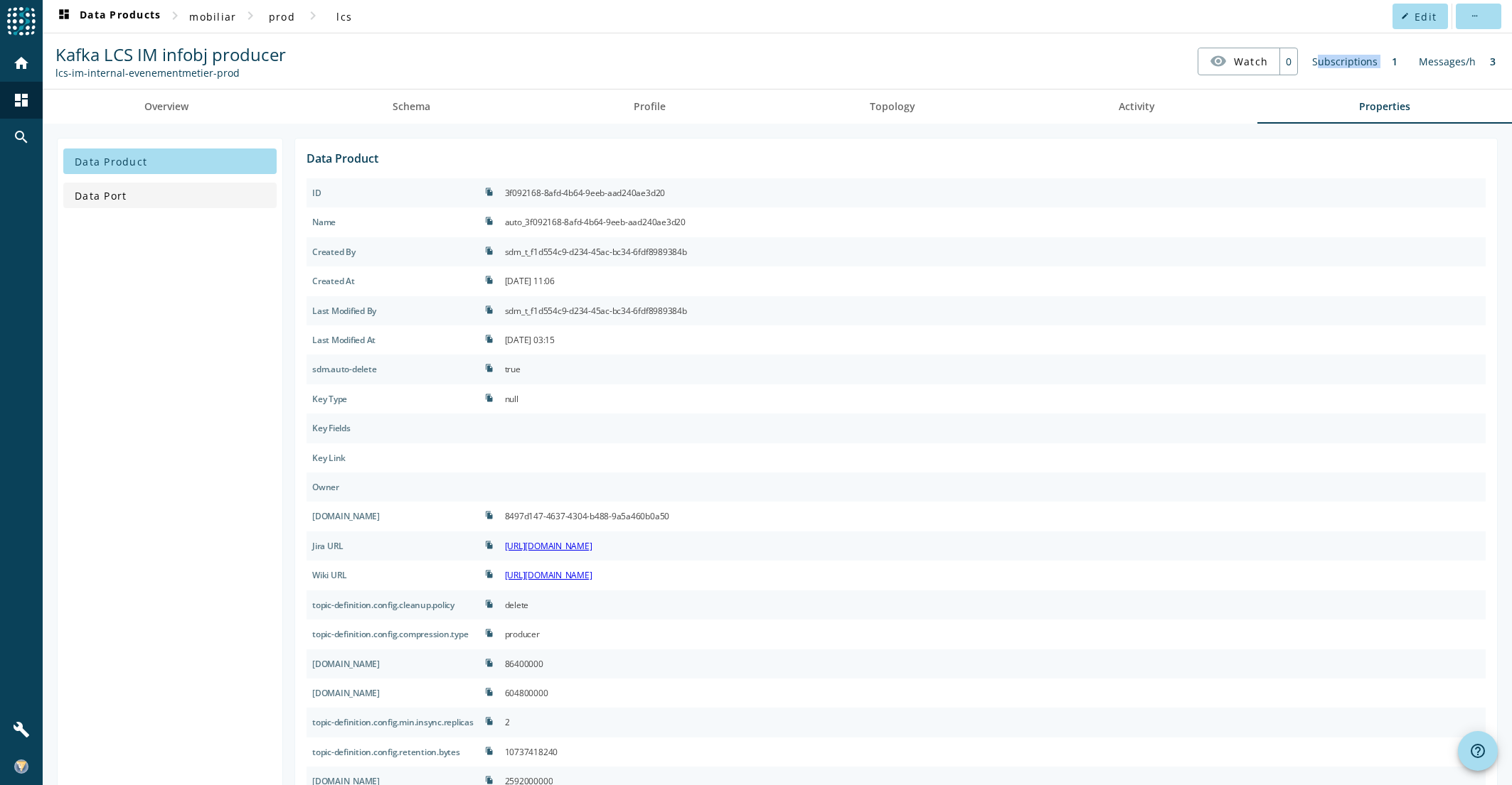
click at [88, 197] on span "Data Port" at bounding box center [101, 195] width 52 height 14
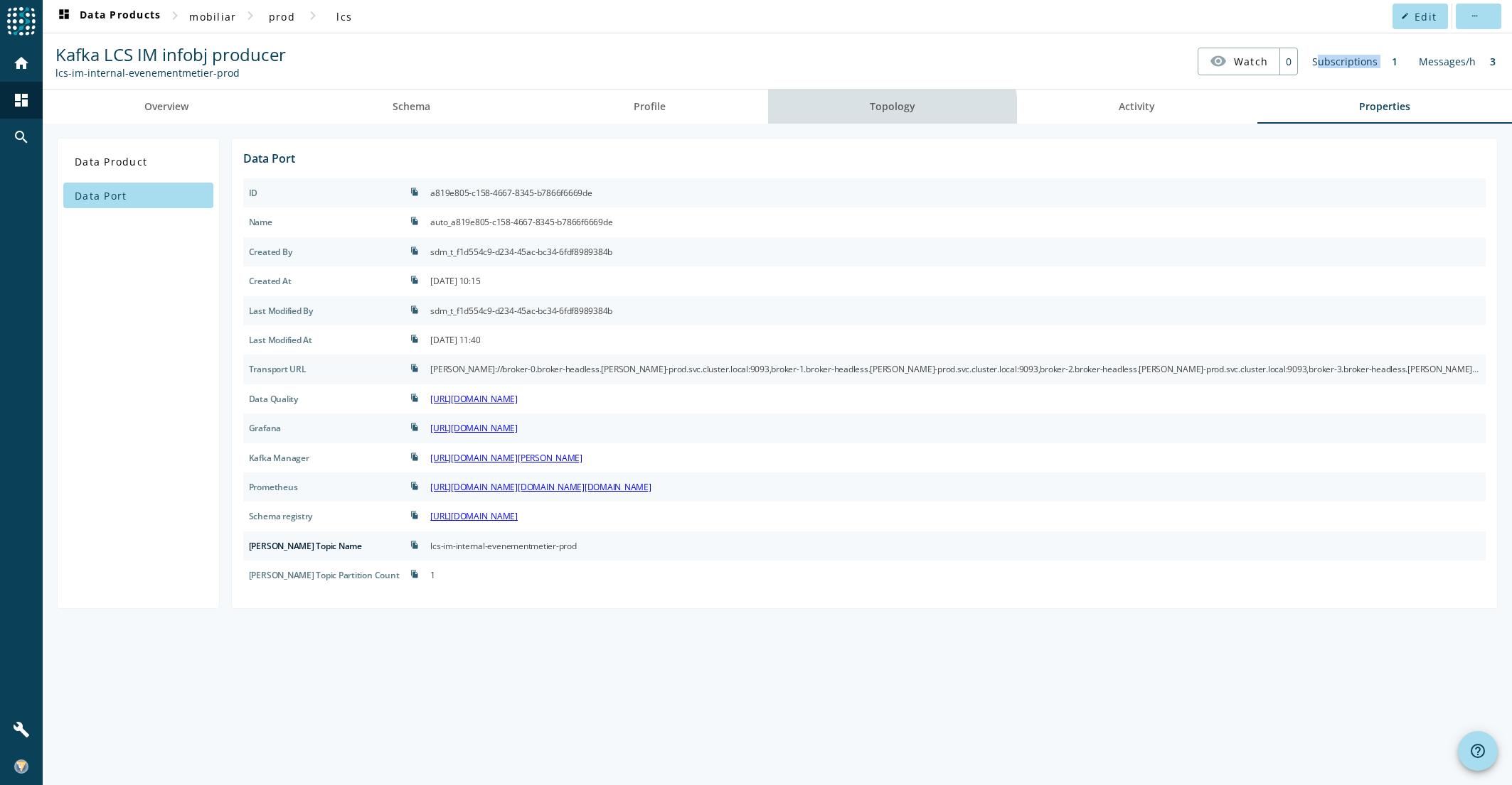
click at [873, 118] on span "Topology" at bounding box center [892, 106] width 46 height 34
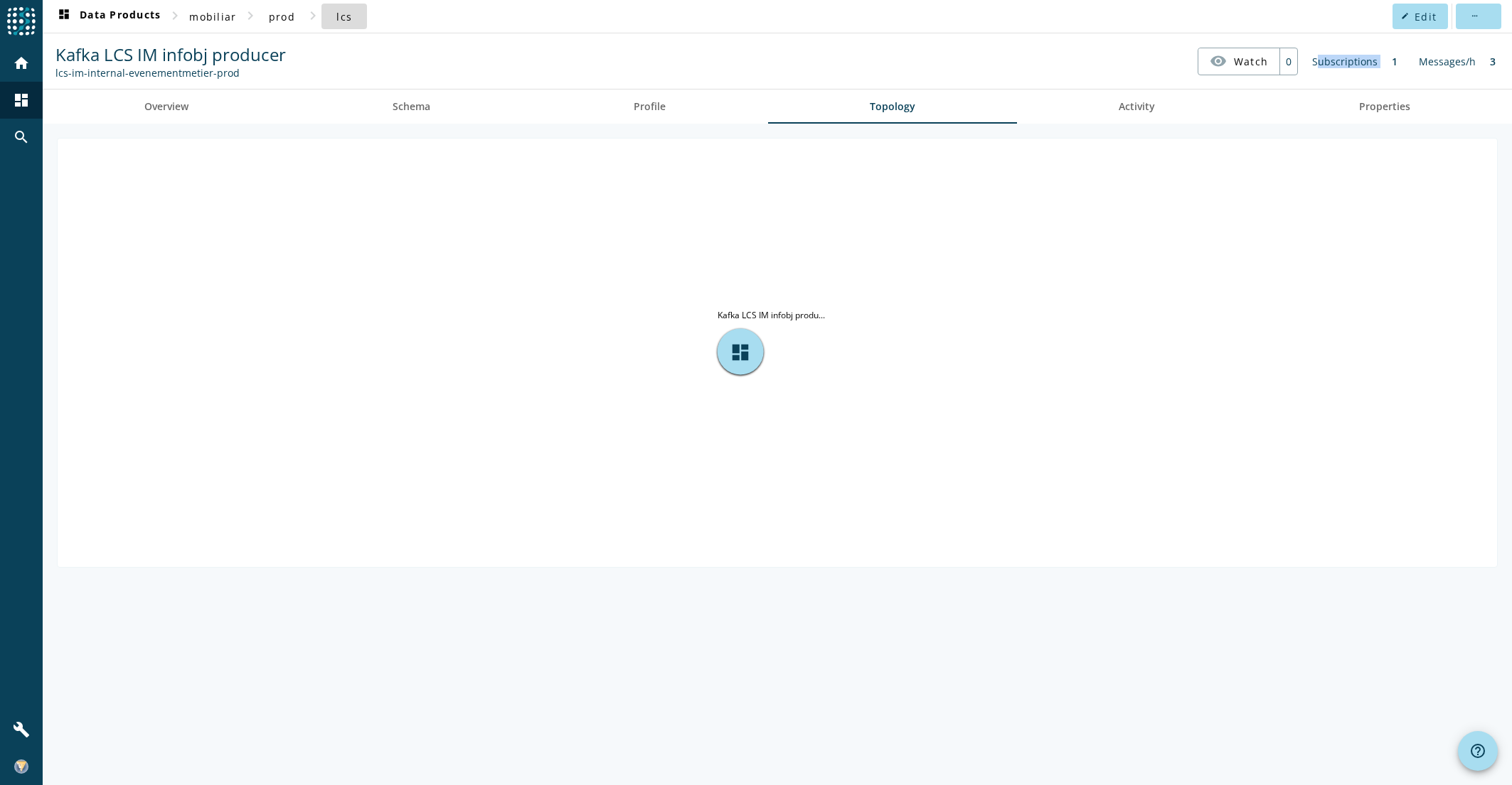
click at [352, 15] on button "lcs" at bounding box center [344, 16] width 46 height 26
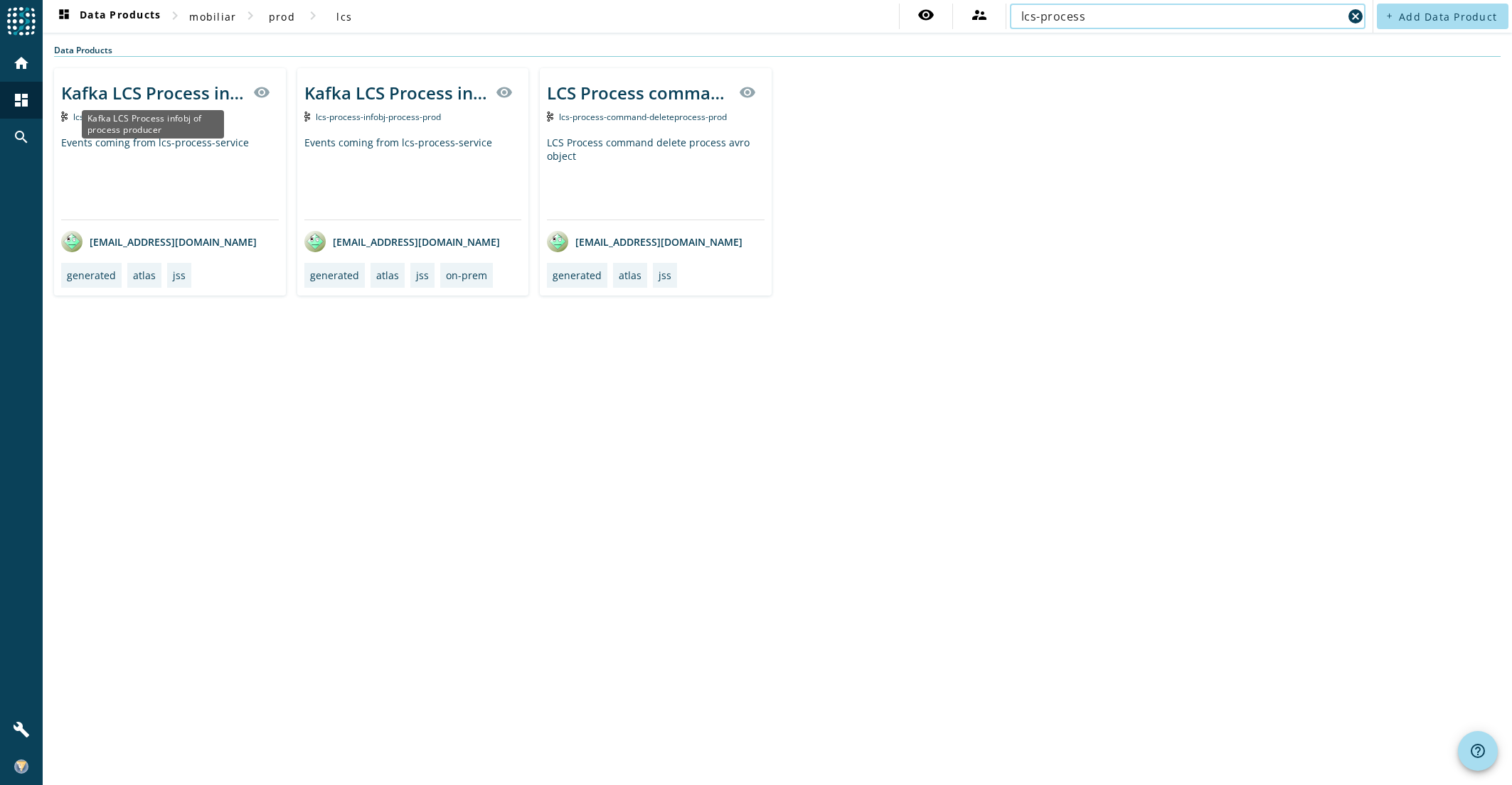
type input "lcs-process"
click at [144, 94] on div "Kafka LCS Process infobj of process producer" at bounding box center [153, 92] width 183 height 23
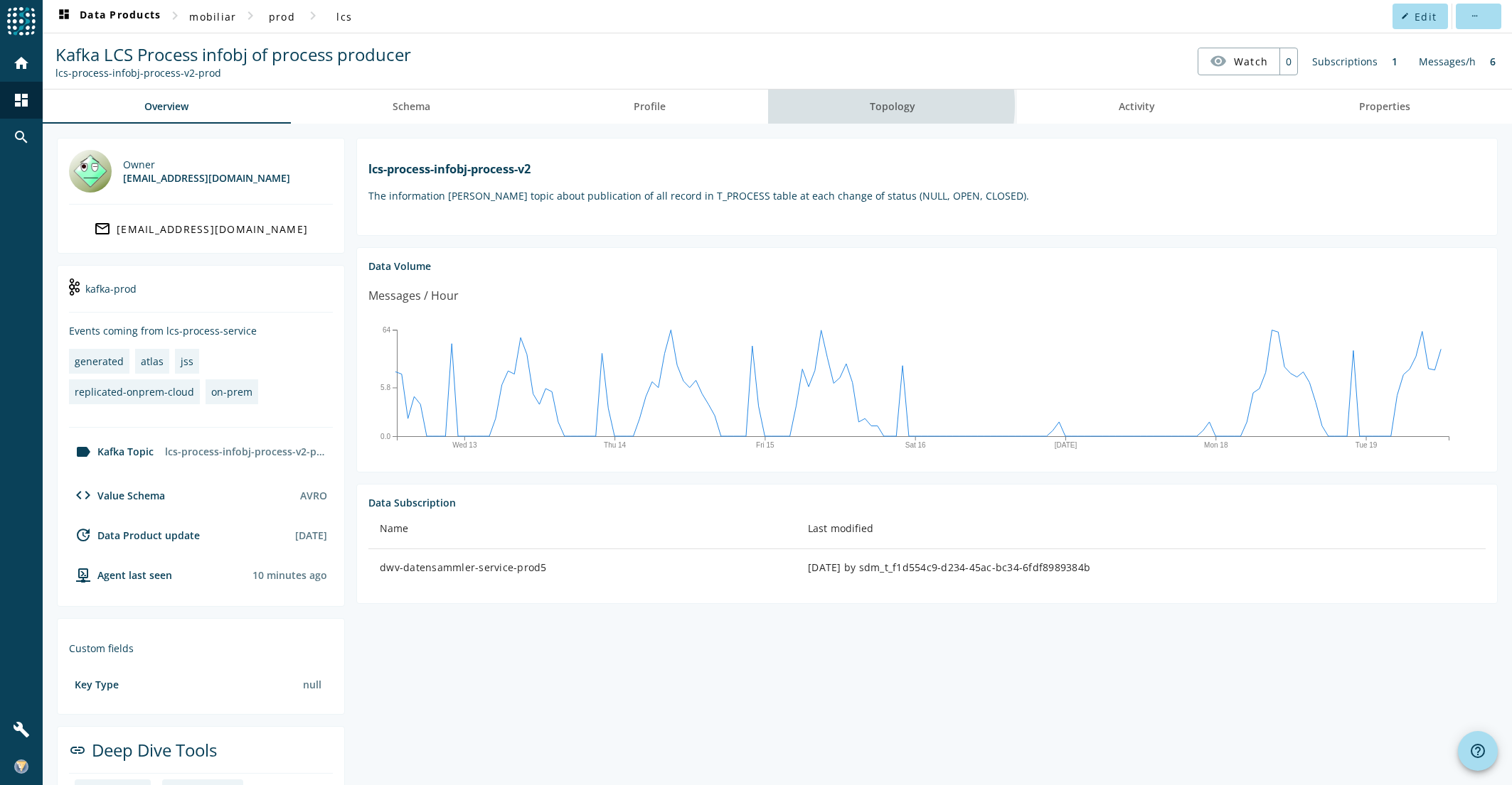
click at [873, 105] on span "Topology" at bounding box center [892, 106] width 46 height 10
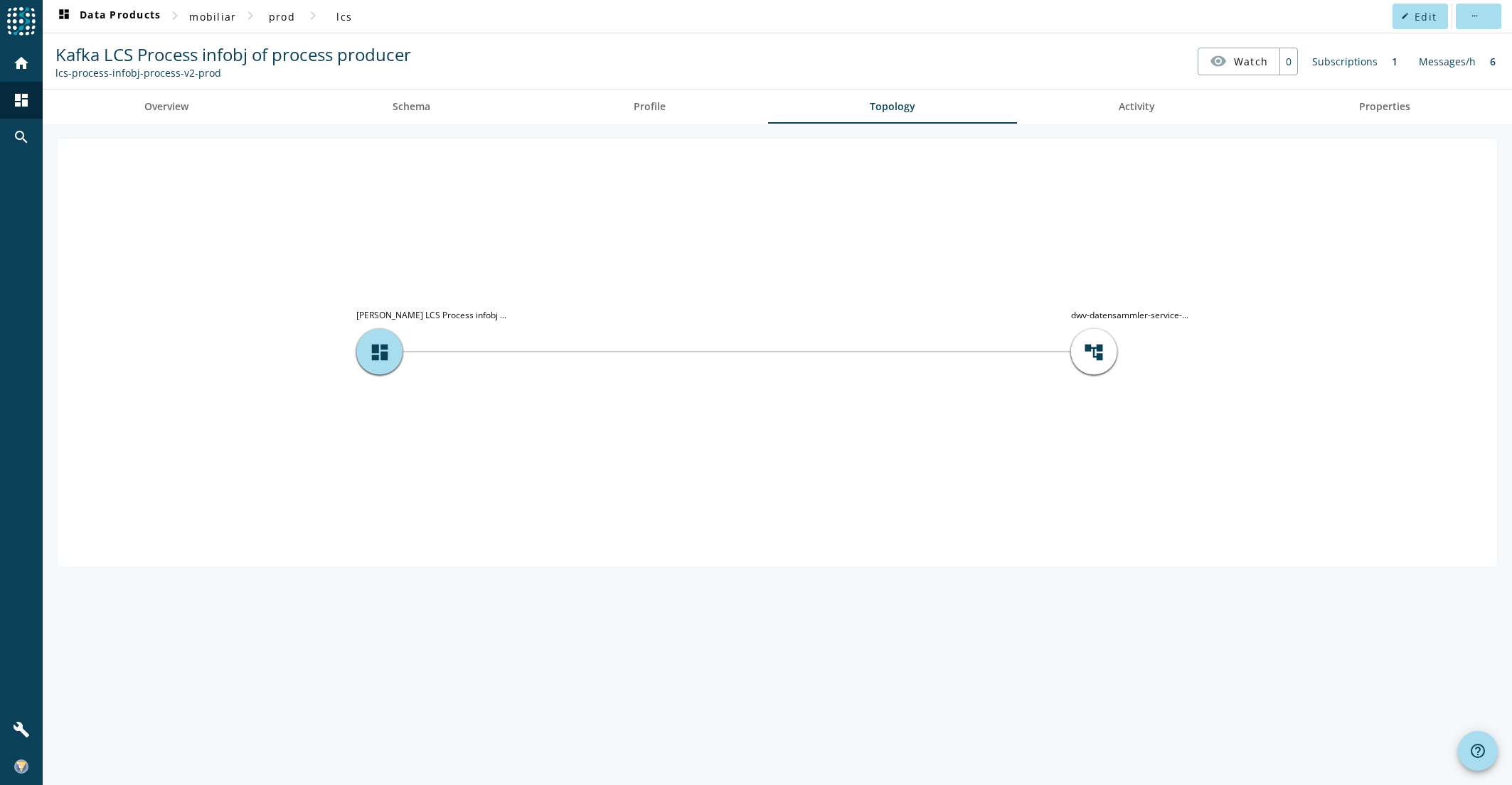
drag, startPoint x: 1080, startPoint y: 186, endPoint x: 1041, endPoint y: 180, distance: 39.5
